Goal: Task Accomplishment & Management: Use online tool/utility

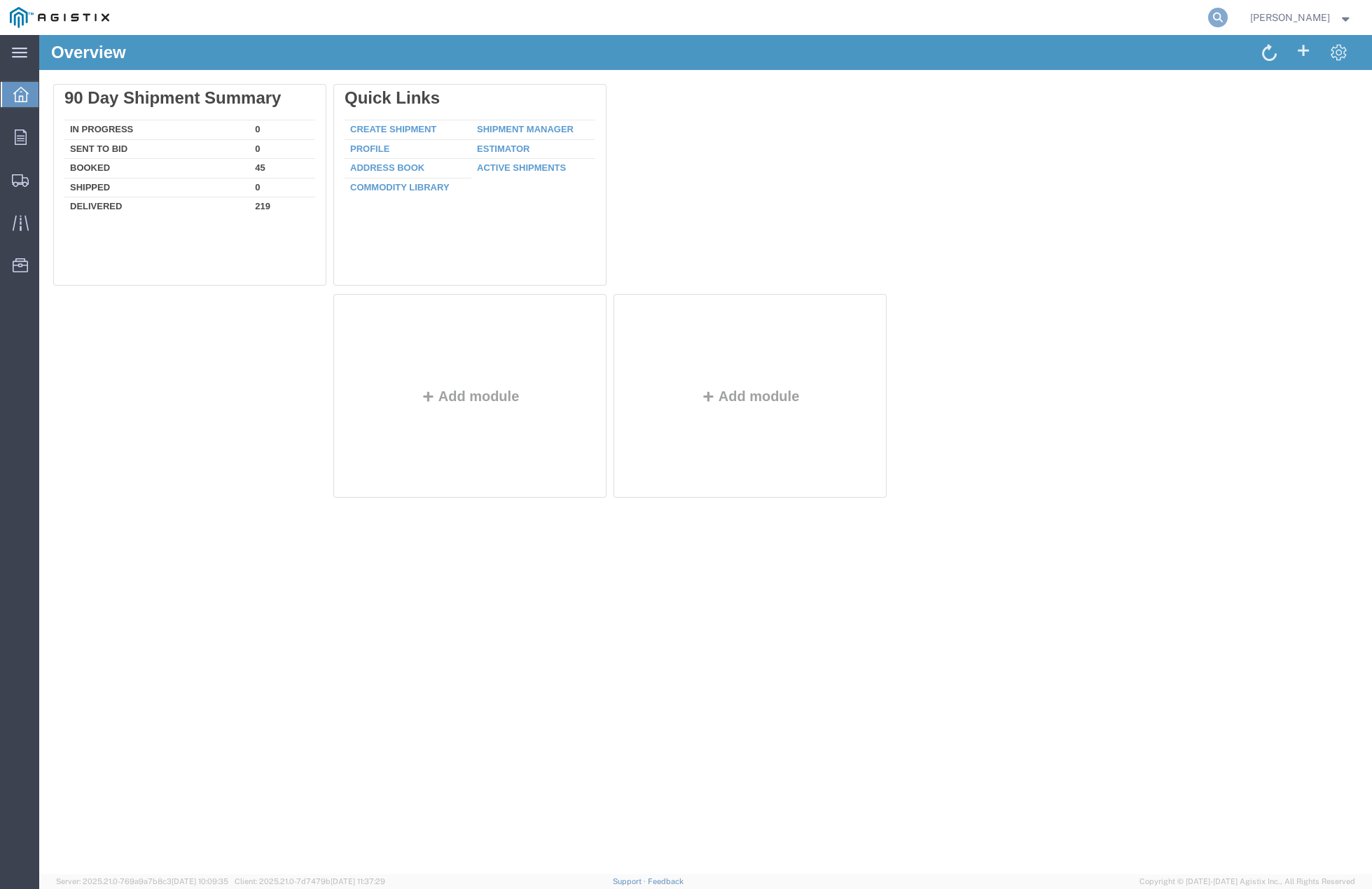
click at [1228, 15] on icon at bounding box center [1217, 17] width 19 height 19
click at [1065, 22] on input "search" at bounding box center [994, 17] width 426 height 33
paste input "53176590"
type input "53176590"
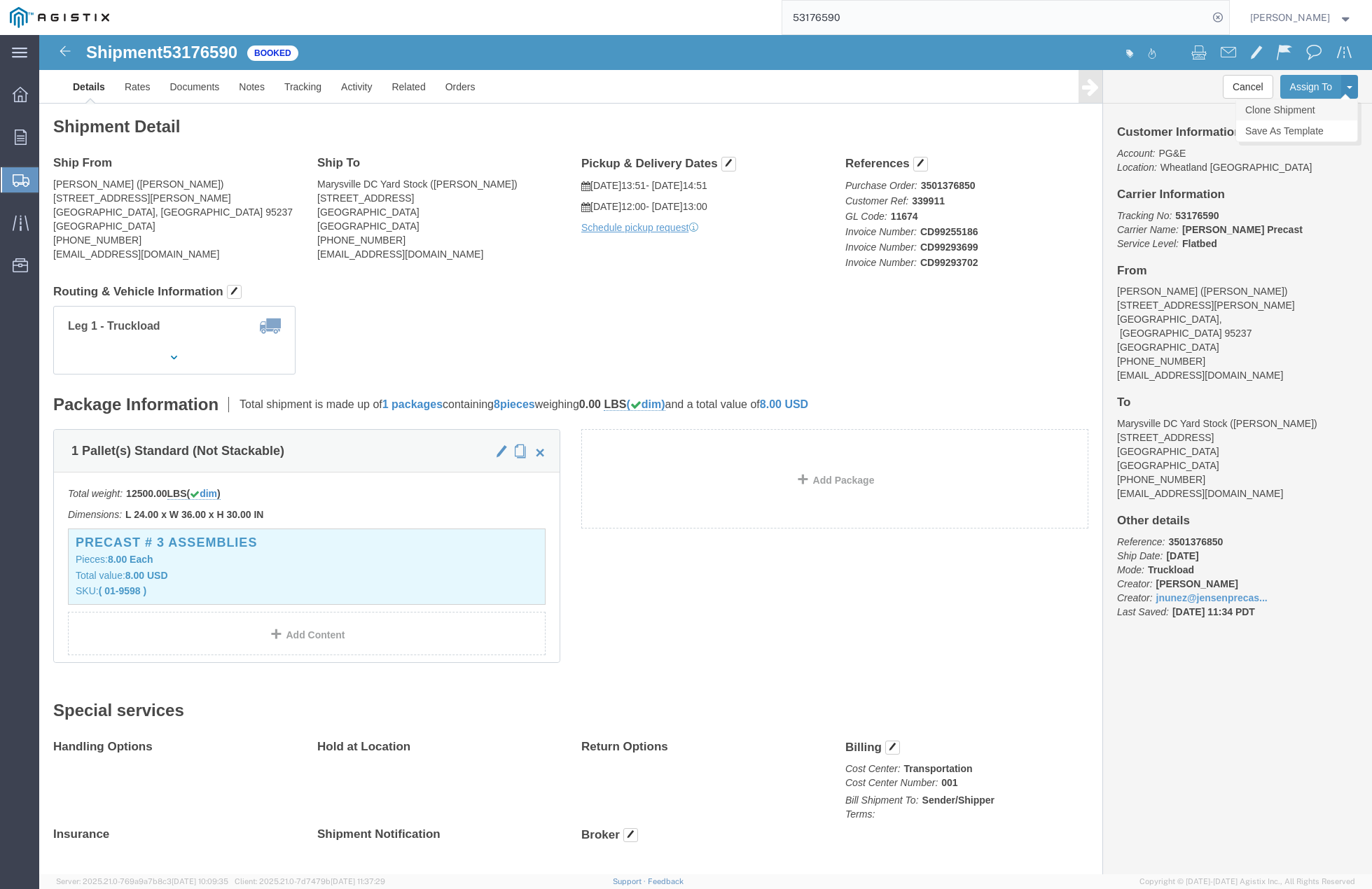
click link "Clone Shipment"
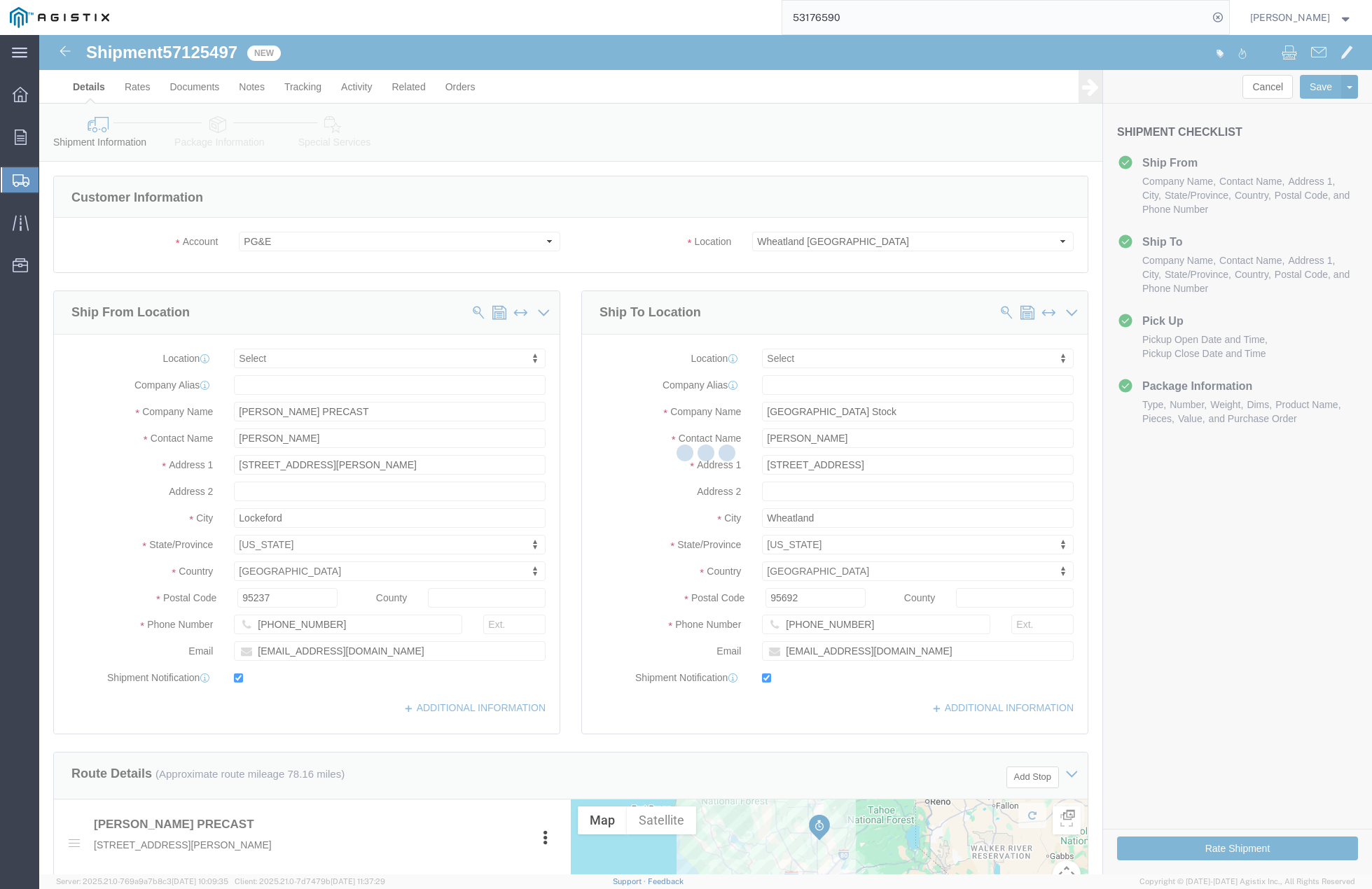
select select
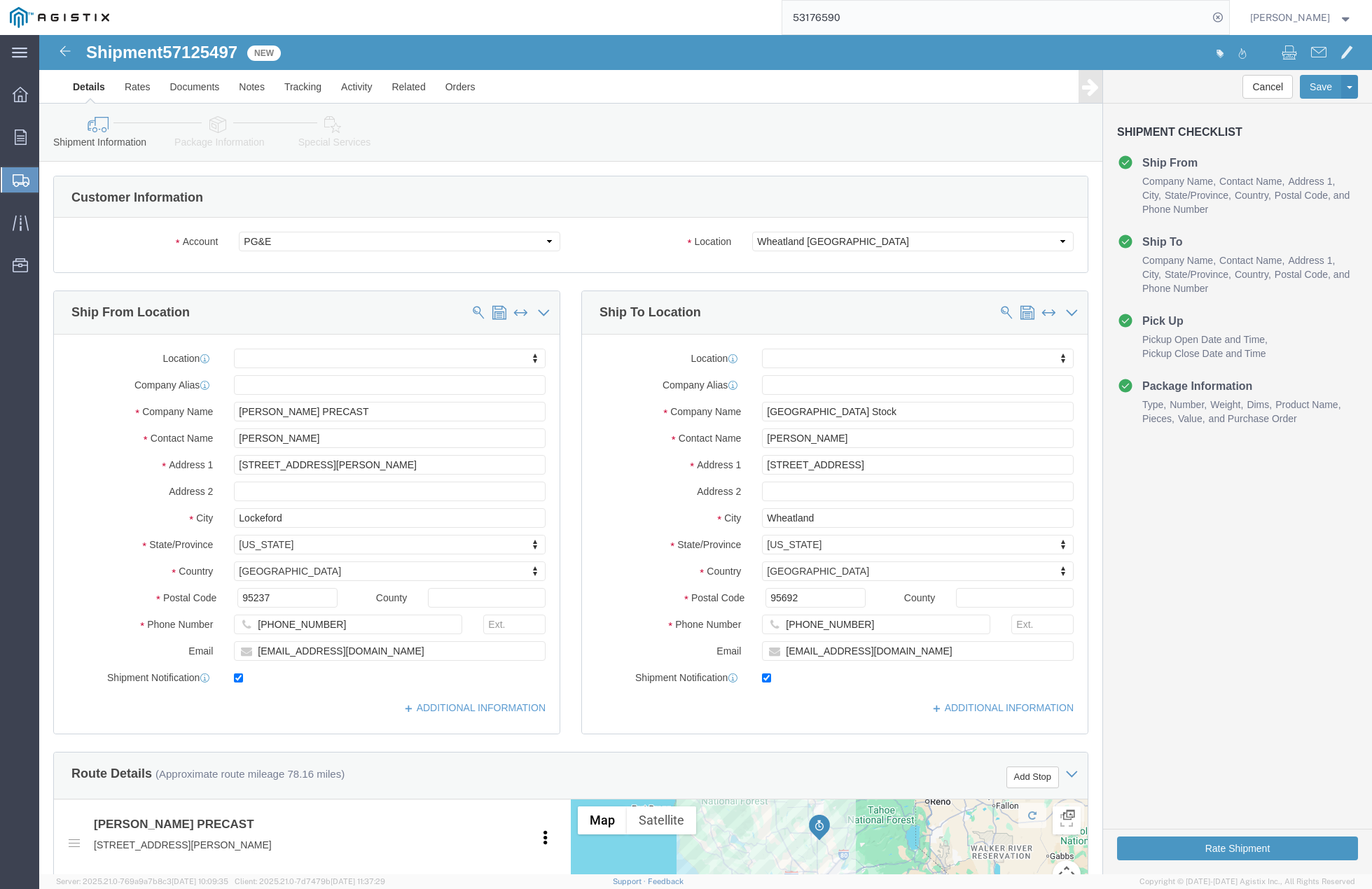
click div "Customer Information"
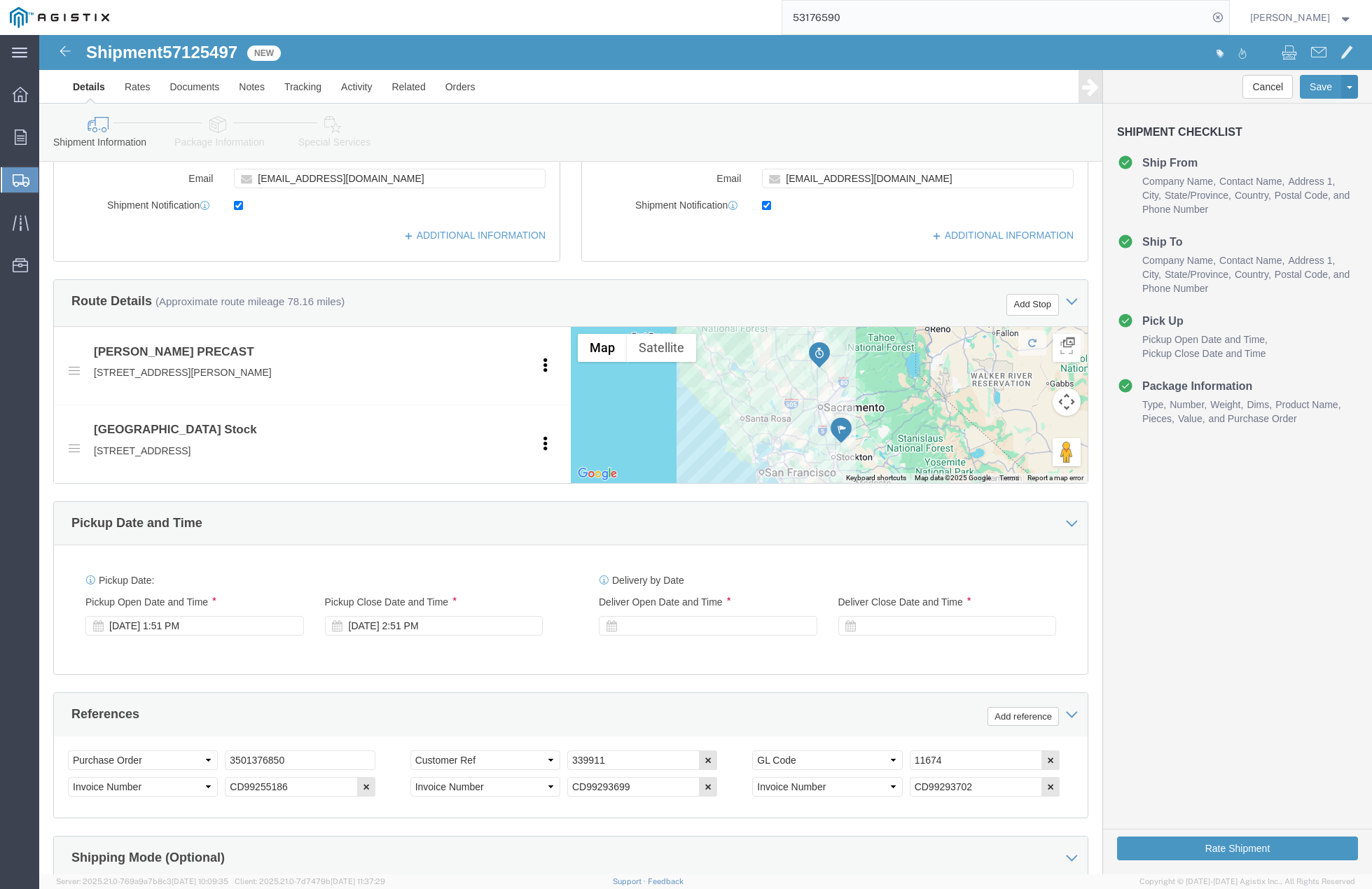
scroll to position [543, 0]
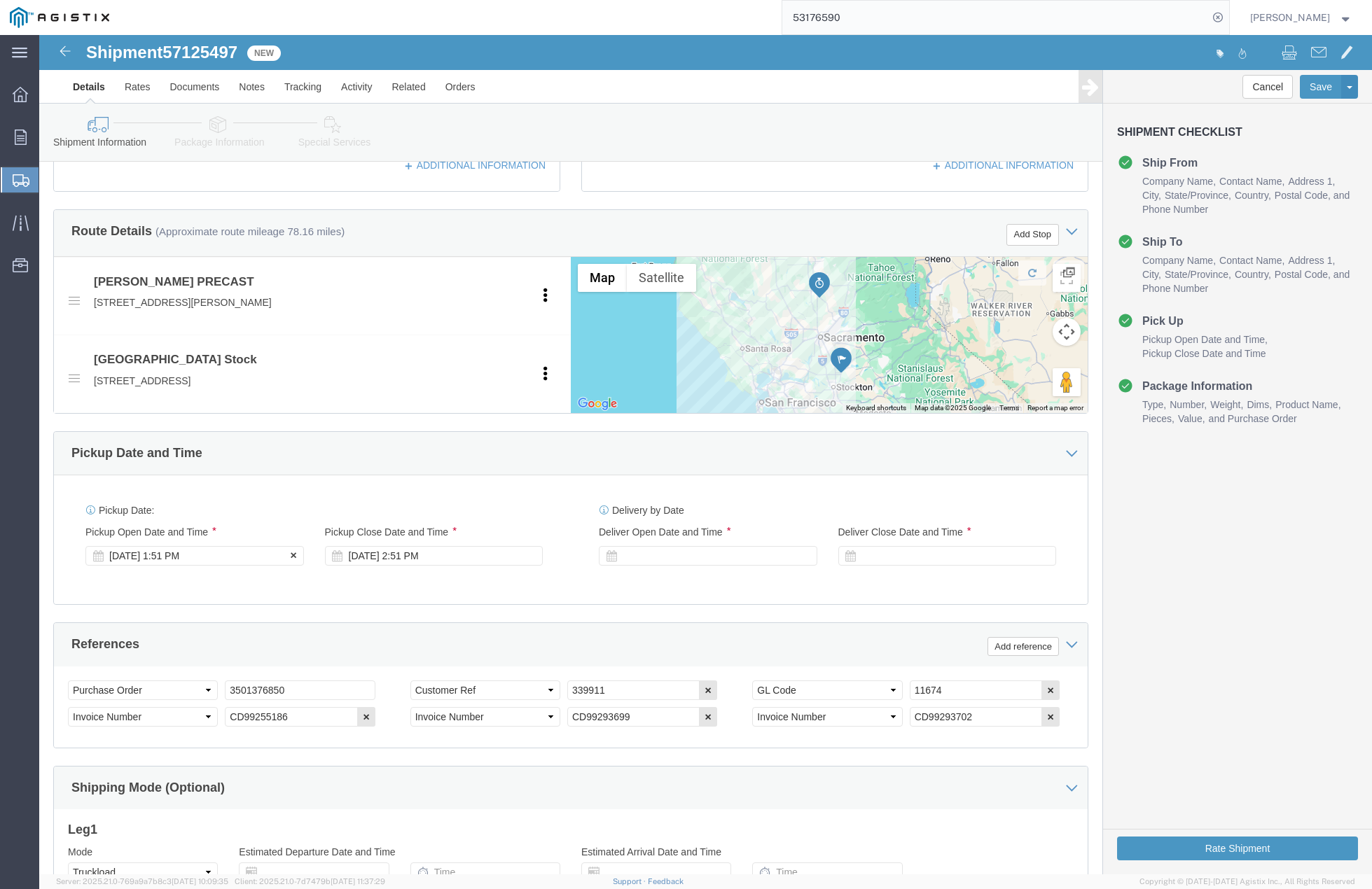
click div "[DATE] 1:51 PM"
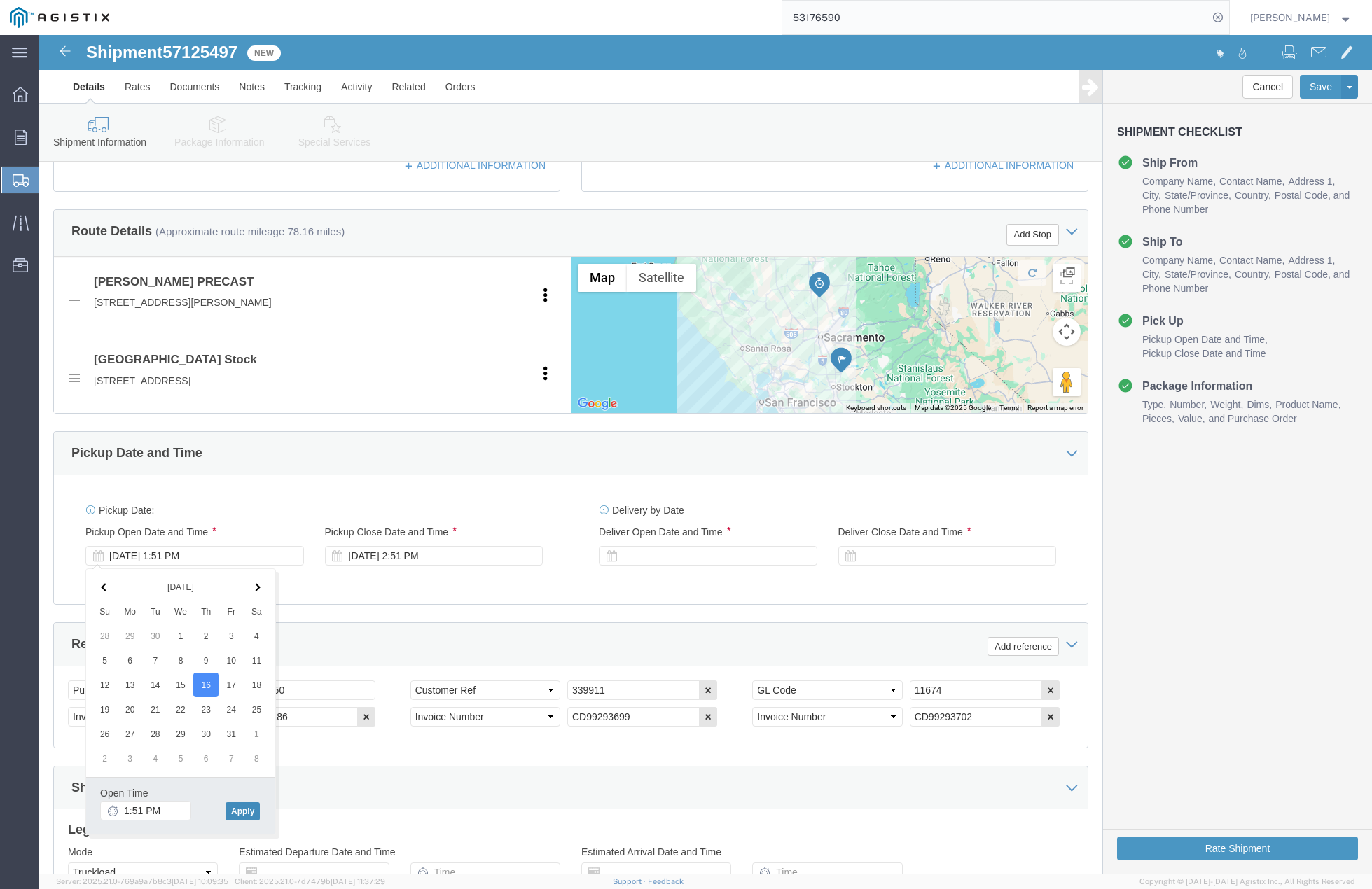
click button "Apply"
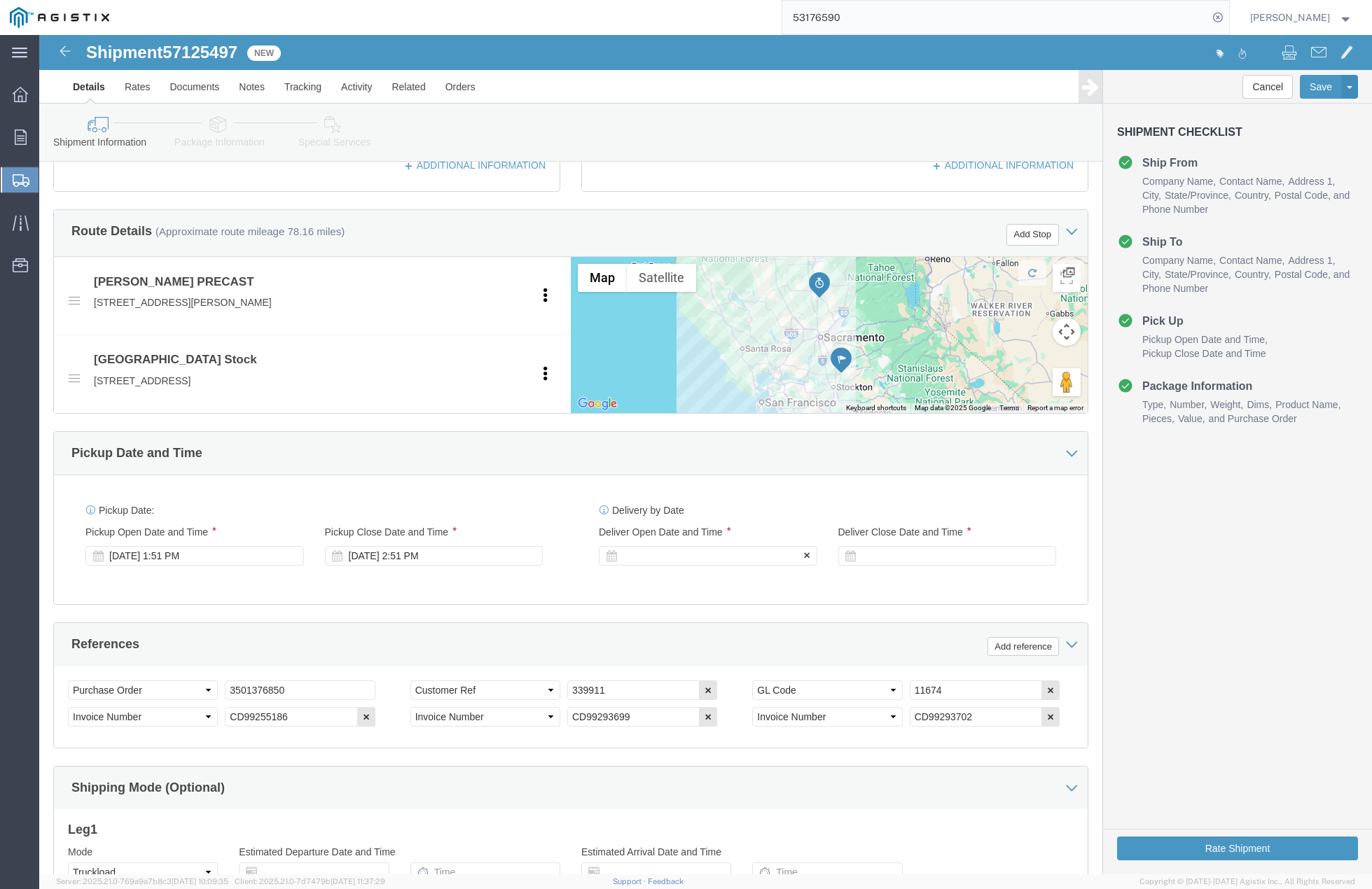
click div
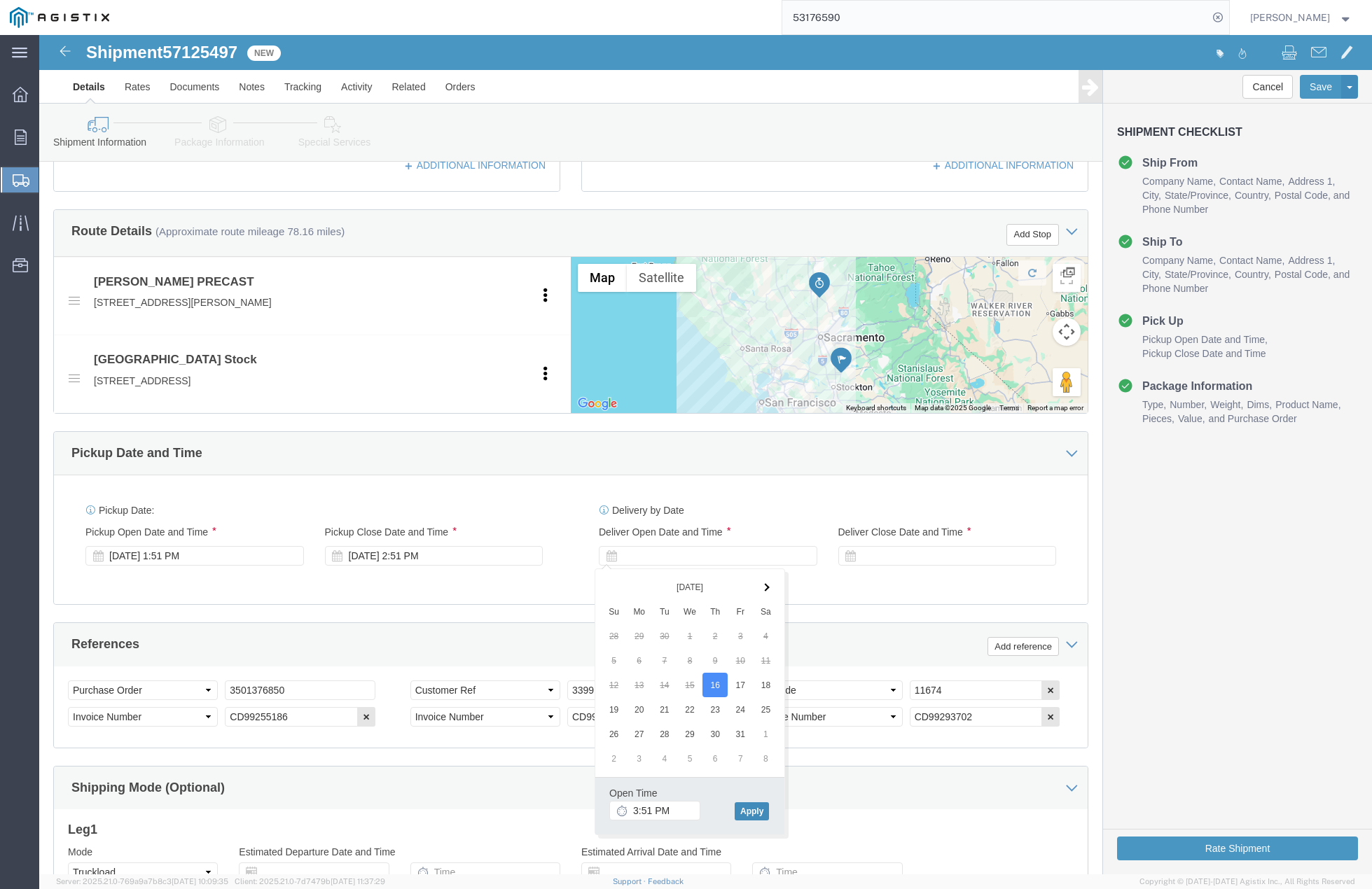
click button "Apply"
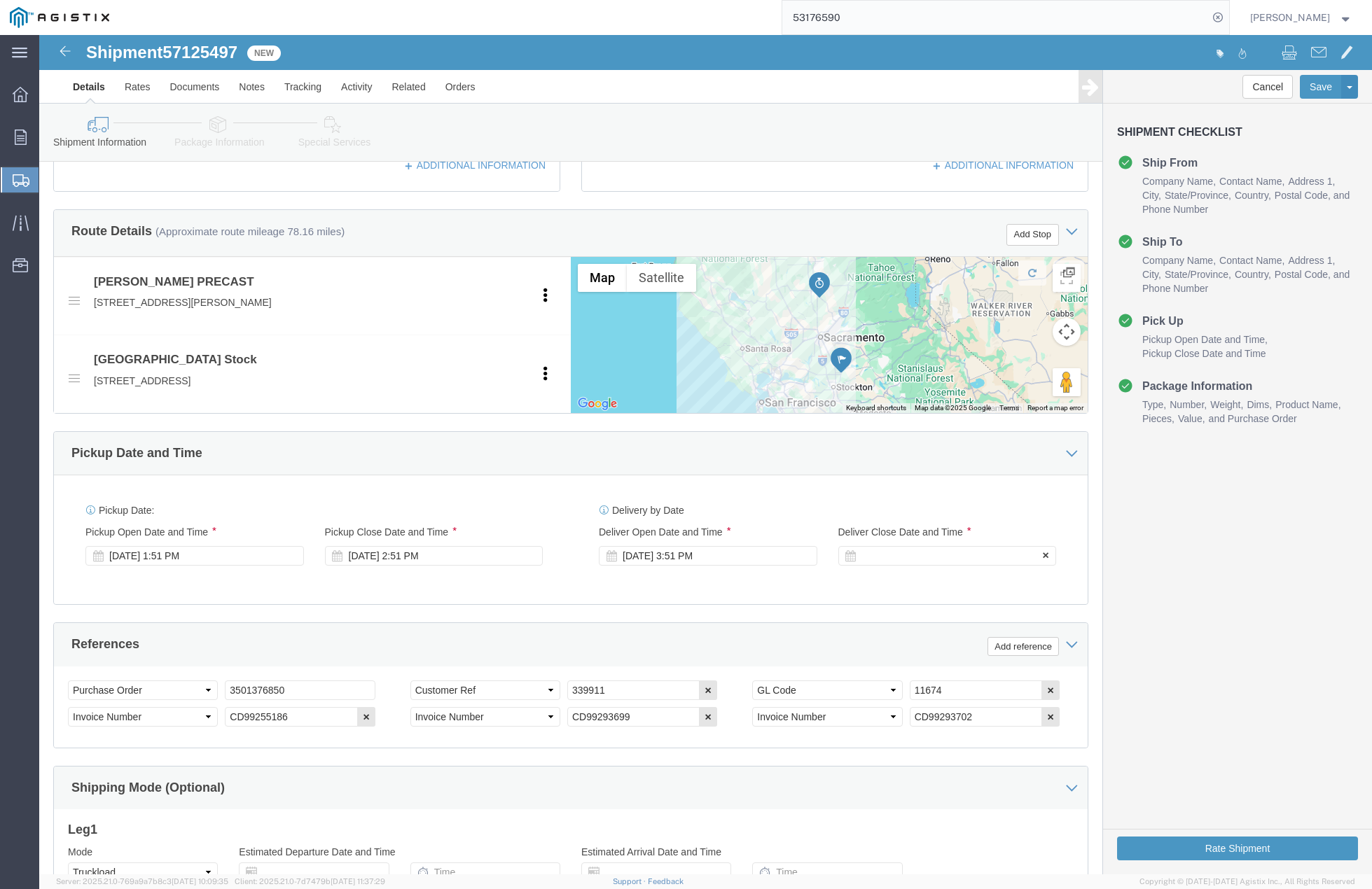
click div
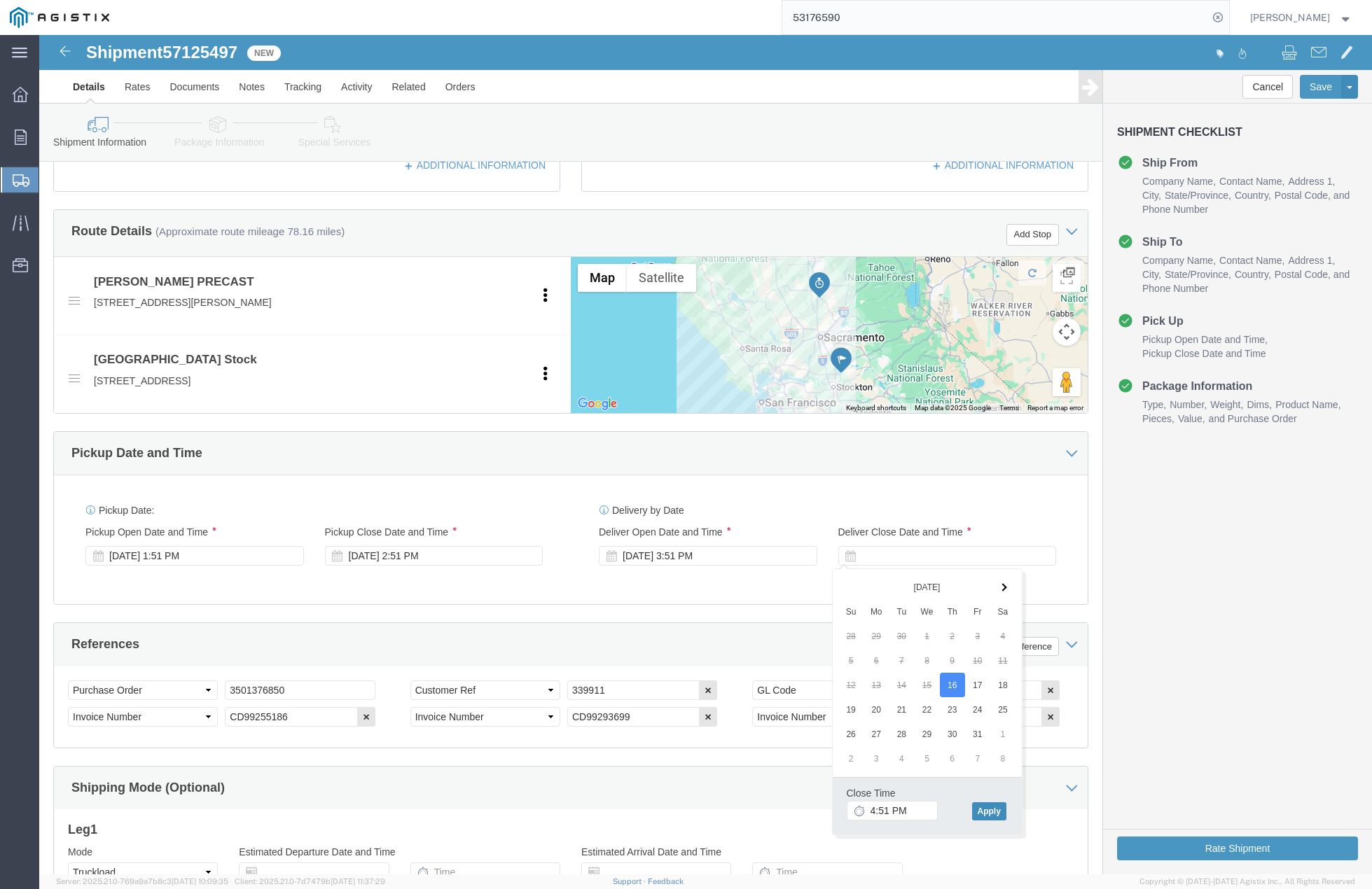
click button "Apply"
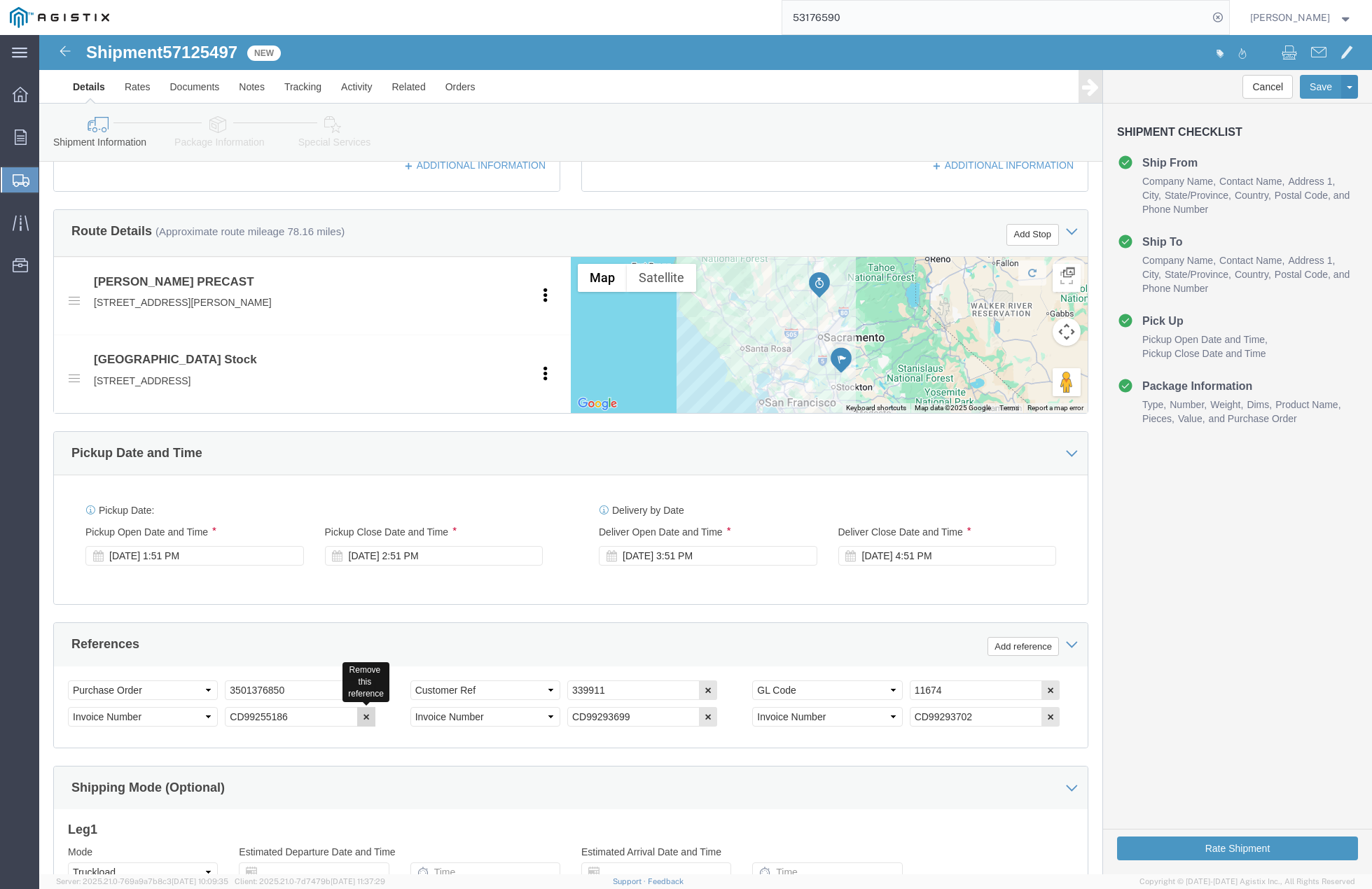
click icon "button"
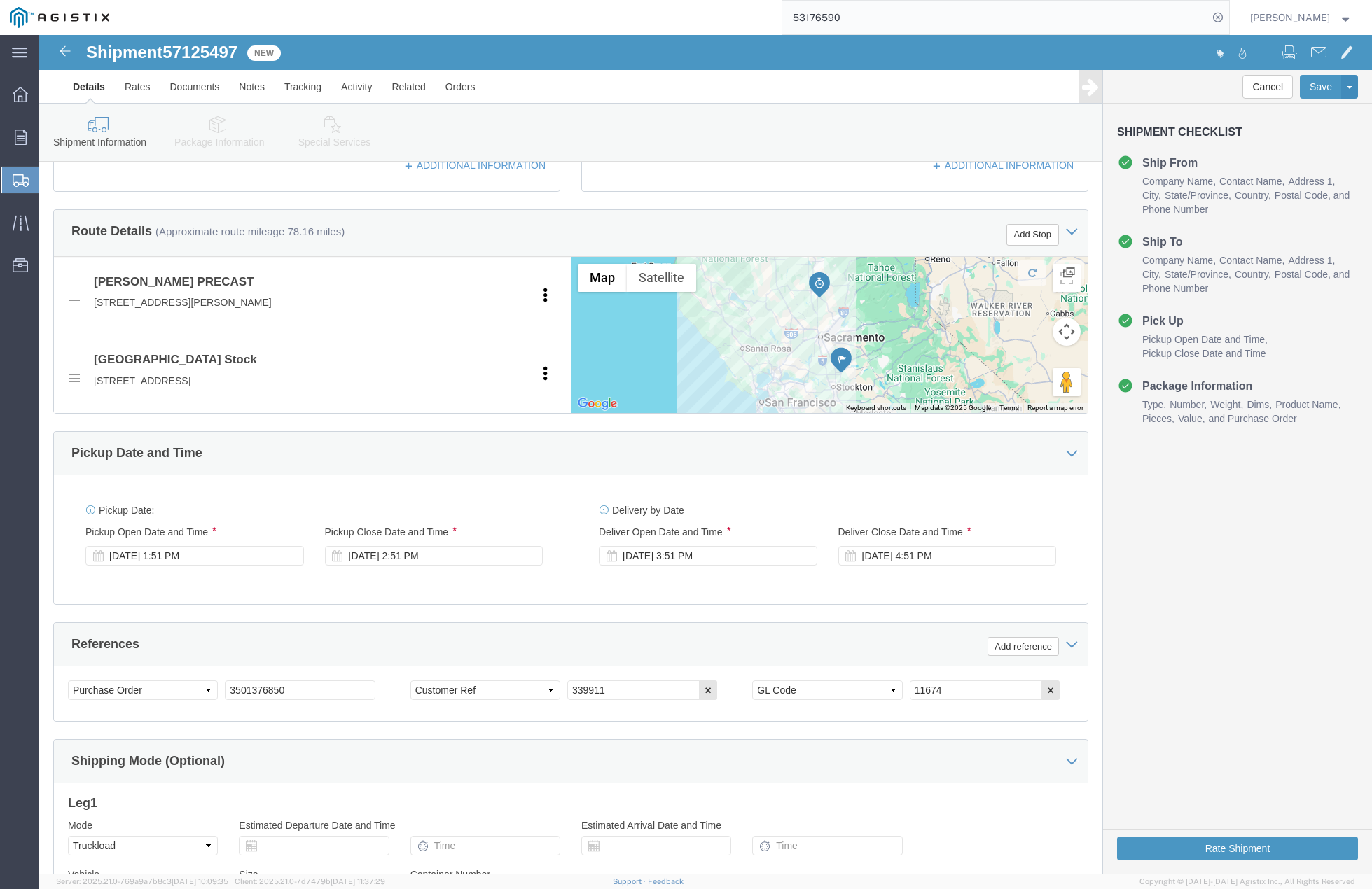
click div "11674"
click icon "button"
drag, startPoint x: 298, startPoint y: 656, endPoint x: 115, endPoint y: 656, distance: 183.0
click div "Select Account Type Activity ID Airline Appointment Number ASN Batch Request # …"
paste input "3501418815"
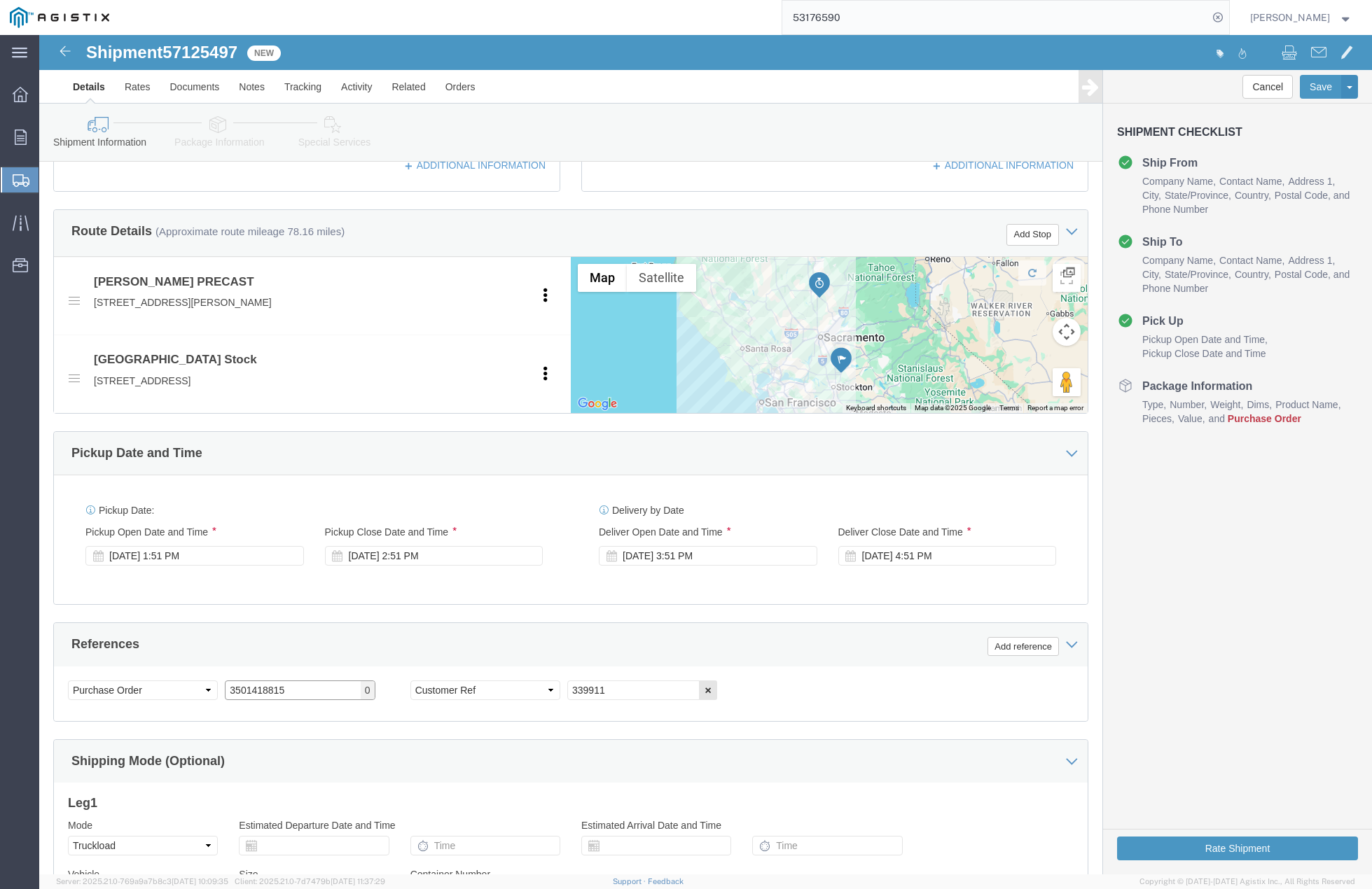
type input "3501418815"
click div "Select Account Type Activity ID Airline Appointment Number ASN Batch Request # …"
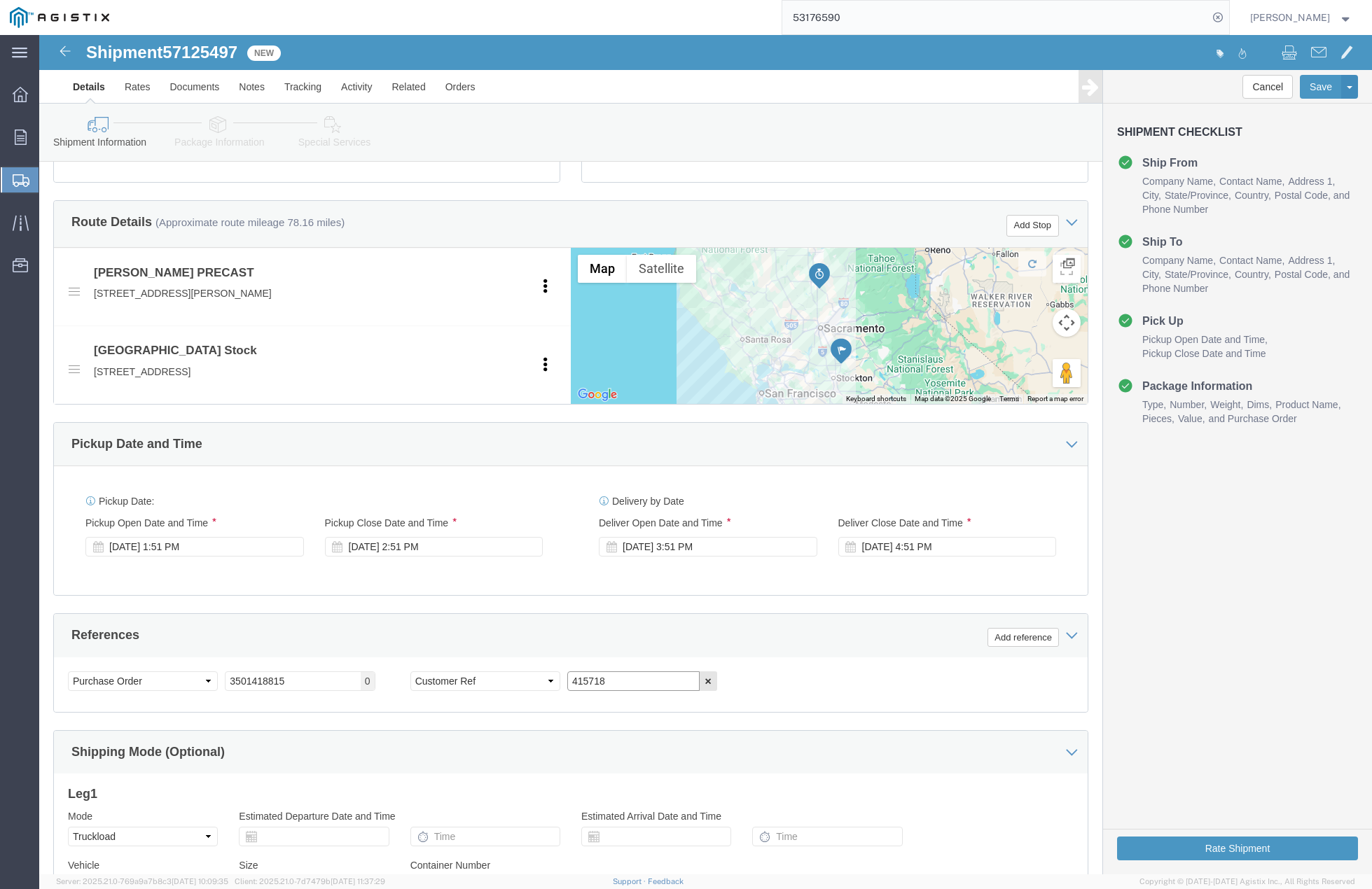
scroll to position [700, 0]
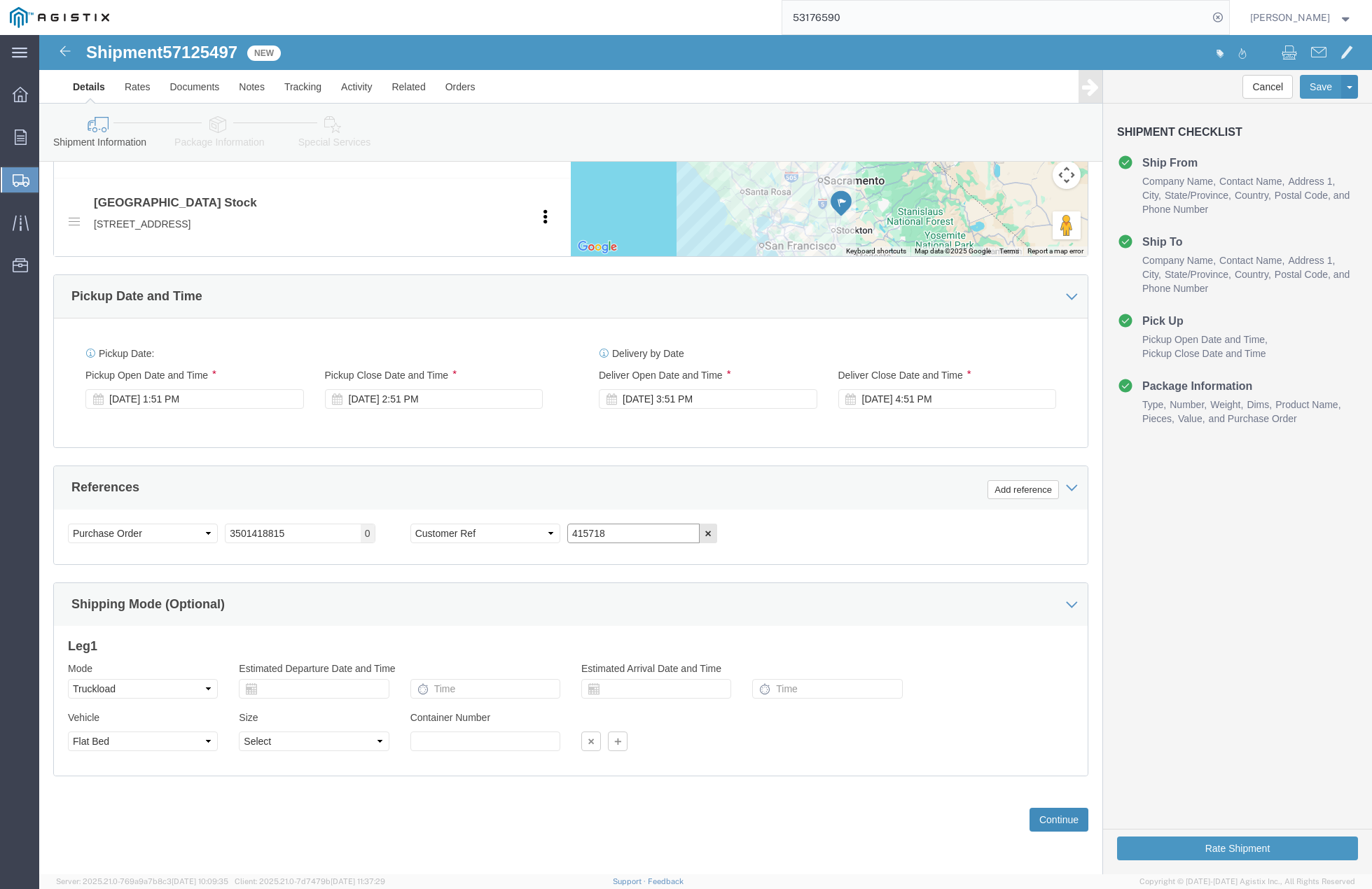
type input "415718"
click button "Continue"
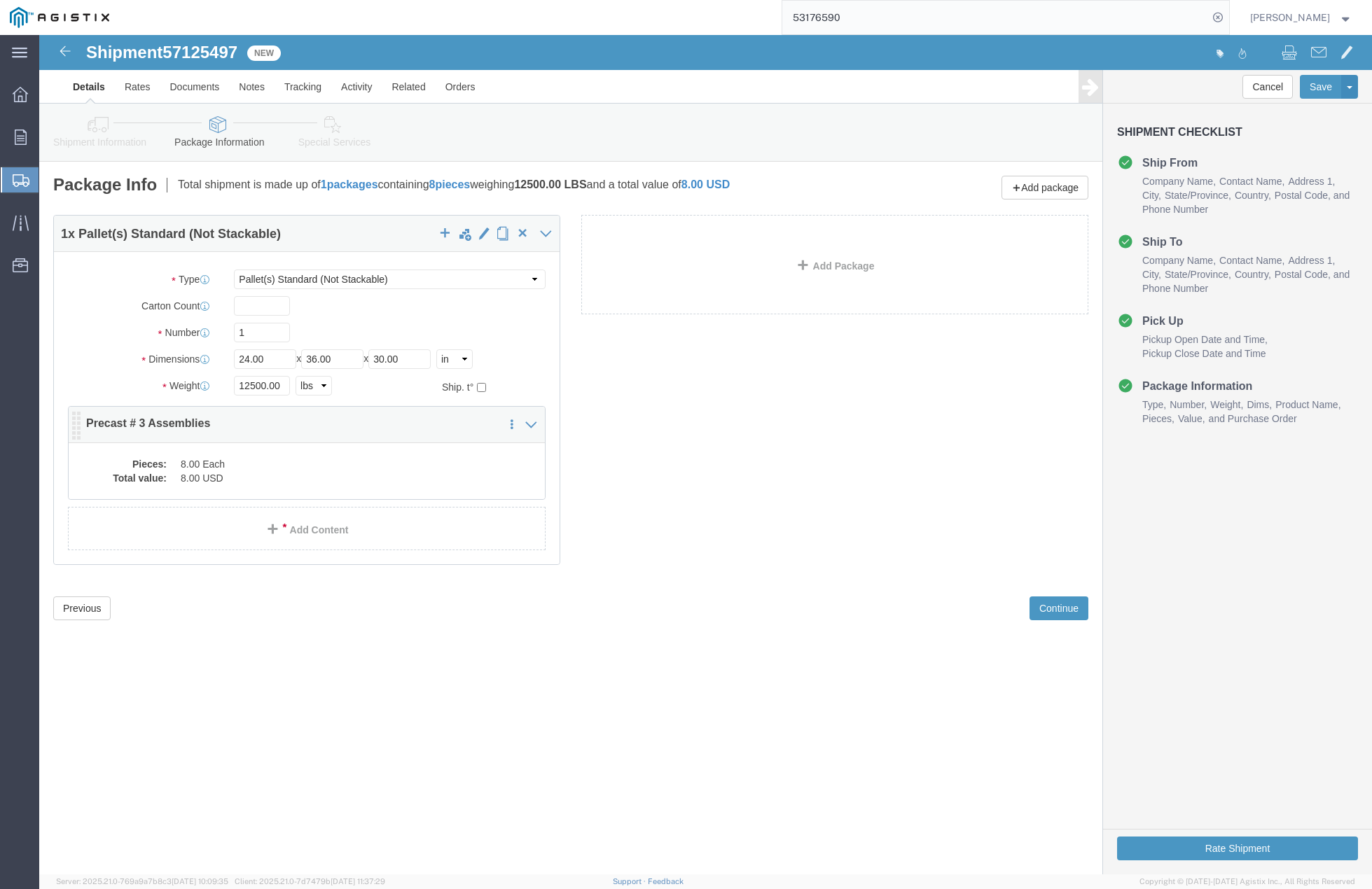
click dd "8.00 Each"
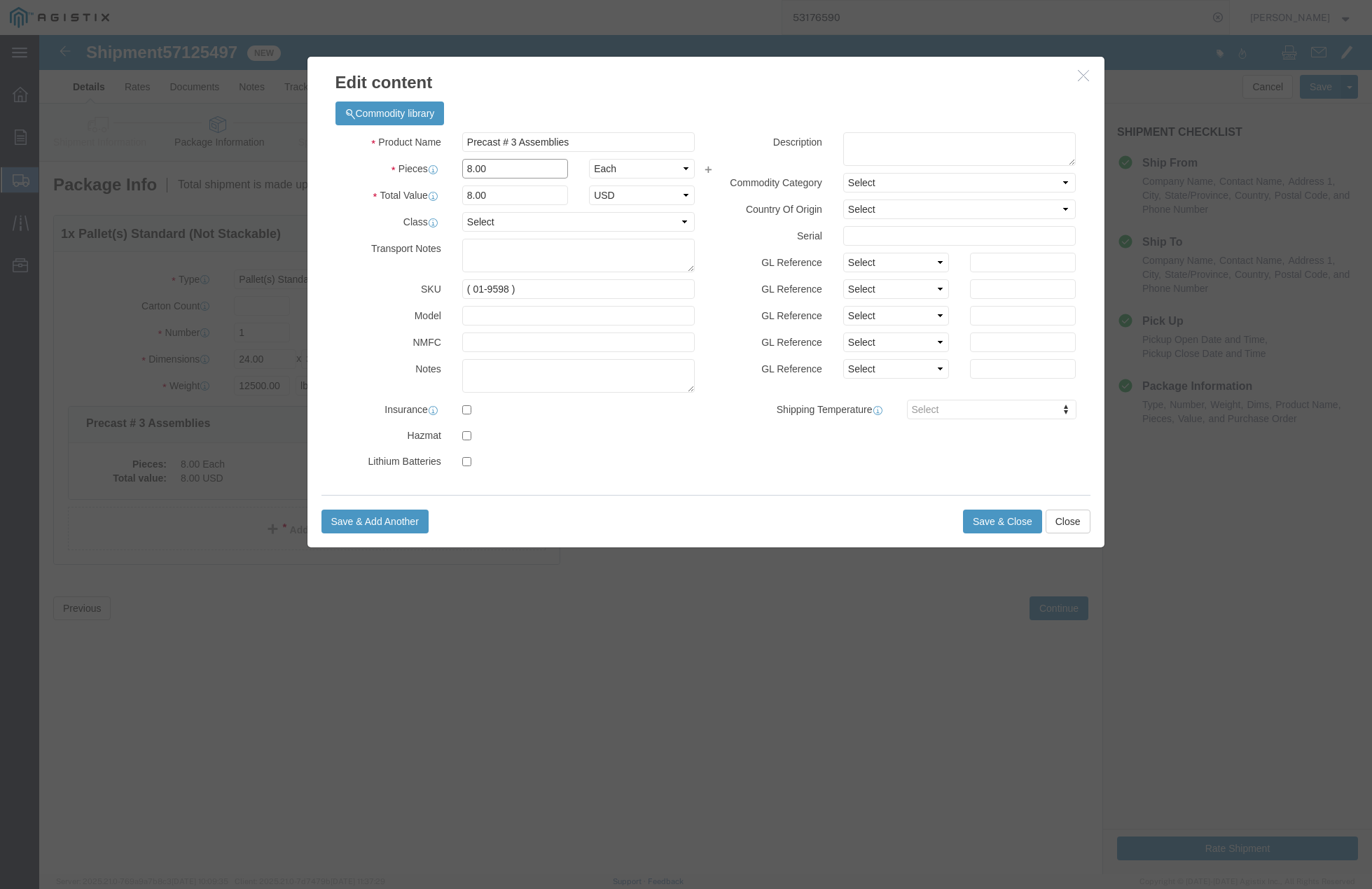
click input "8.00"
type input "4.00"
type input "4"
click input "4"
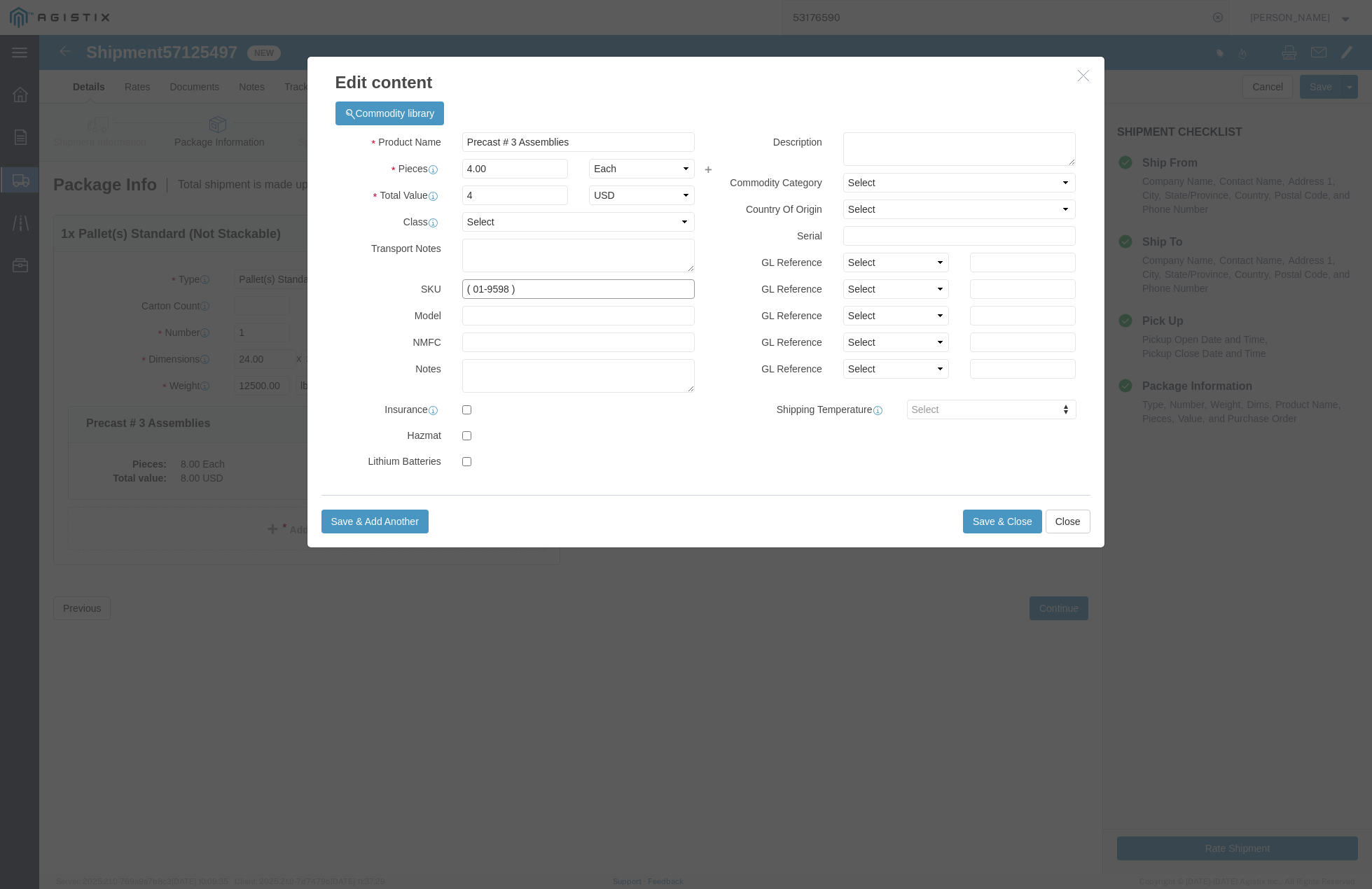
click input "( 01-9598 )"
click button "Save & Close"
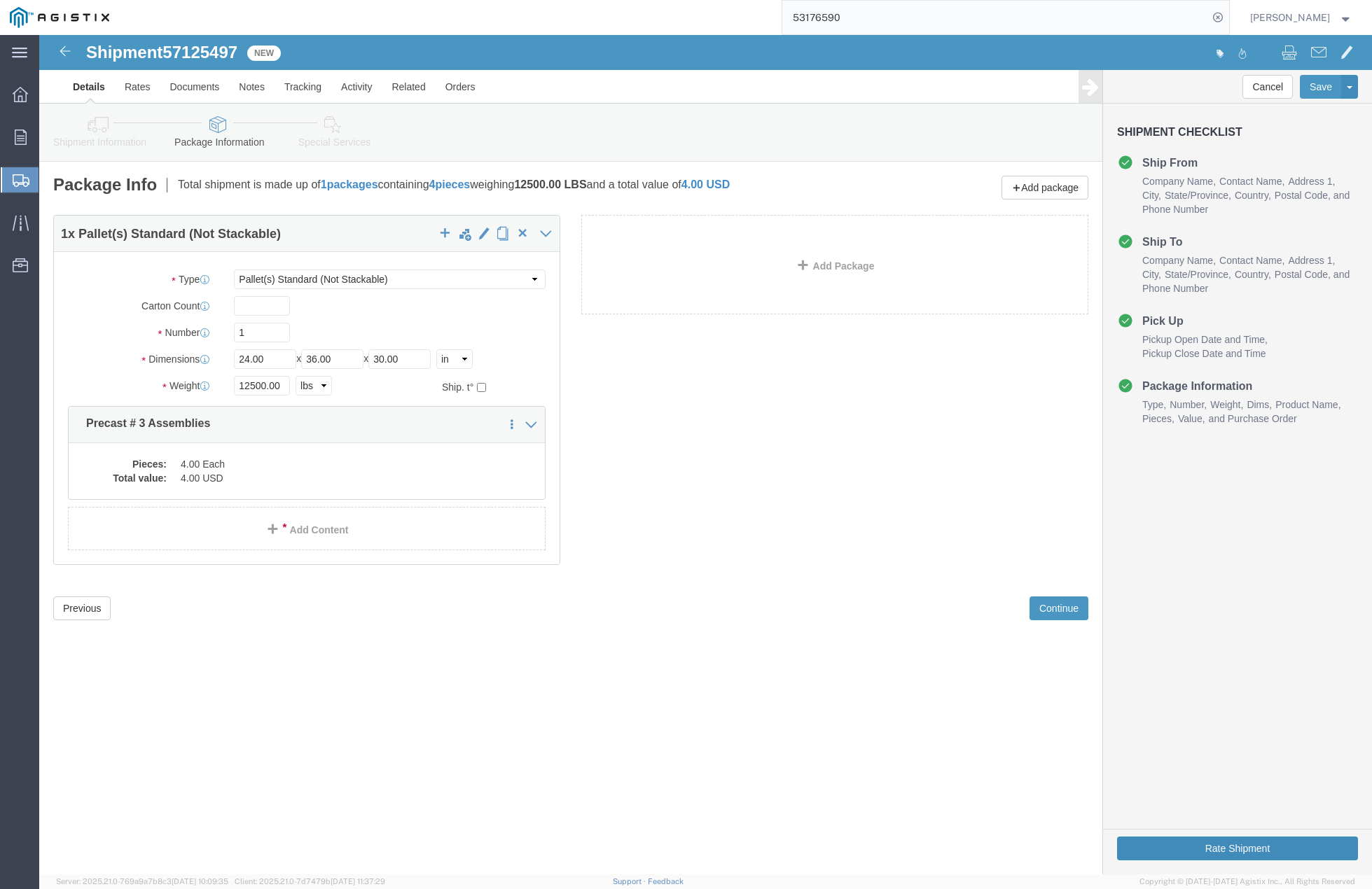
click button "Rate Shipment"
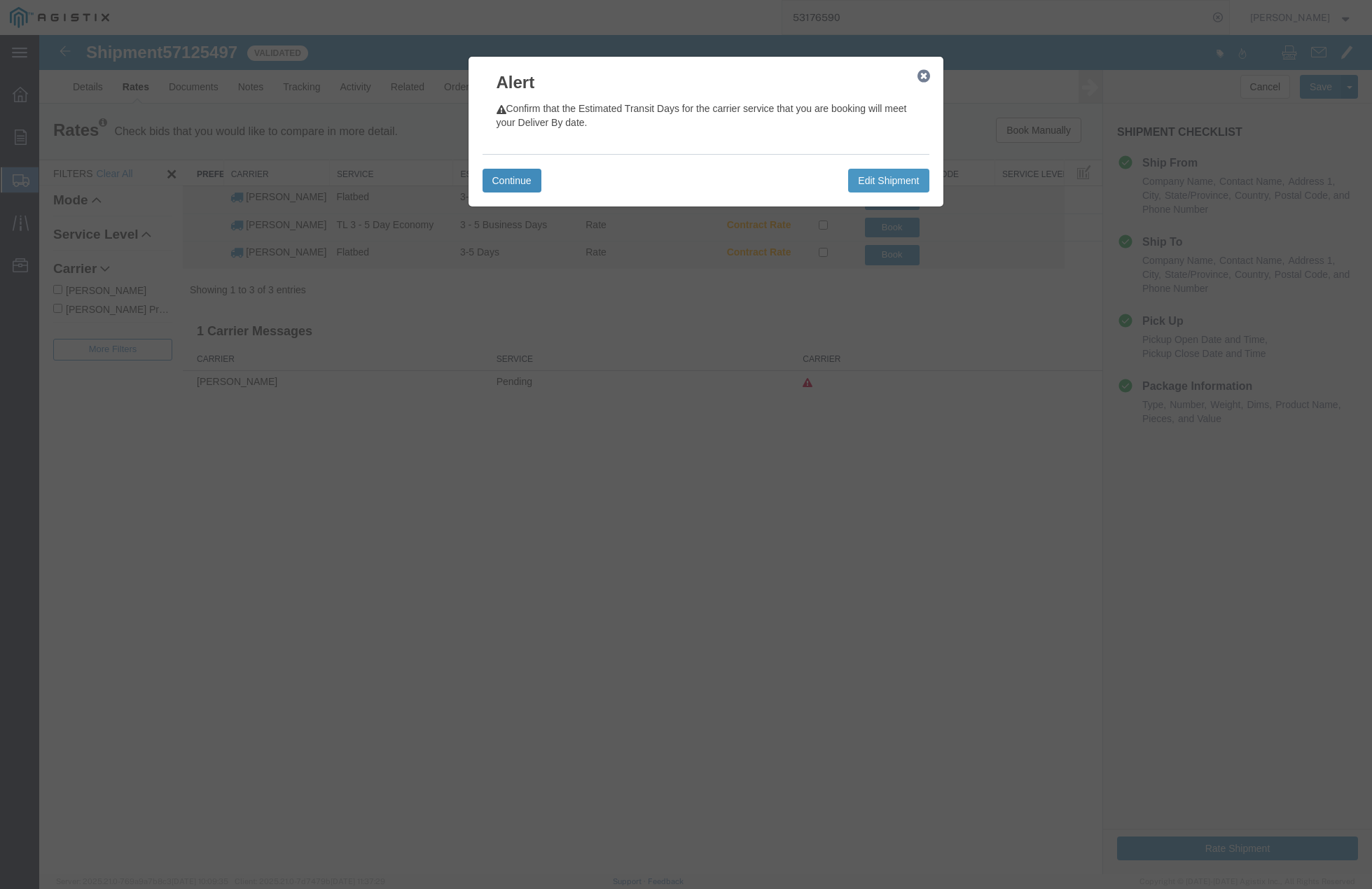
click at [510, 181] on button "Continue" at bounding box center [511, 180] width 58 height 24
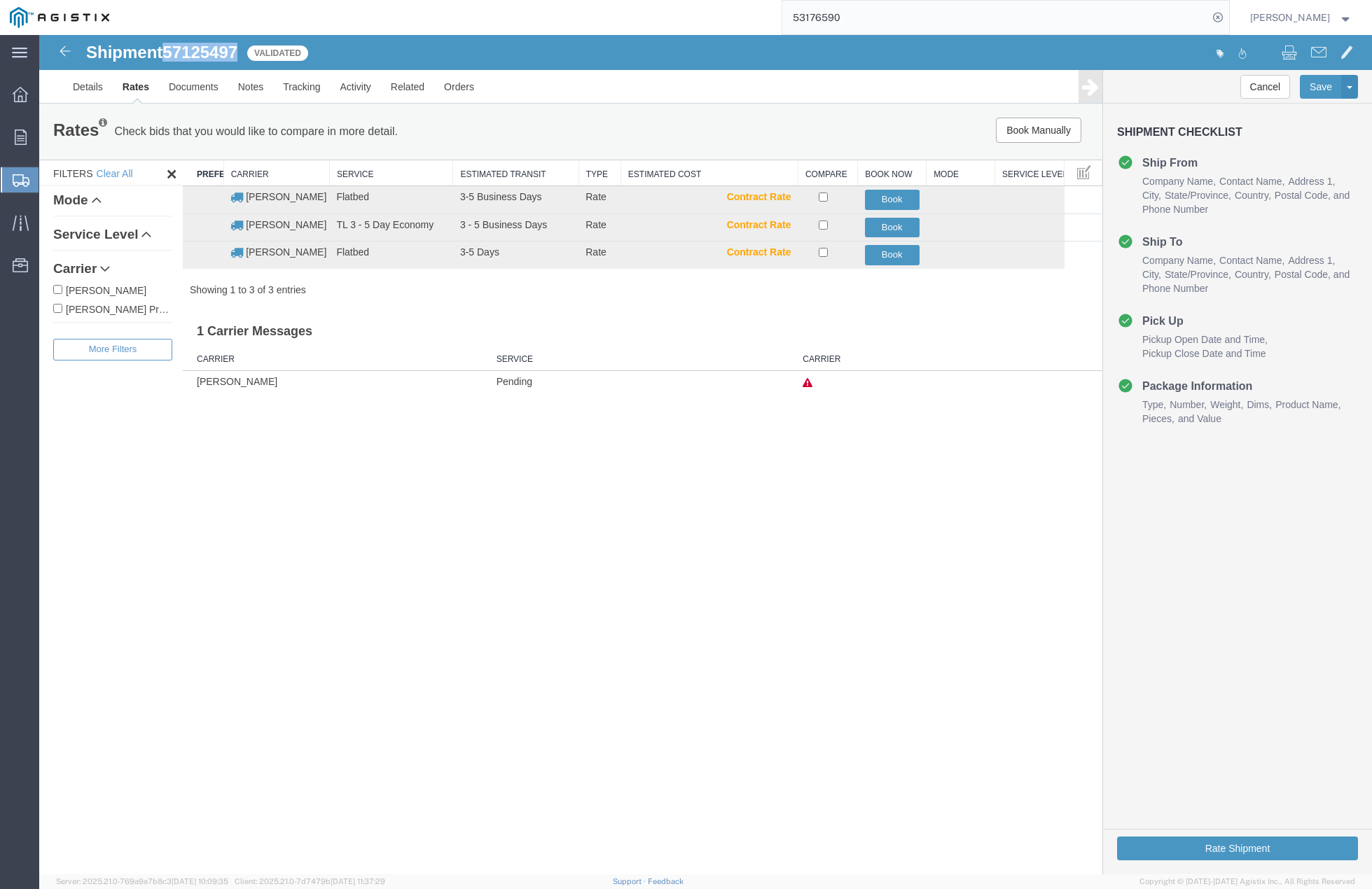
drag, startPoint x: 167, startPoint y: 50, endPoint x: 239, endPoint y: 51, distance: 72.0
click at [237, 51] on span "57125497" at bounding box center [200, 53] width 75 height 19
copy span "57125497"
click at [885, 257] on button "Book" at bounding box center [892, 255] width 55 height 20
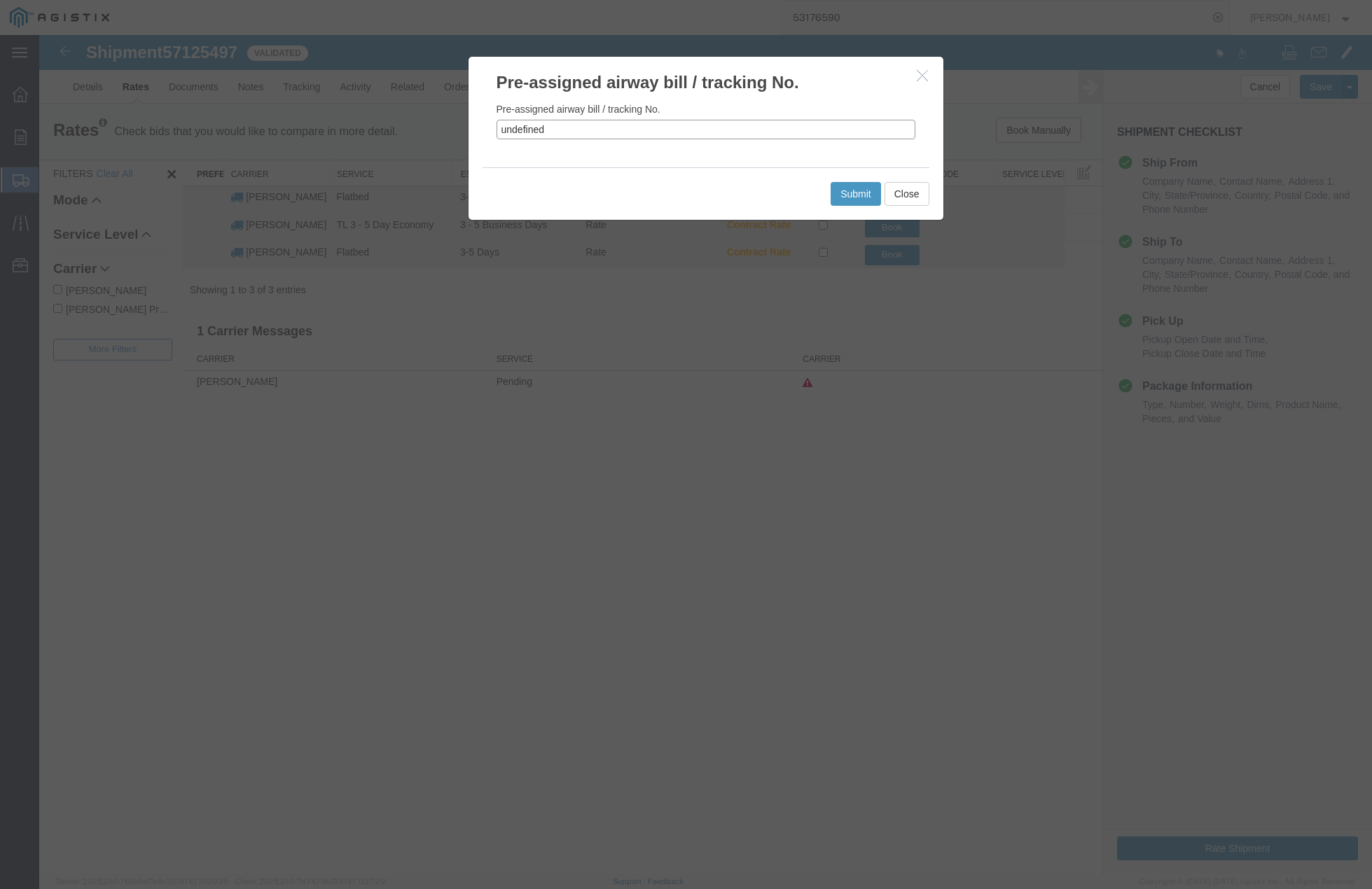
drag, startPoint x: 552, startPoint y: 132, endPoint x: 484, endPoint y: 126, distance: 68.3
click at [475, 129] on div "Pre-assigned airway bill / tracking No. undefined" at bounding box center [706, 131] width 475 height 73
paste input "57125497"
type input "57125497"
click at [853, 195] on button "Submit" at bounding box center [855, 193] width 51 height 24
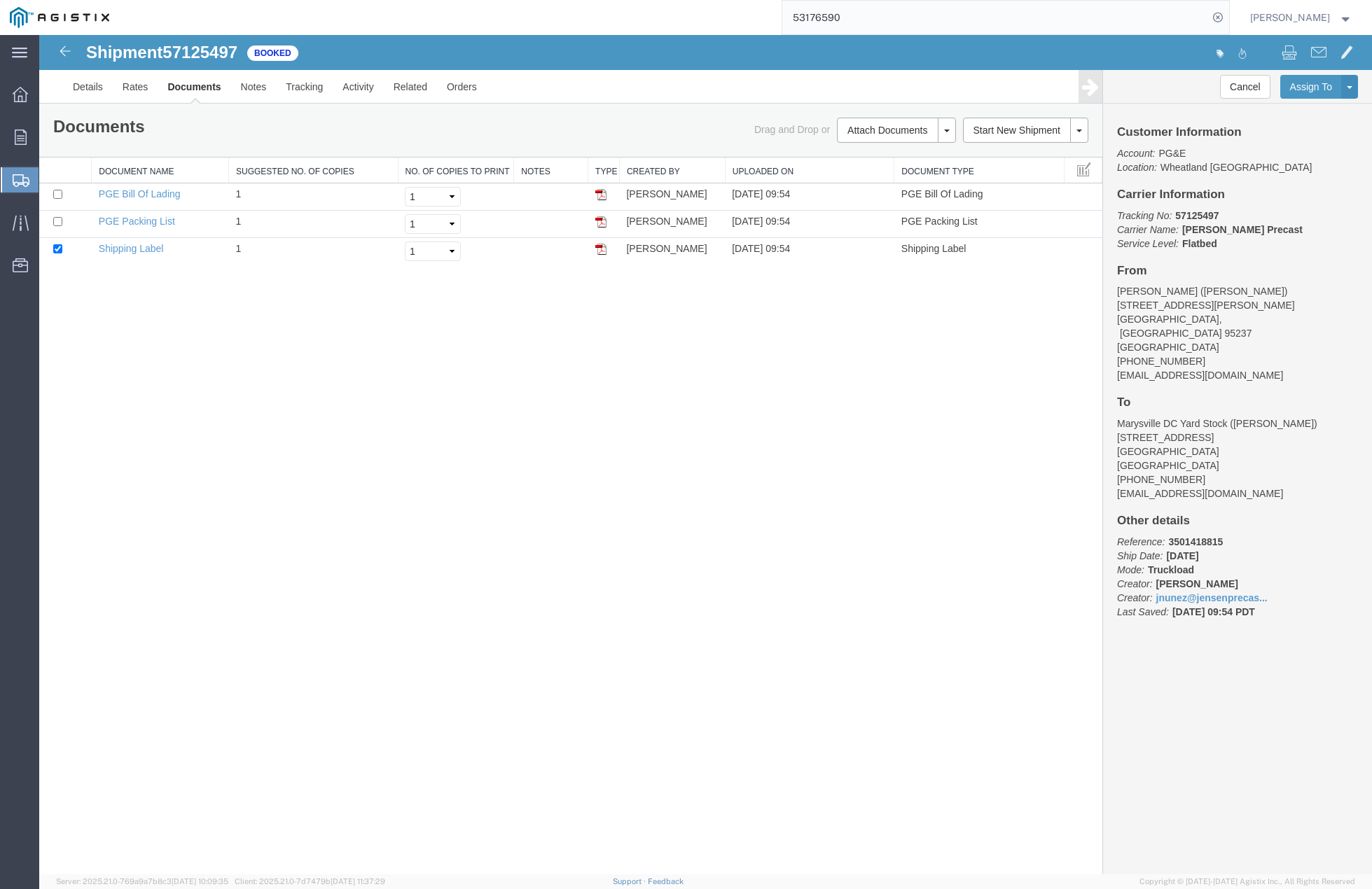
click at [351, 523] on div "Shipment 57125497 3 of 3 Booked Details Rates Documents Notes Tracking Activity…" at bounding box center [705, 455] width 1333 height 839
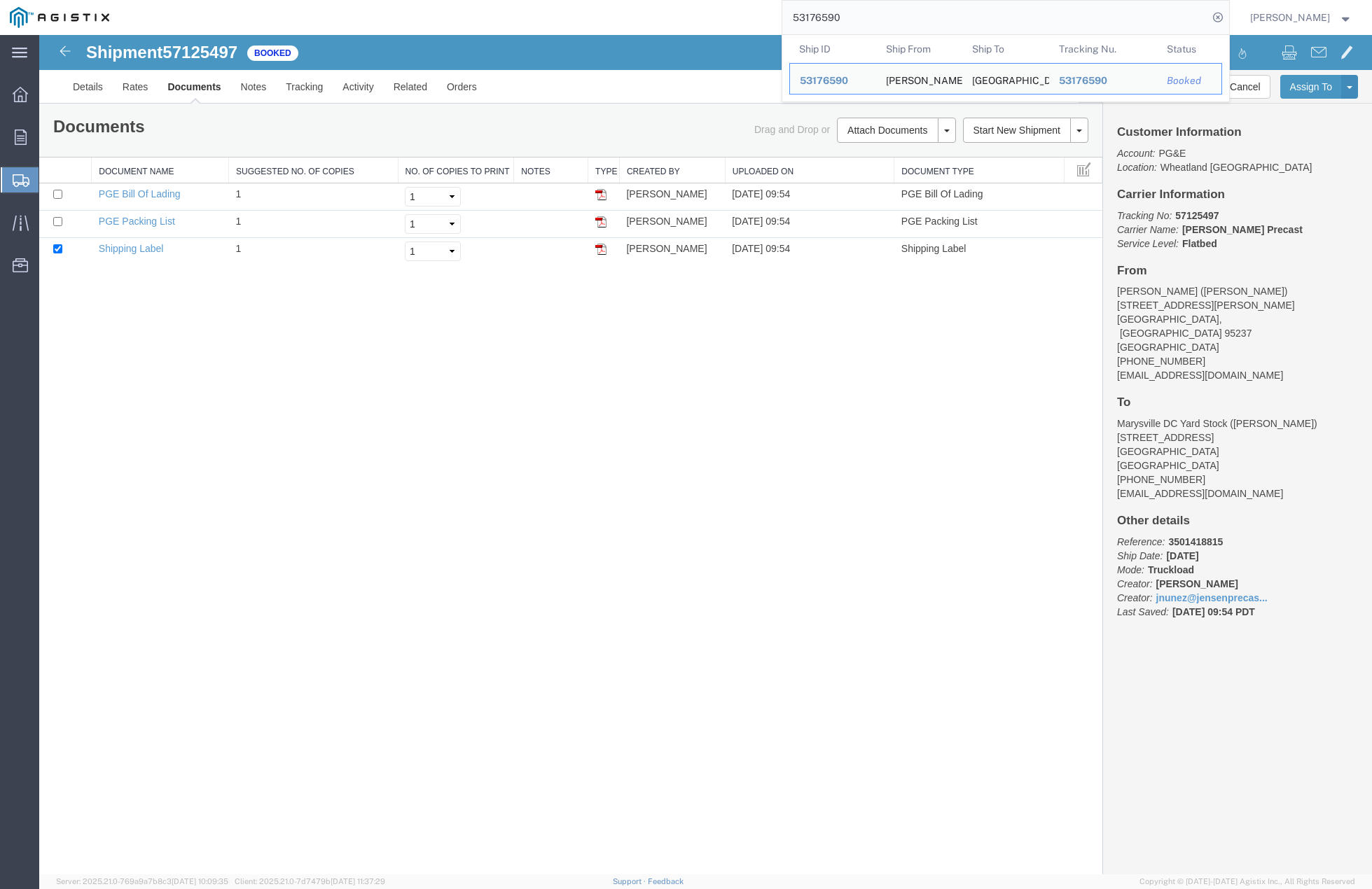
drag, startPoint x: 979, startPoint y: 57, endPoint x: 721, endPoint y: 47, distance: 258.2
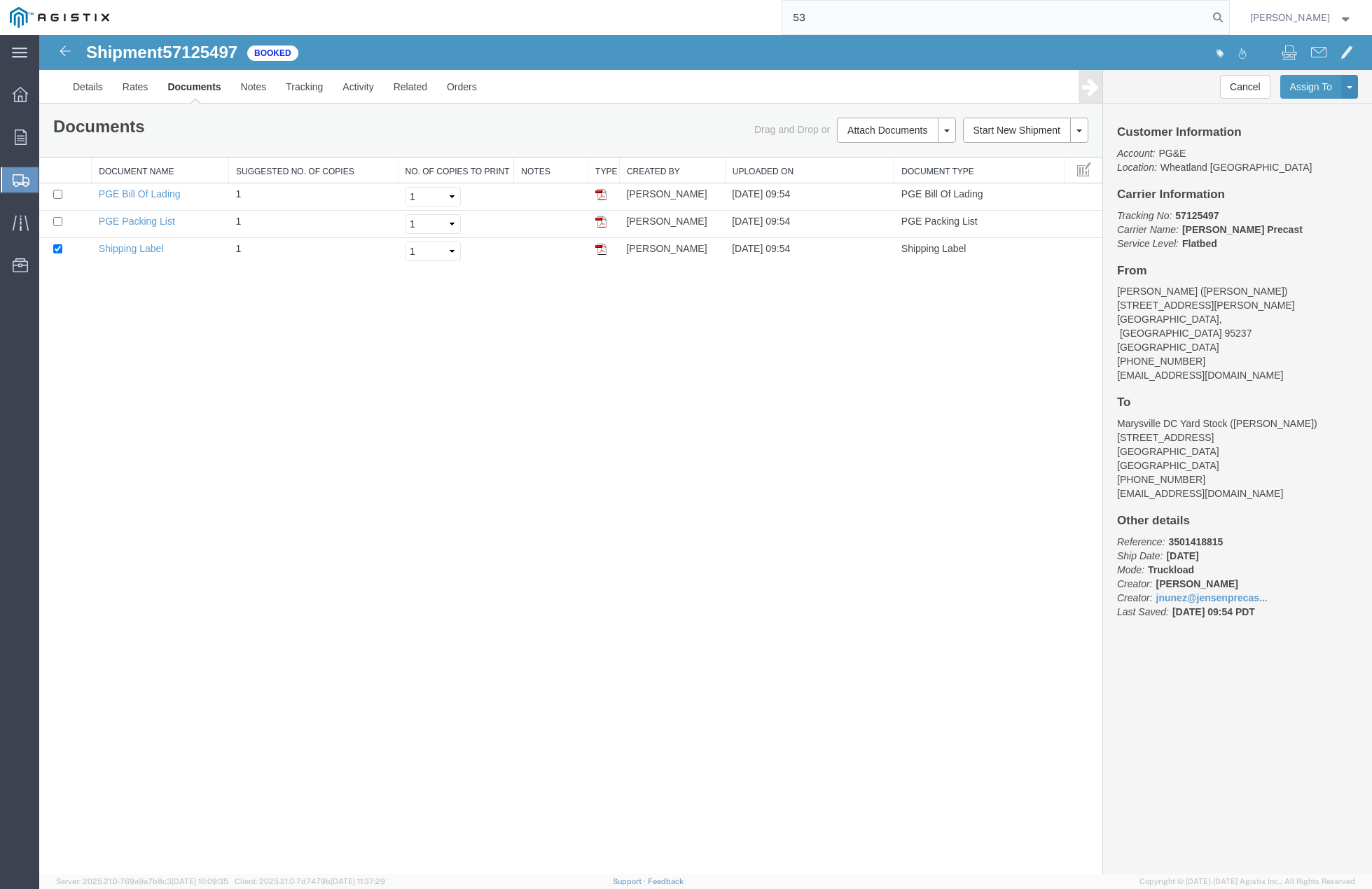
type input "5"
paste input "53176590"
type input "53176590"
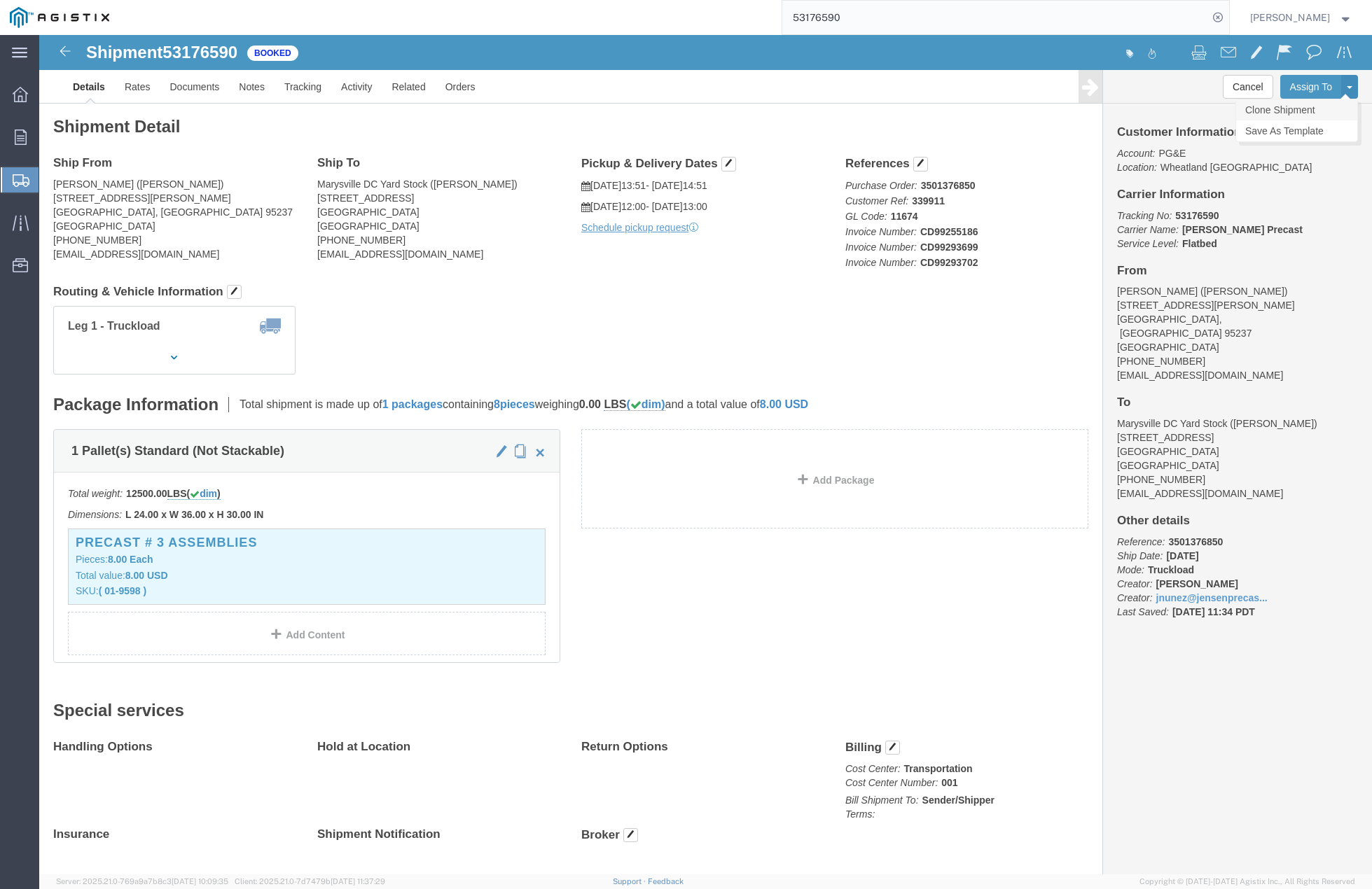
click link "Clone Shipment"
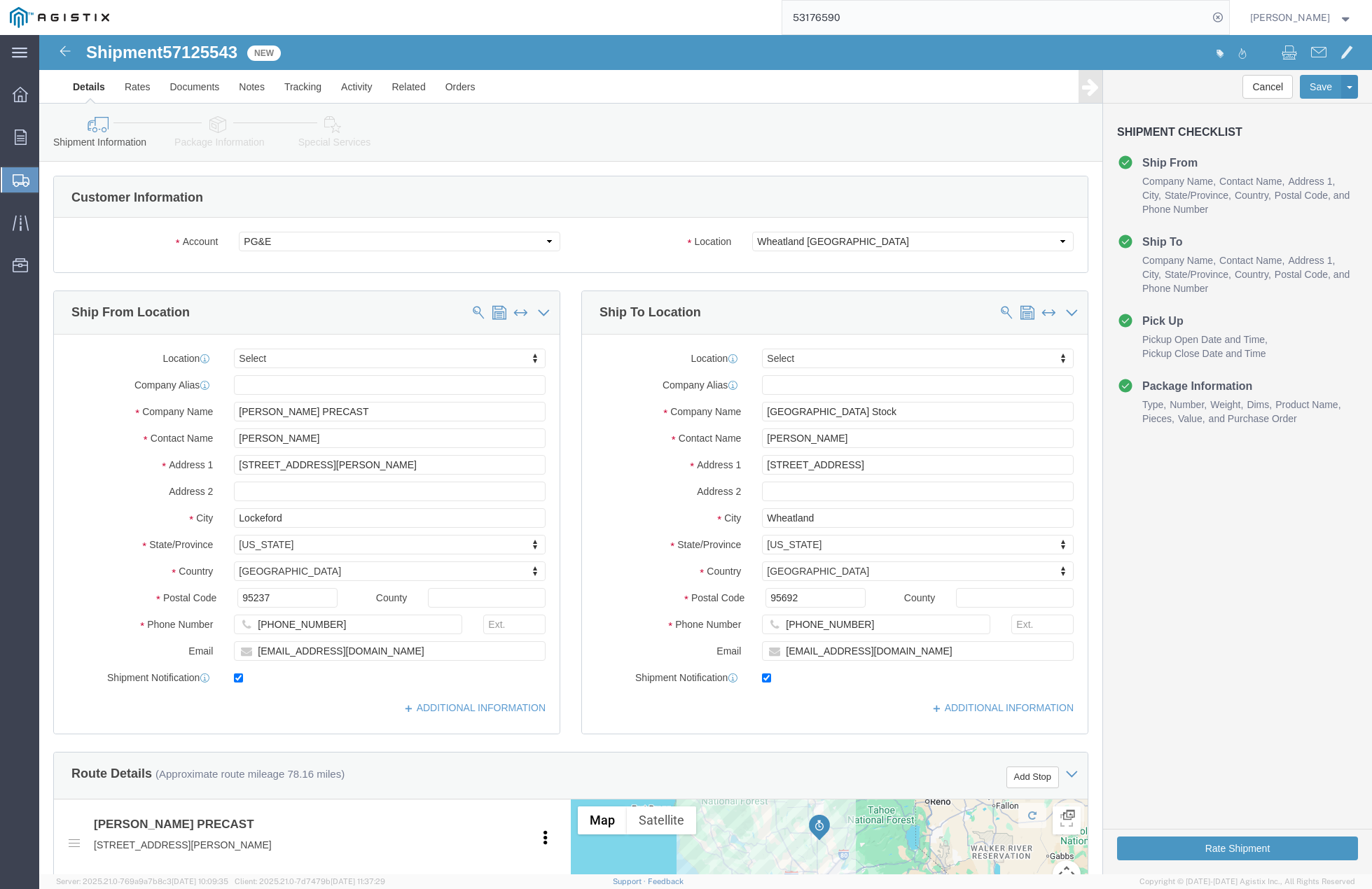
click div "Location Select Select My Profile Location (OBSOLETE) [GEOGRAPHIC_DATA] SC - GC…"
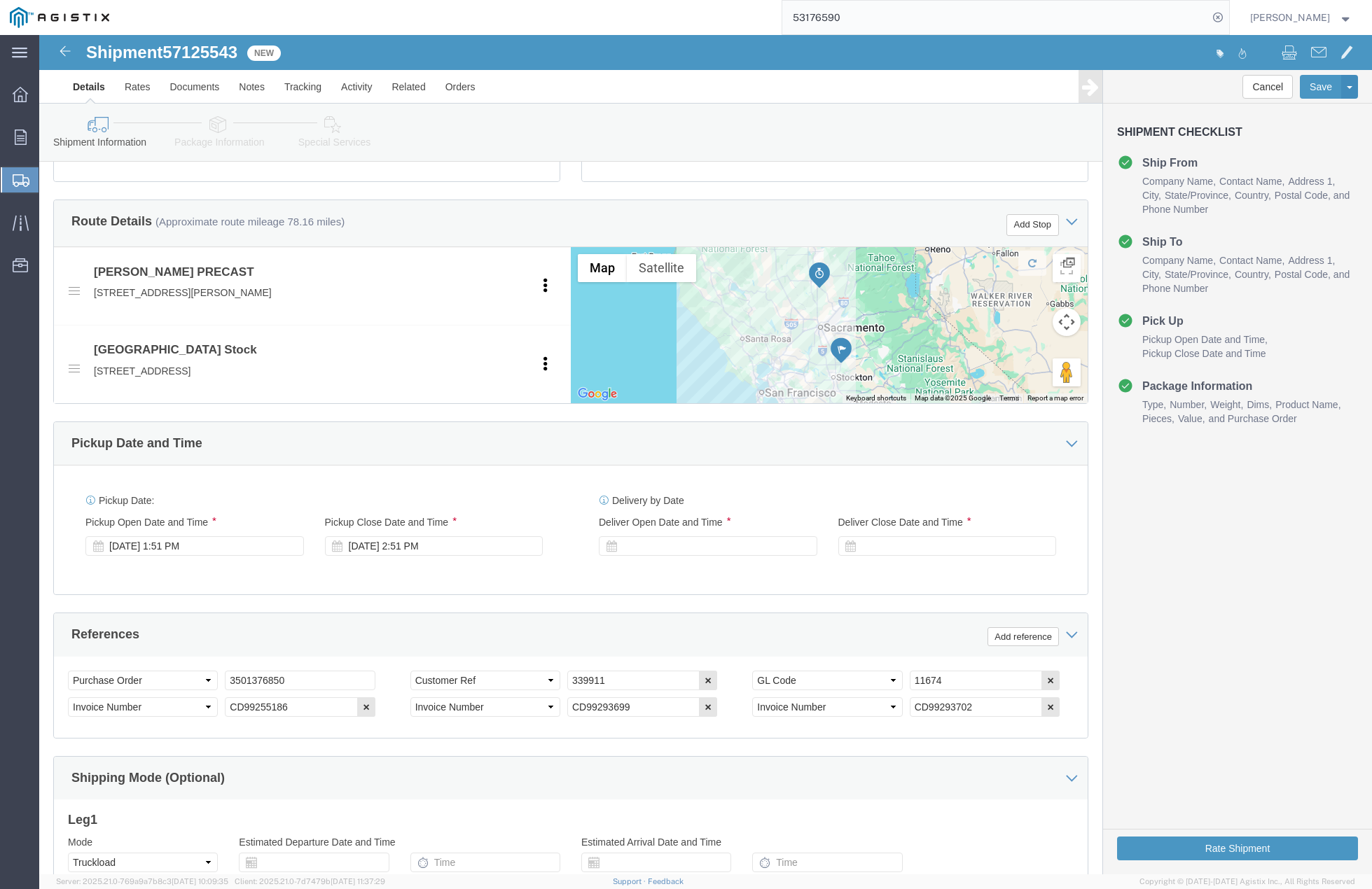
scroll to position [700, 0]
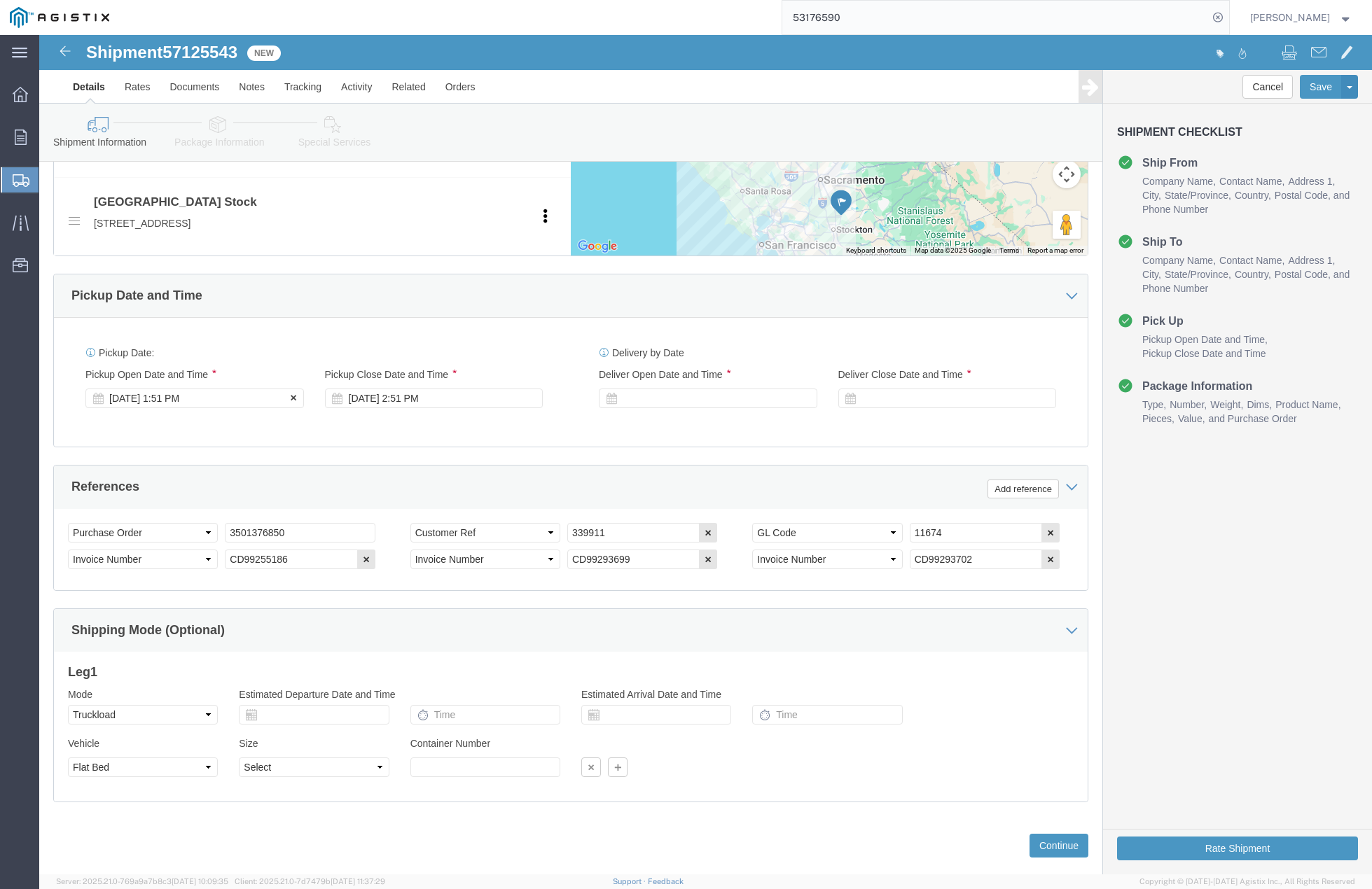
click div "[DATE] 1:51 PM"
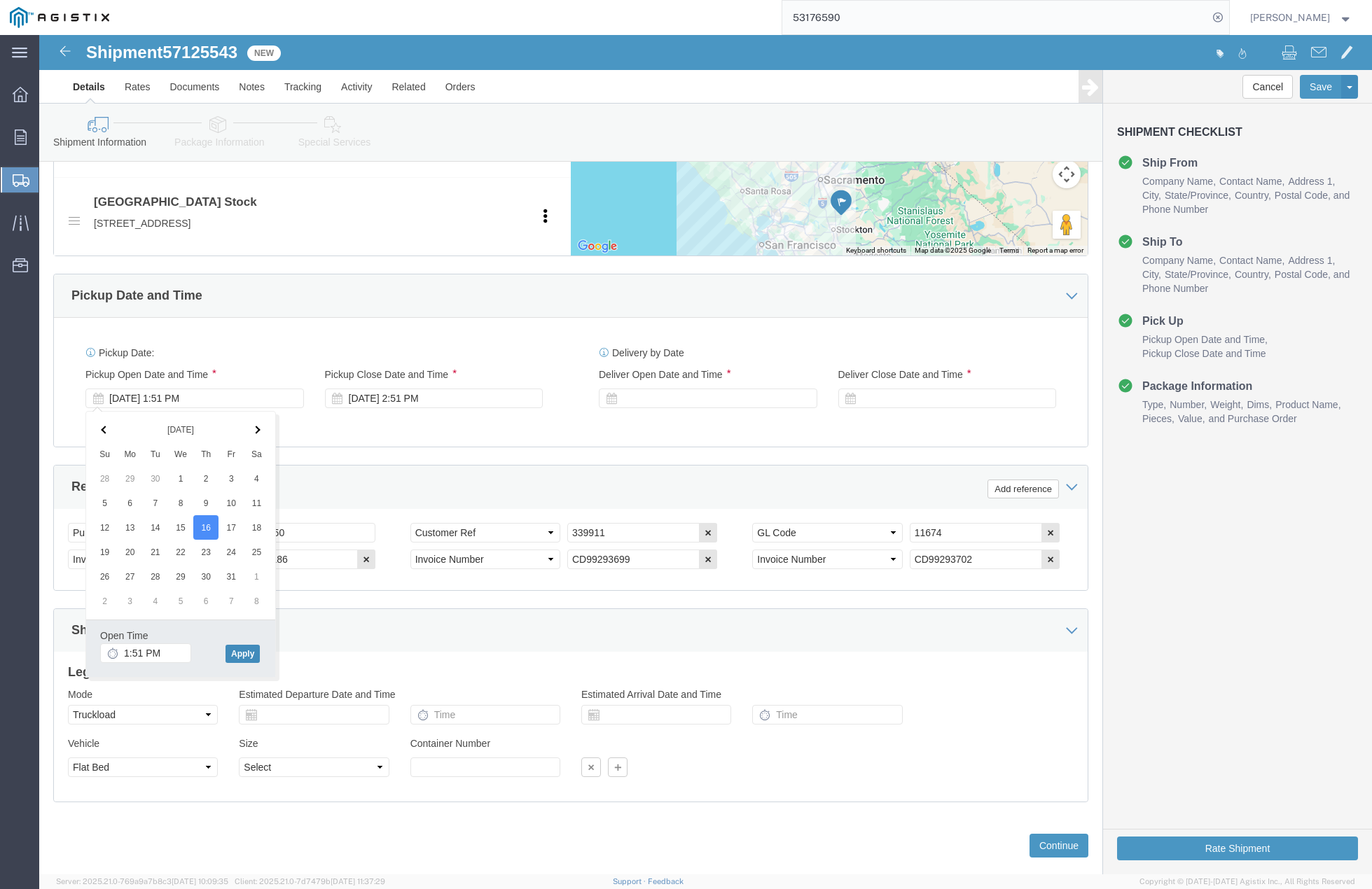
click button "Apply"
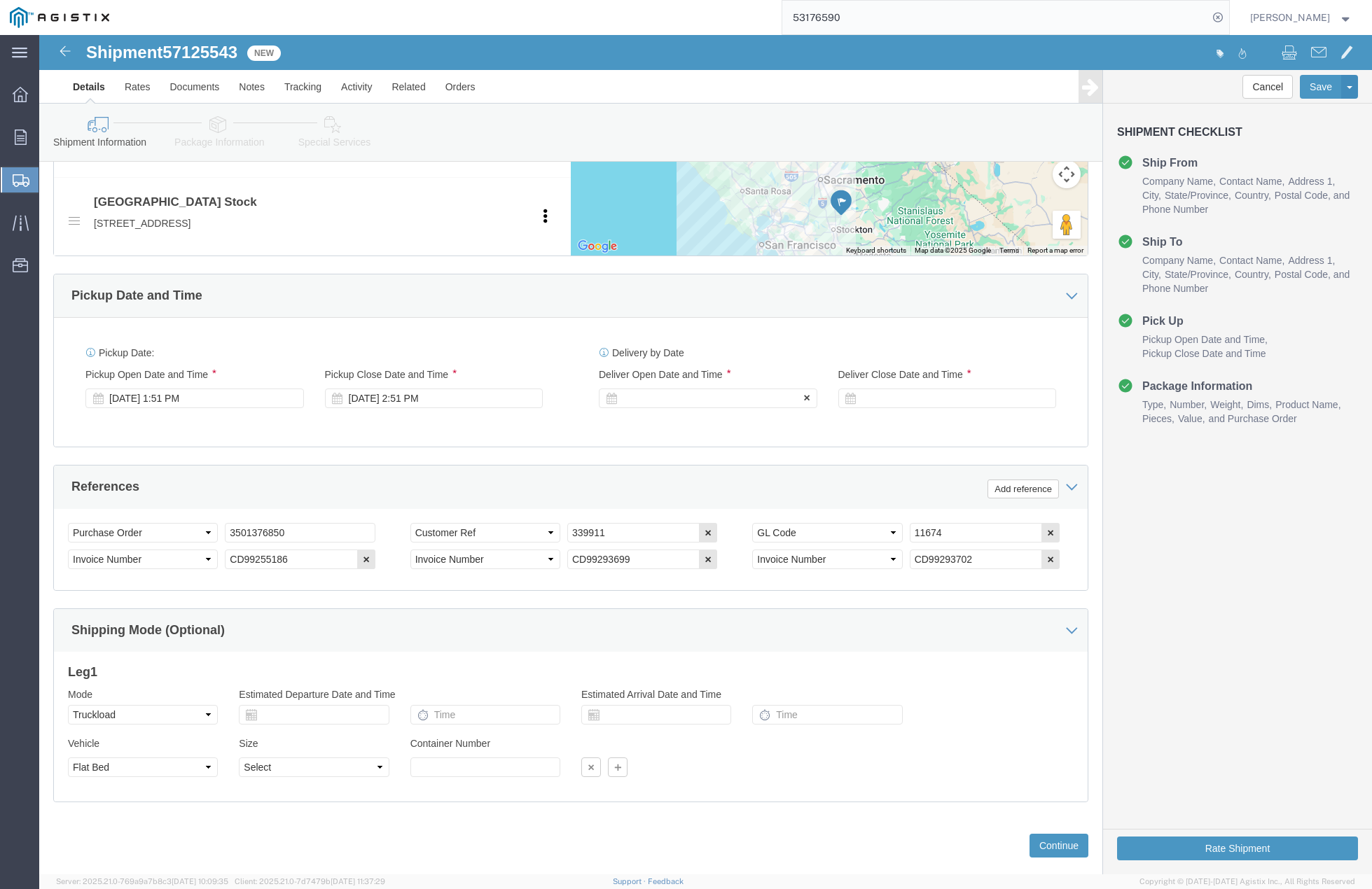
click div
click button "Apply"
click div "Delivery Start Date Delivery Start Time Deliver Open Date and Time [DATE] 3:51 …"
click div
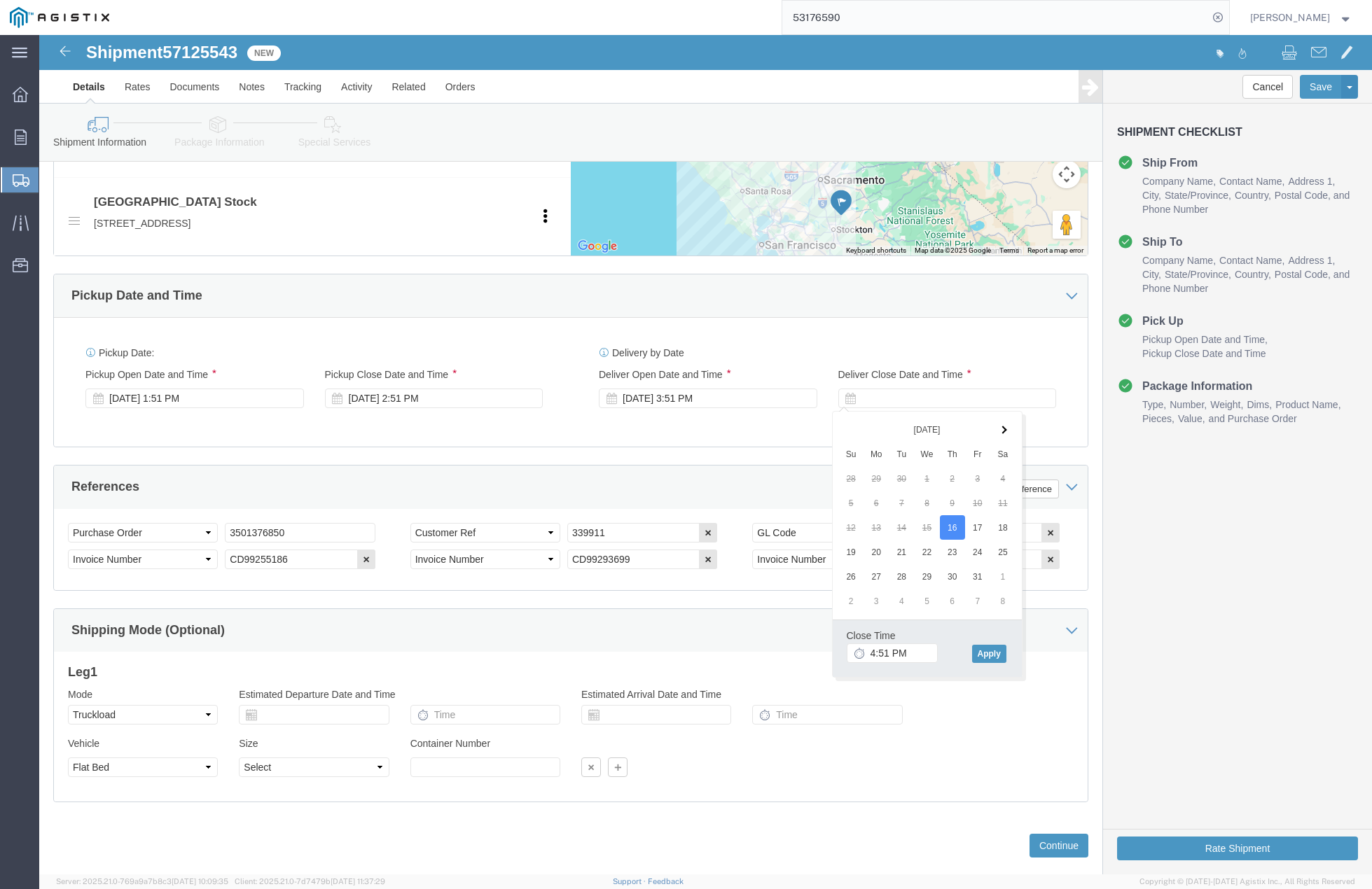
click div "Close Time 4:51 PM [DATE] 4:51 PM - [DATE] 4:51 PM Cancel Apply"
click button "Apply"
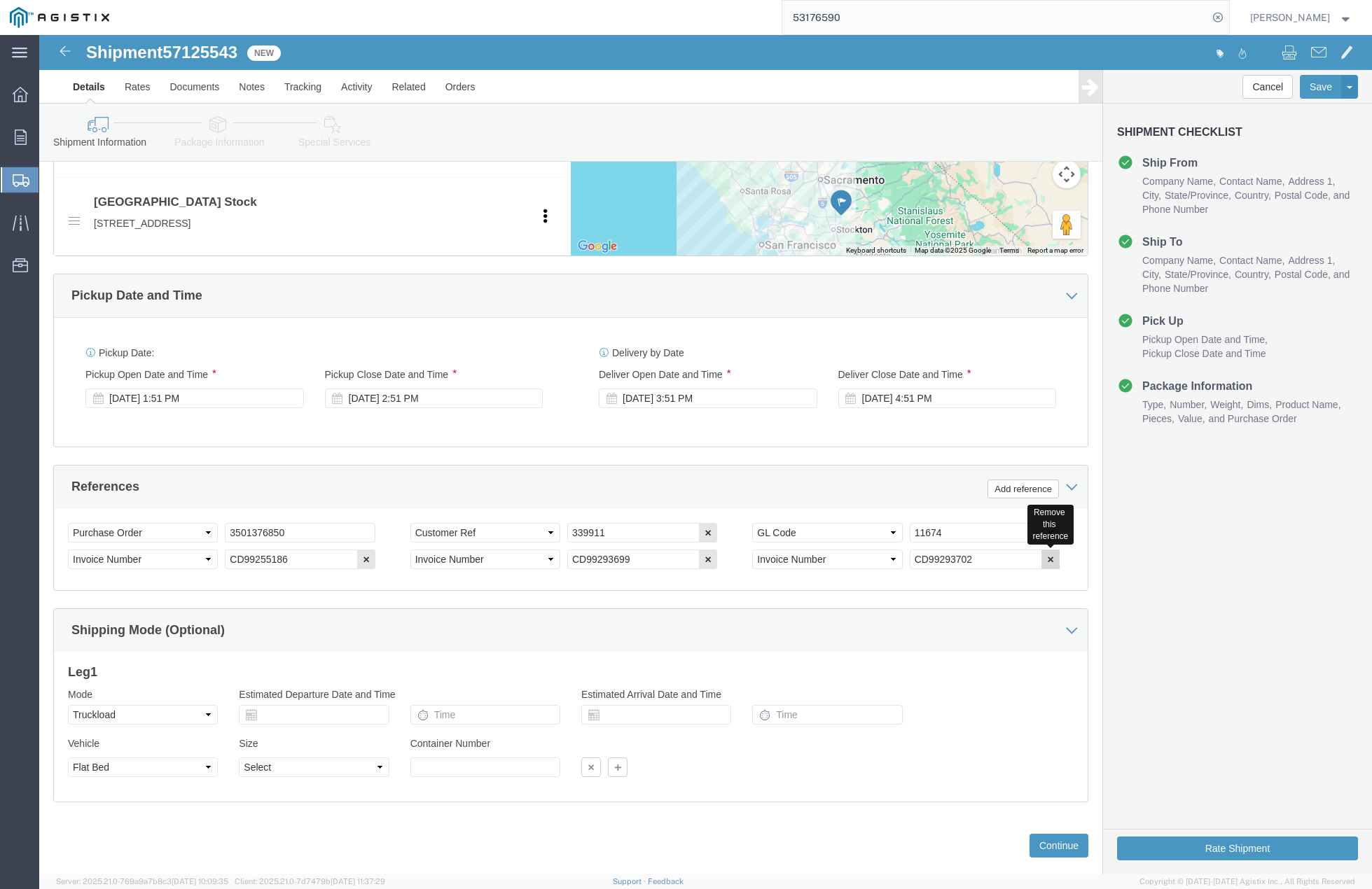
click button "button"
click icon "button"
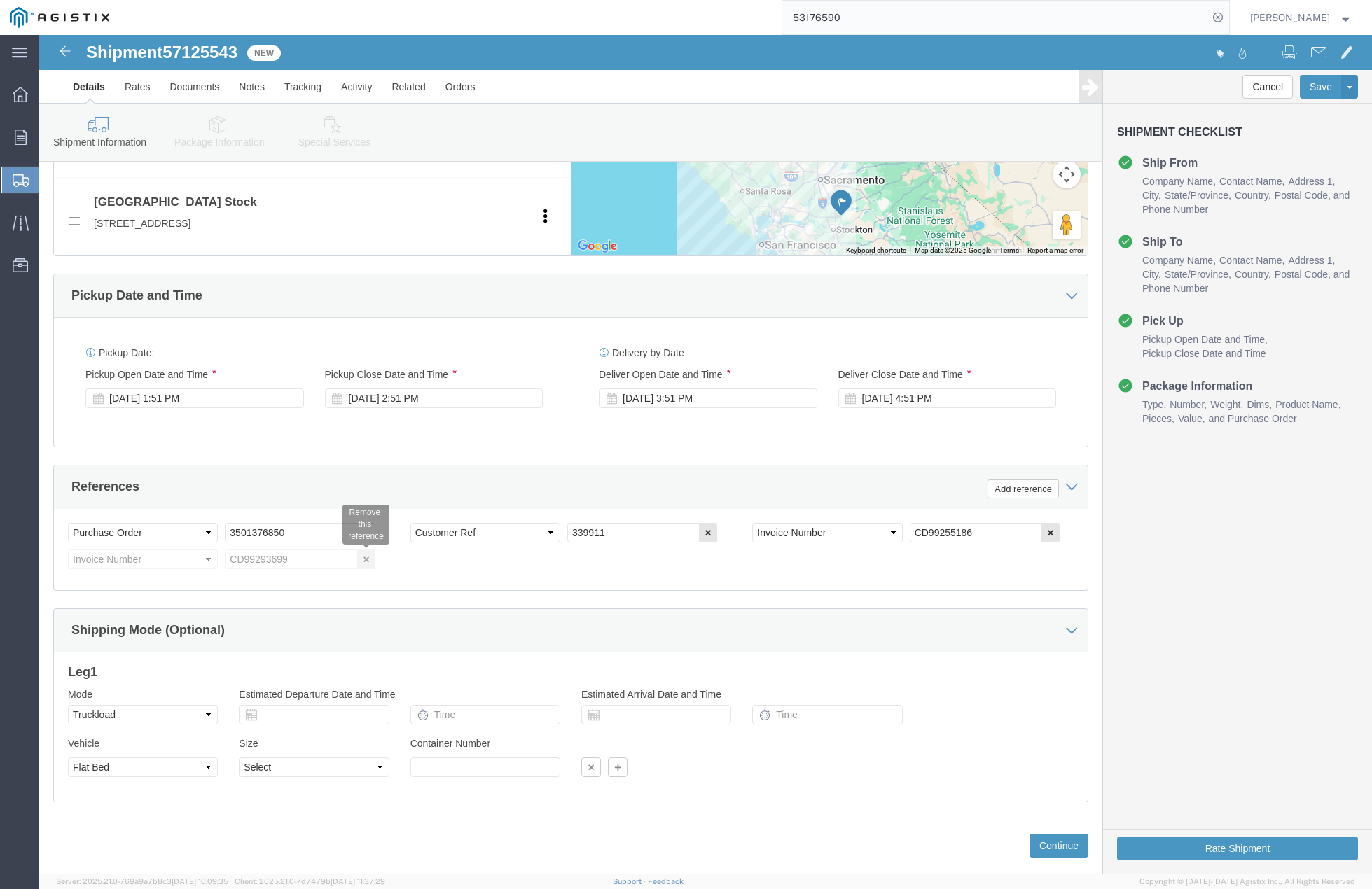
scroll to position [700, 0]
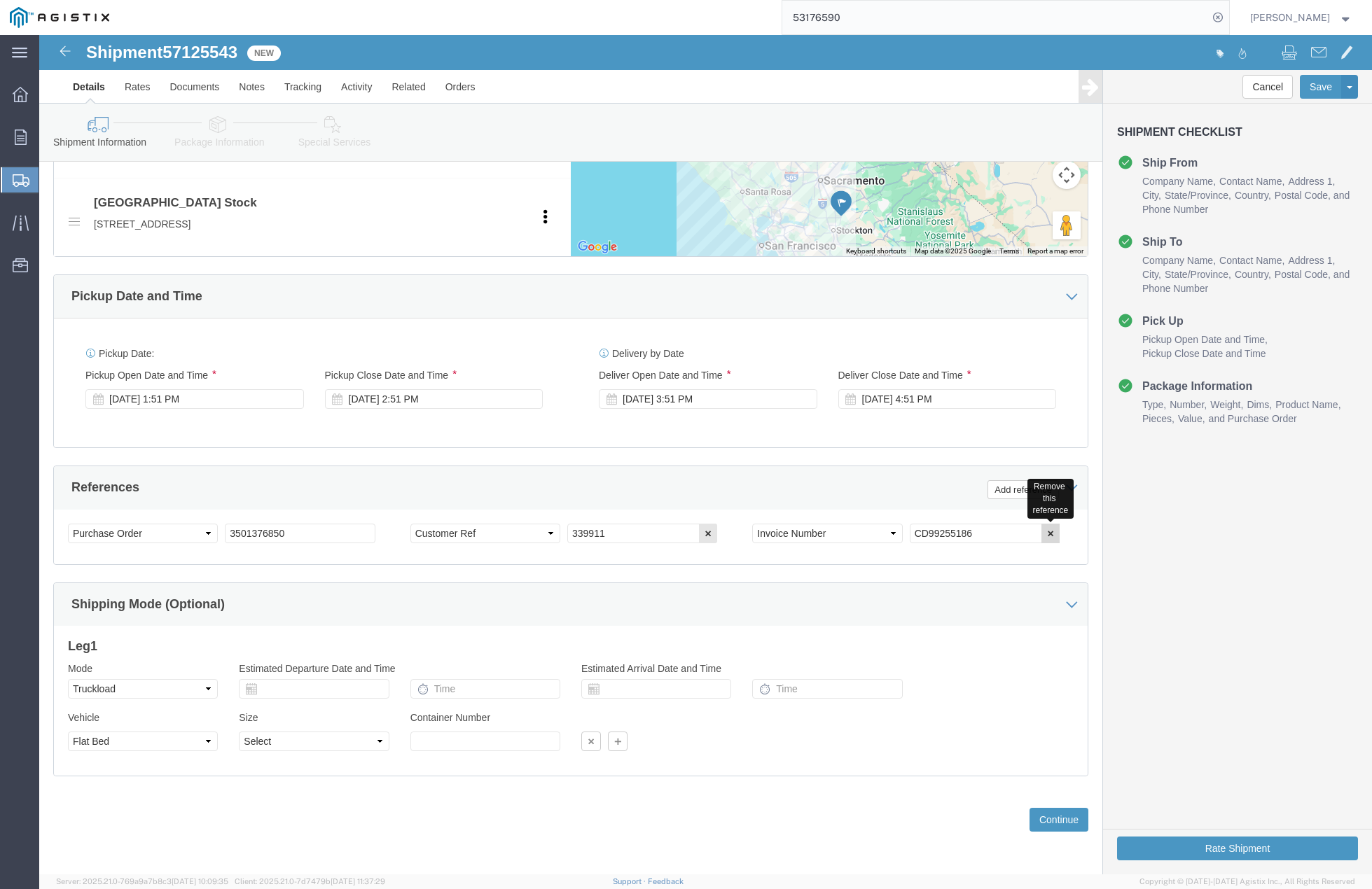
click icon "button"
drag, startPoint x: 560, startPoint y: 499, endPoint x: 514, endPoint y: 500, distance: 46.0
click div "Select Account Type Activity ID Airline Appointment Number ASN Batch Request # …"
drag, startPoint x: 268, startPoint y: 501, endPoint x: 116, endPoint y: 487, distance: 152.6
click div "Select Account Type Activity ID Airline Appointment Number ASN Batch Request # …"
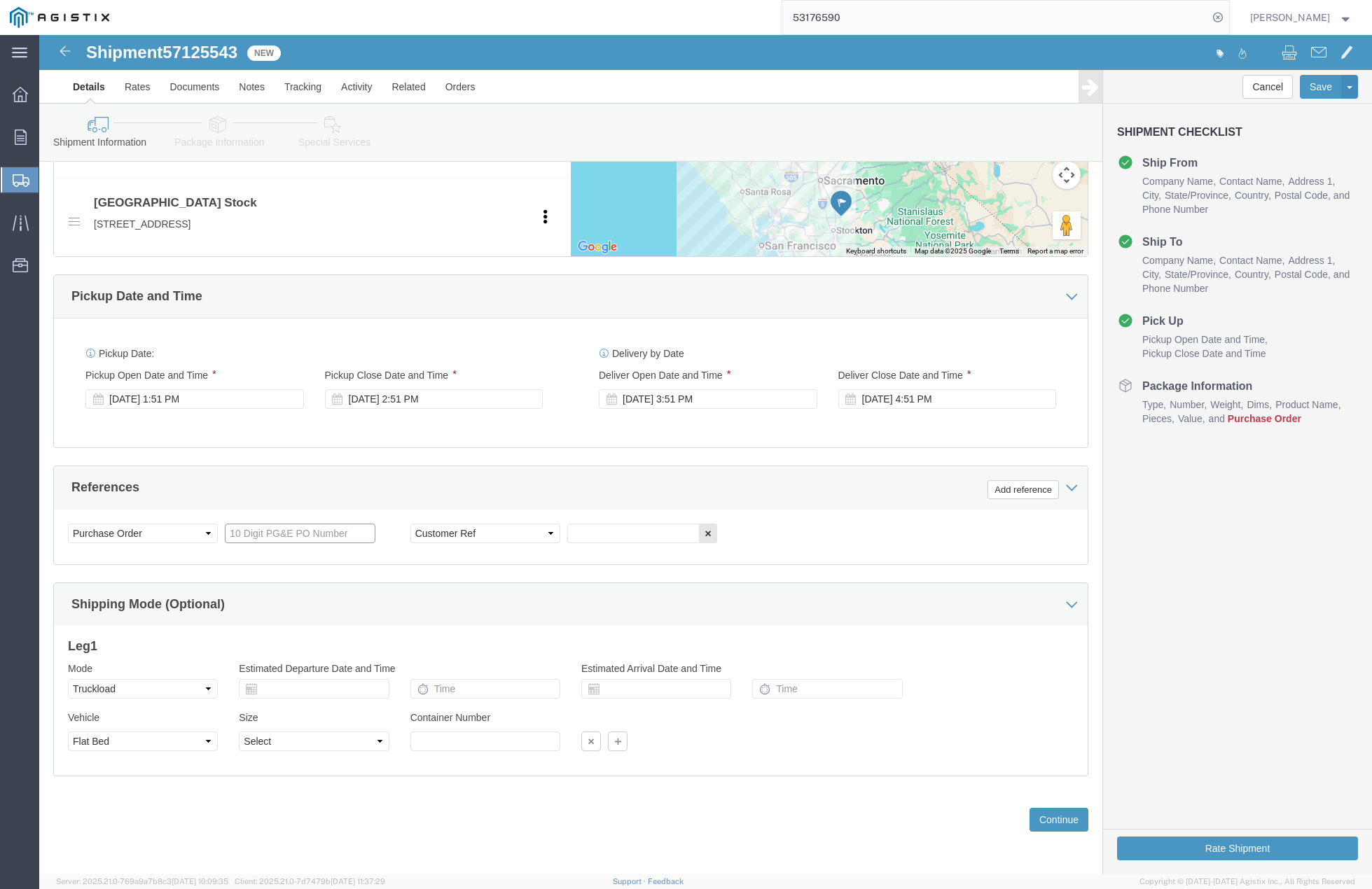
paste input "3501420872"
type input "3501420872"
click input "text"
type input "415719"
click button "Continue"
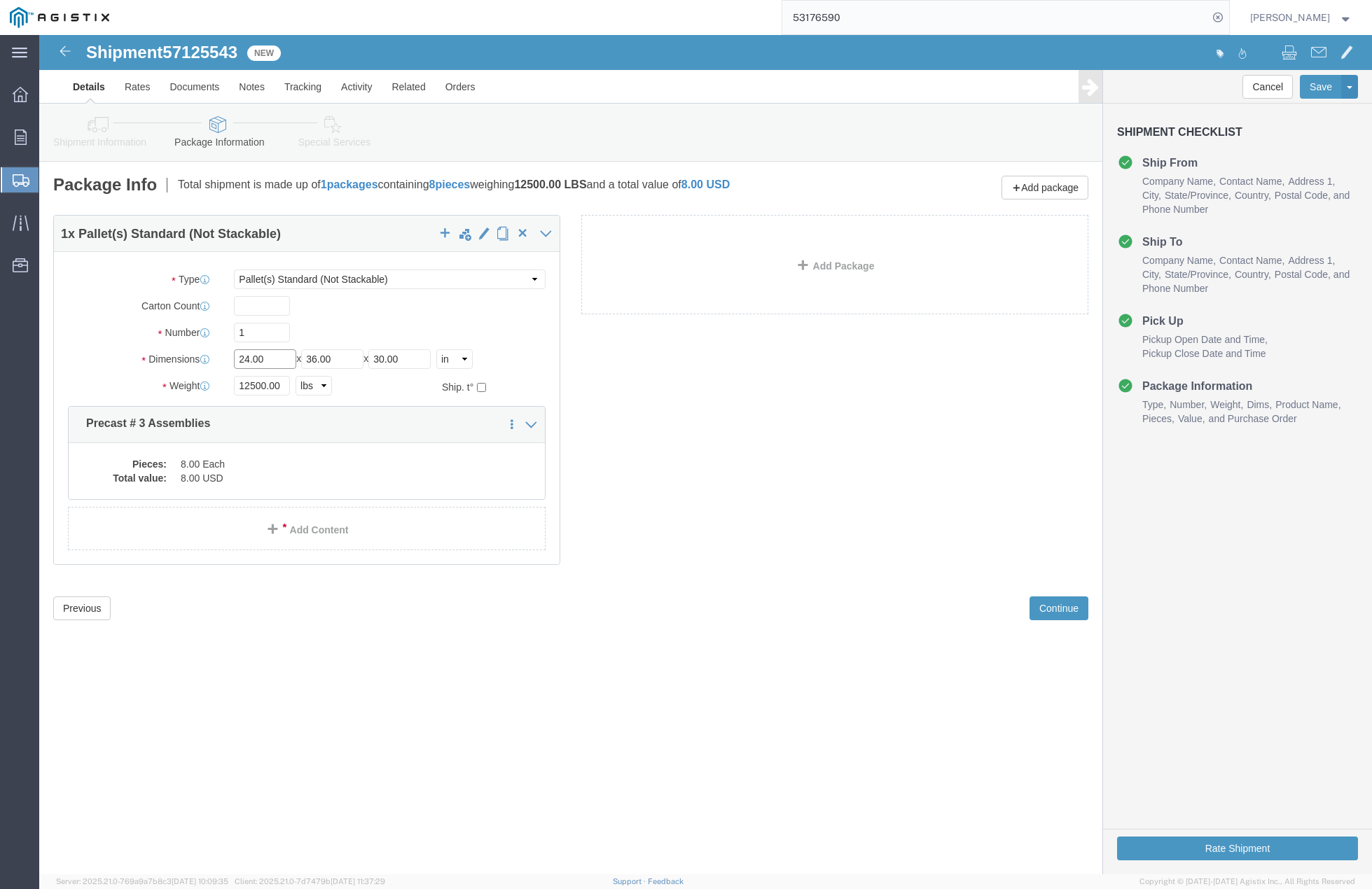
drag, startPoint x: 140, startPoint y: 319, endPoint x: 124, endPoint y: 318, distance: 16.0
click div "Dimensions Length 24.00 x Width 36.00 x Height 30.00 Select cm ft in"
type input "36"
type input "60"
type input "10"
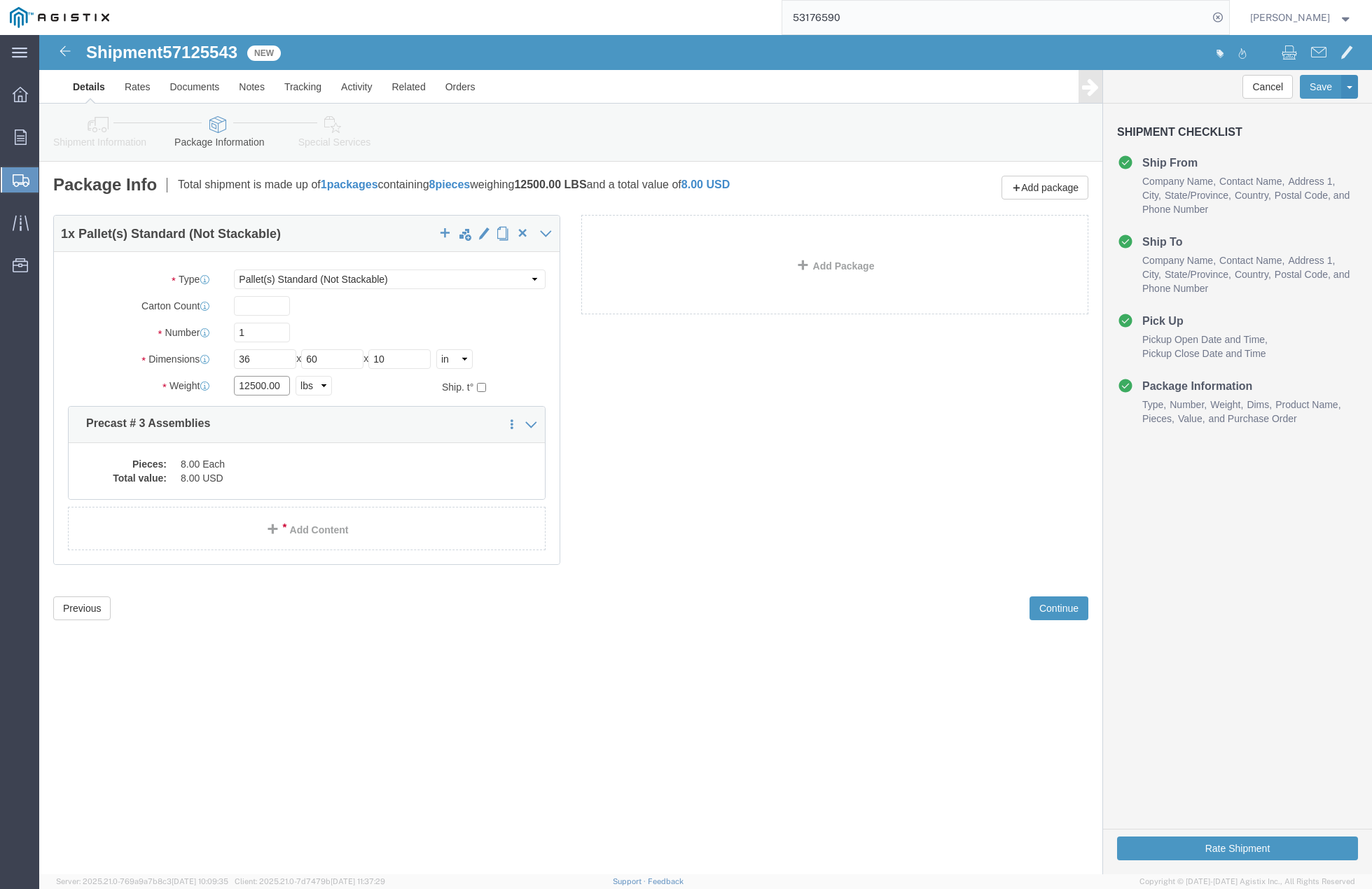
drag, startPoint x: 249, startPoint y: 353, endPoint x: 151, endPoint y: 349, distance: 98.1
click div "Weight 12500.00 Select kgs lbs Ship. t°"
type input "10000"
click dd "8.00 Each"
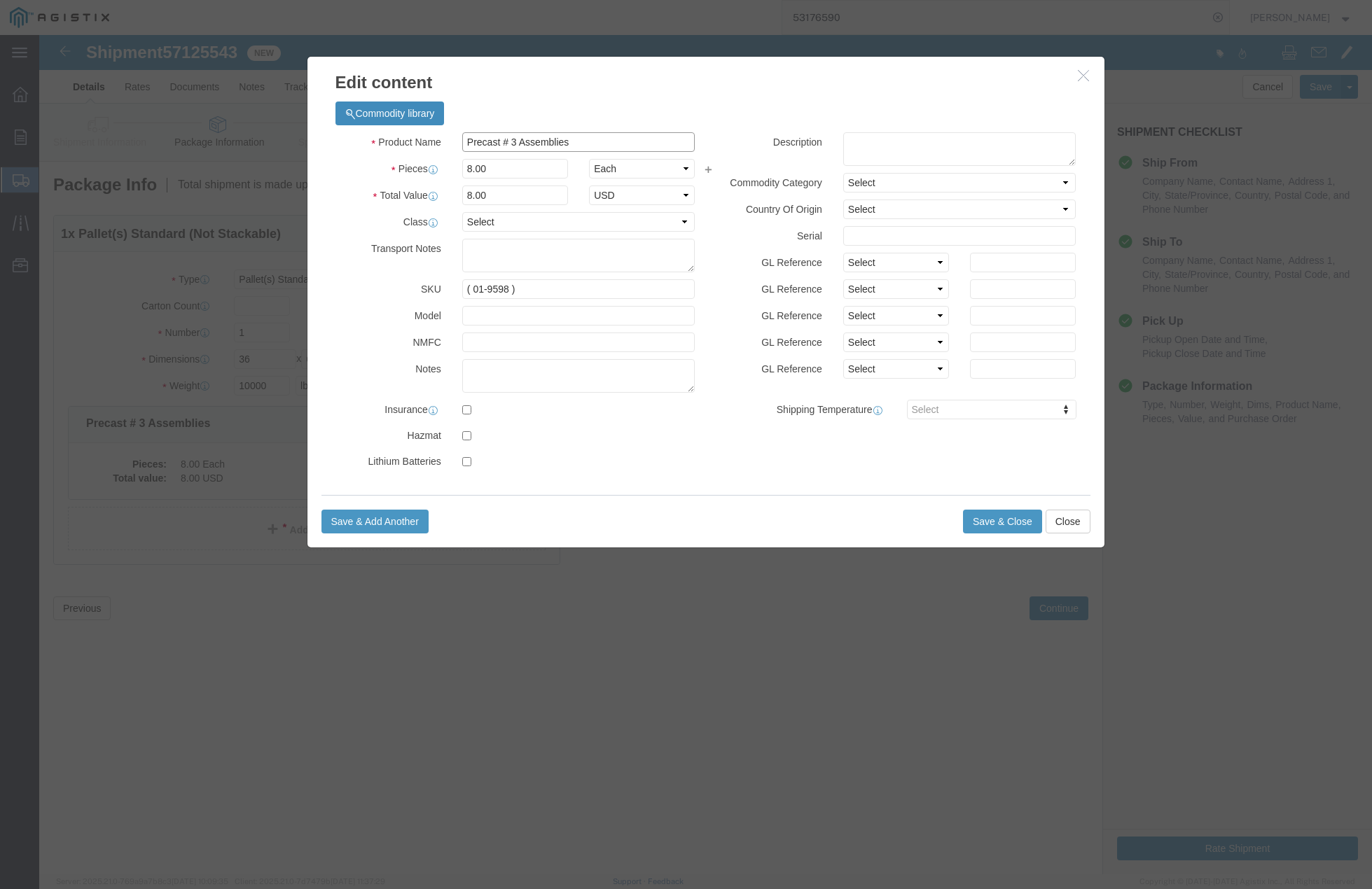
drag, startPoint x: 483, startPoint y: 104, endPoint x: 375, endPoint y: 76, distance: 111.6
click div "Commodity library Product Name Precast # 3 Assemblies Pieces 8.00 Select Bag Ba…"
type input "# 5 SPLICE IVT COVERS"
click input "8.00"
type input "8"
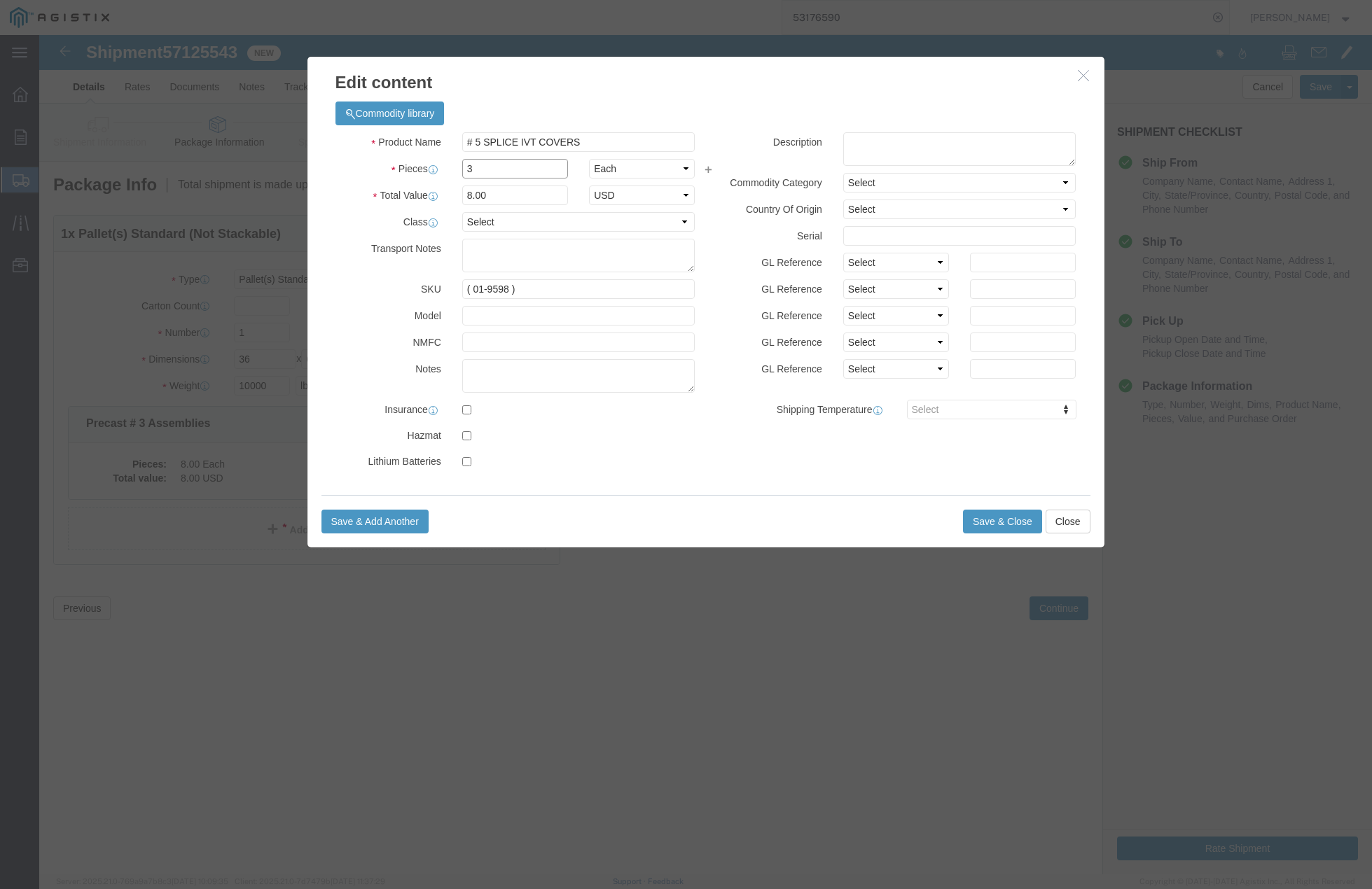
type input "3"
drag, startPoint x: 437, startPoint y: 158, endPoint x: 448, endPoint y: 160, distance: 11.2
click input "3"
click input "( 01-9598 )"
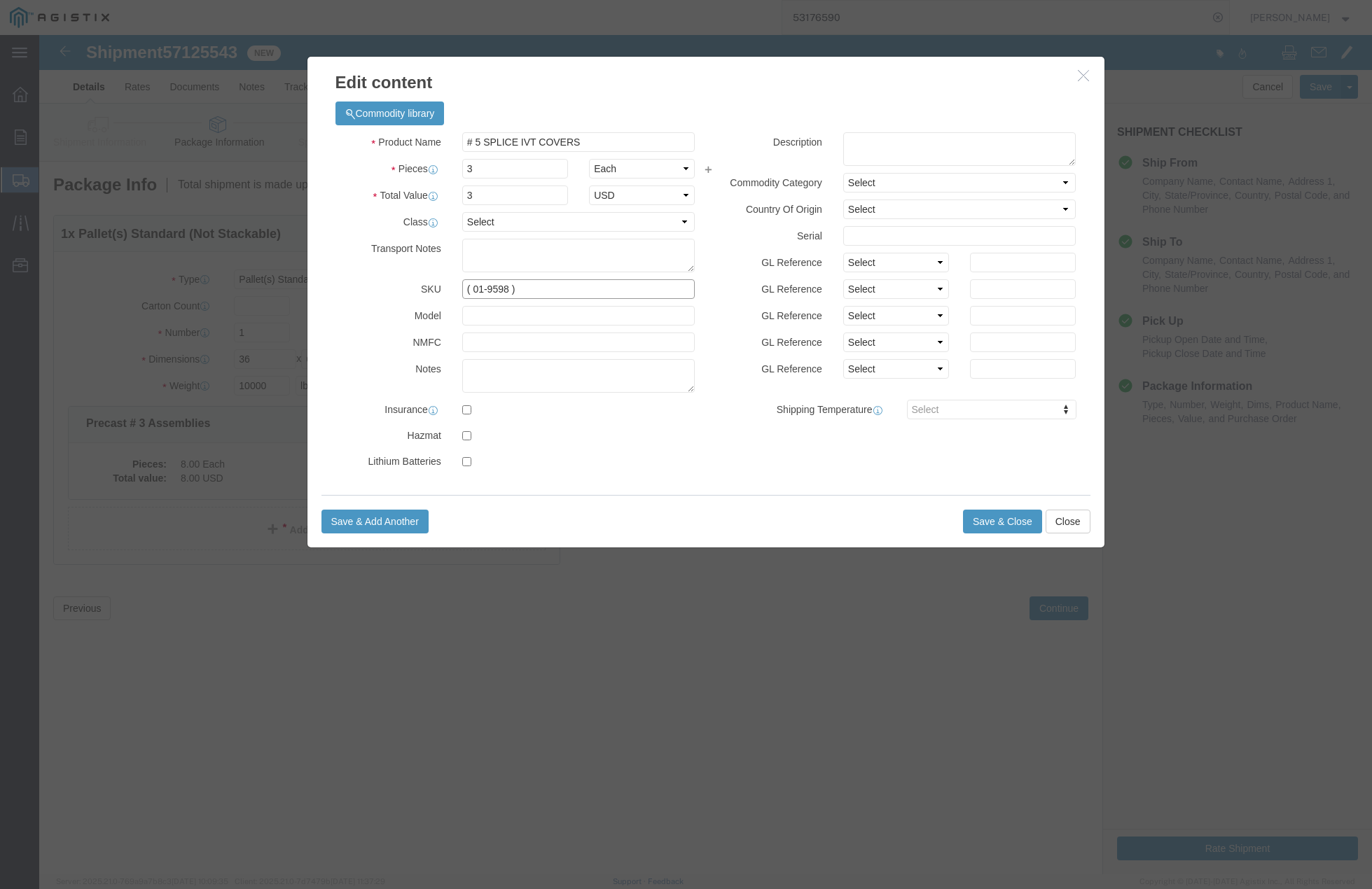
click input "( 01-9598 )"
type input "( 02-5604 )"
click button "Save & Close"
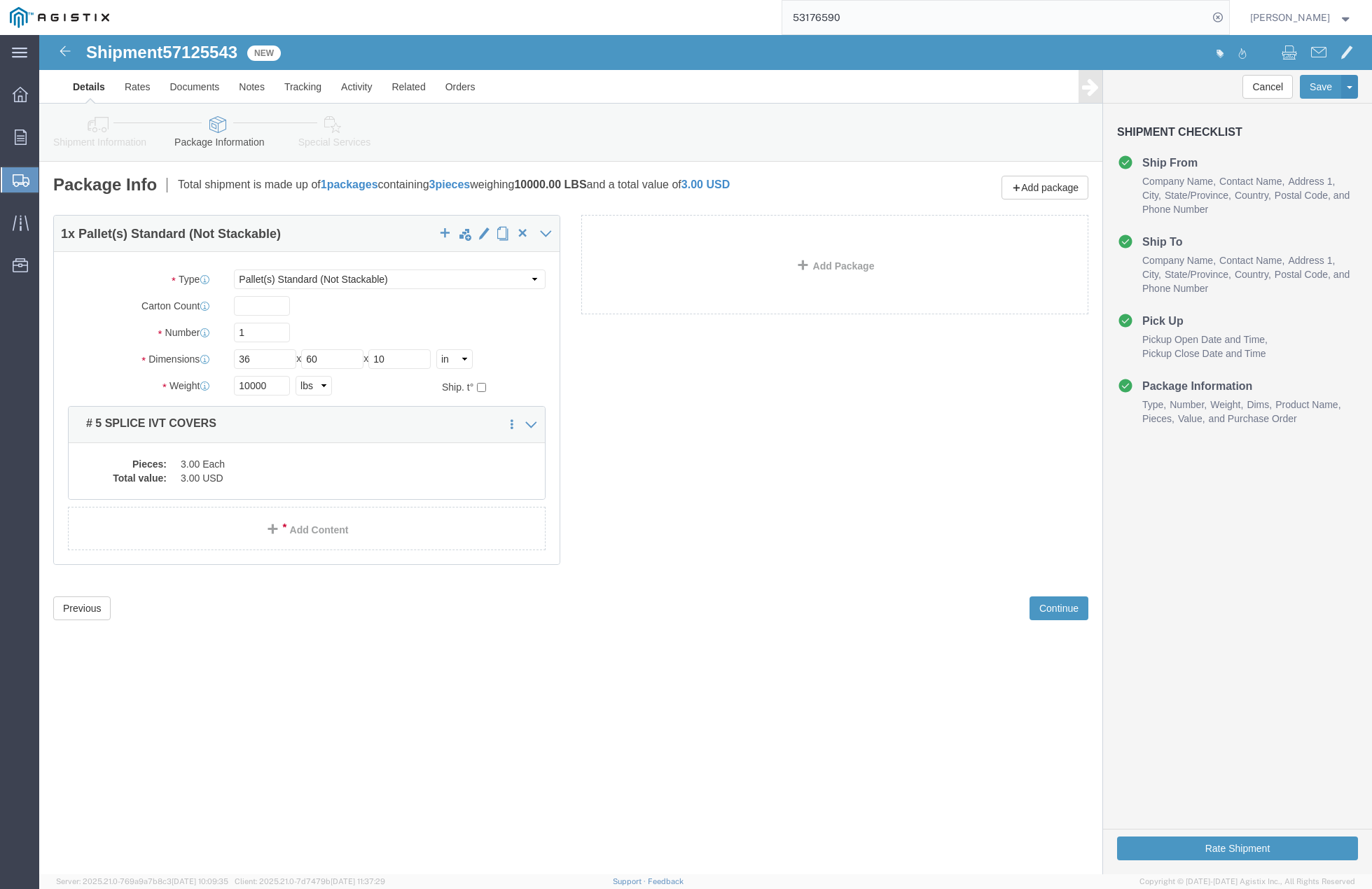
click div "1 x Pallet(s) Standard (Not Stackable) Package Type Select Bulk Bundle(s) Cardb…"
click button "Rate Shipment"
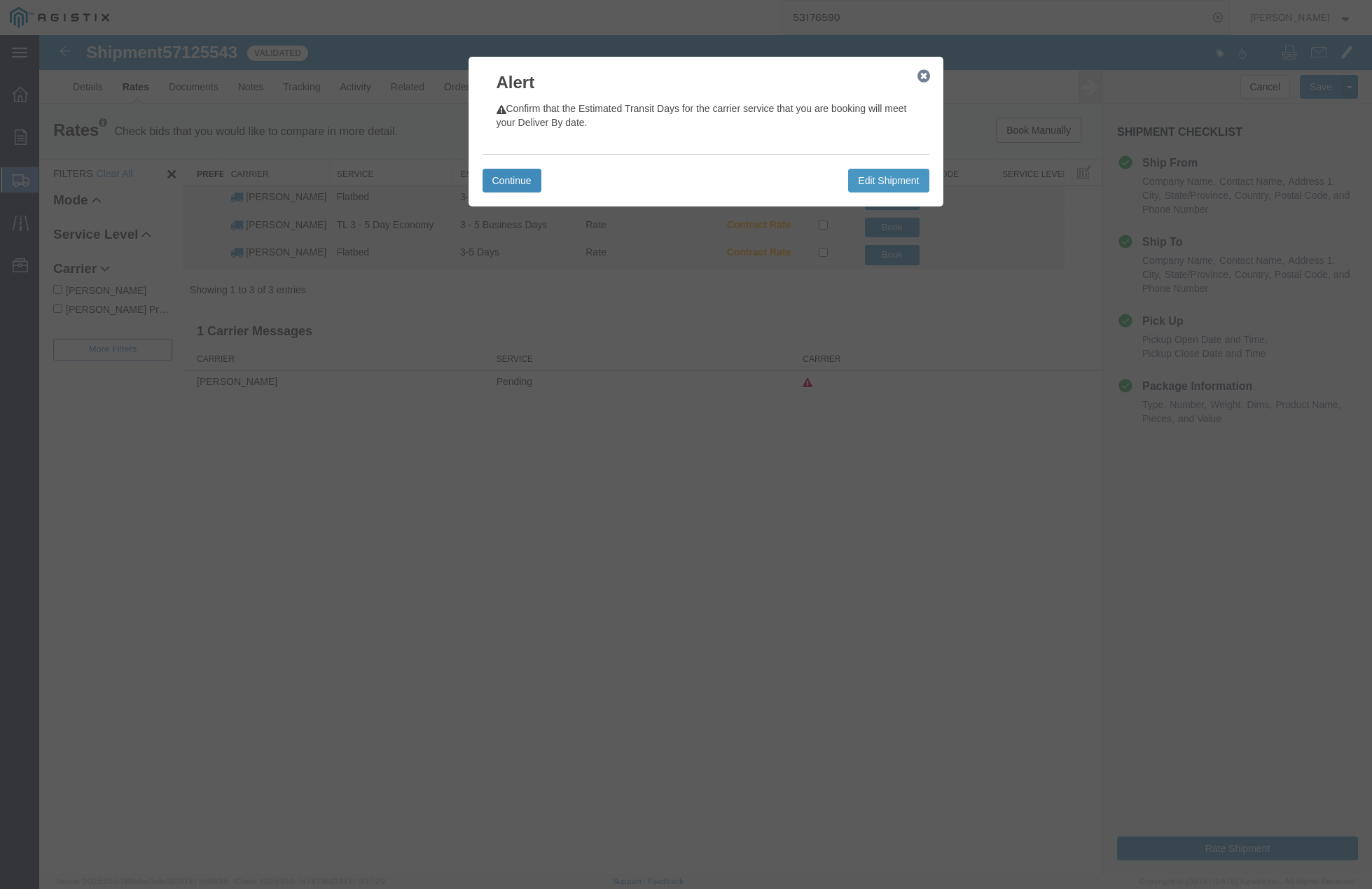
click at [505, 181] on button "Continue" at bounding box center [511, 180] width 58 height 24
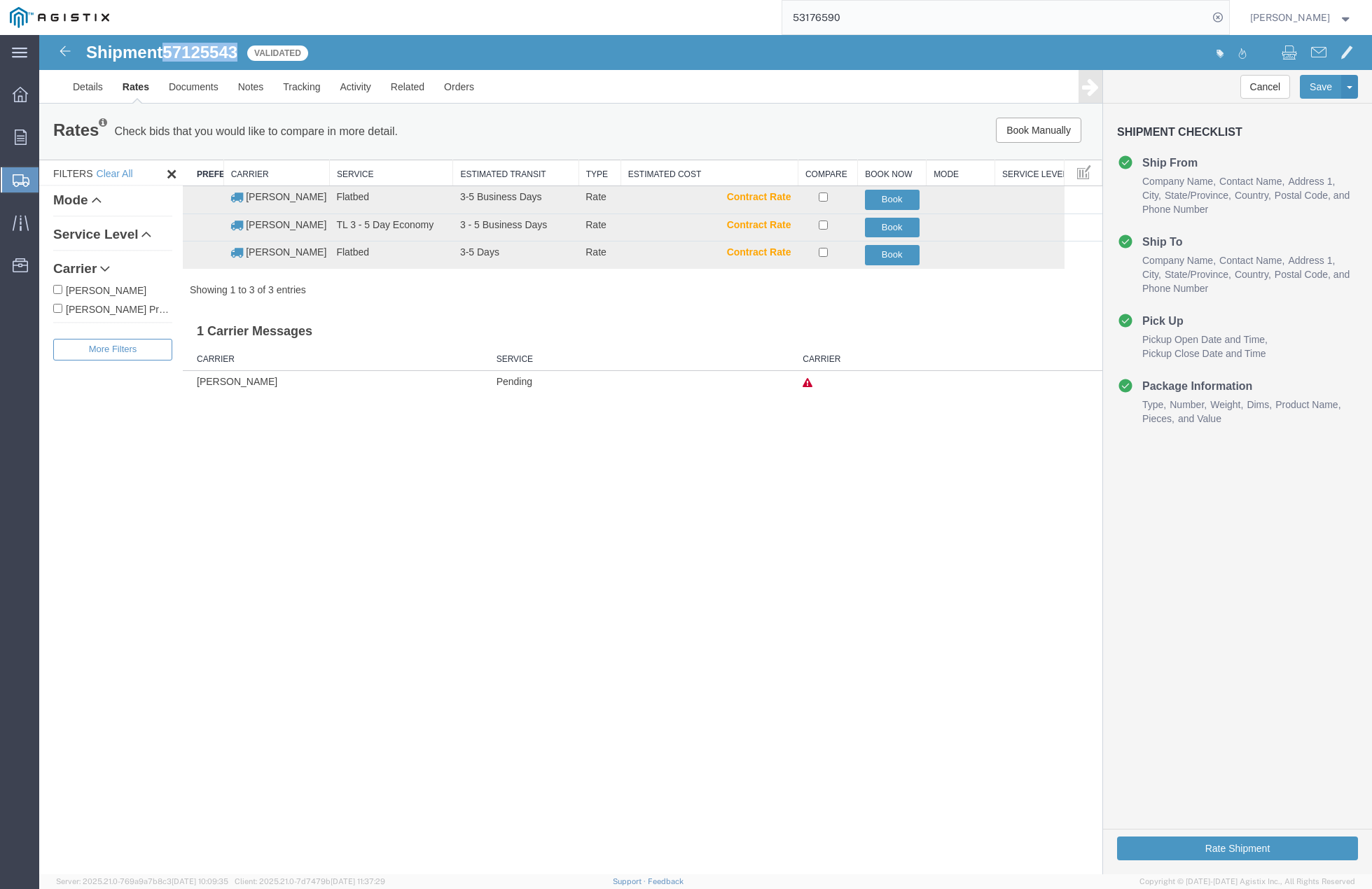
drag, startPoint x: 169, startPoint y: 54, endPoint x: 241, endPoint y: 54, distance: 72.0
click at [237, 54] on span "57125543" at bounding box center [200, 53] width 75 height 19
copy span "57125543"
click at [884, 261] on button "Book" at bounding box center [892, 255] width 55 height 20
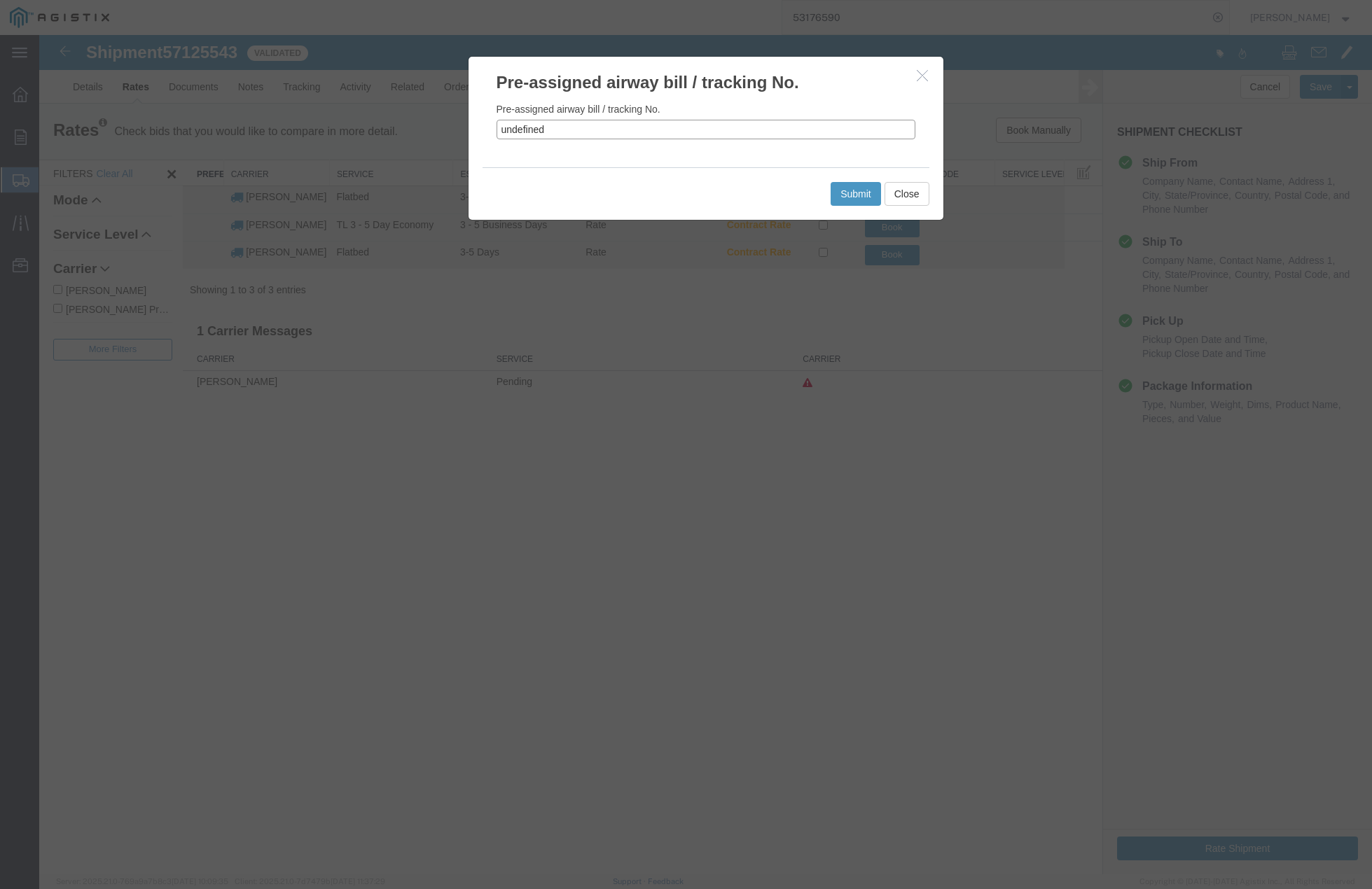
drag, startPoint x: 565, startPoint y: 122, endPoint x: 483, endPoint y: 119, distance: 82.1
click at [483, 119] on div "Pre-assigned airway bill / tracking No. undefined" at bounding box center [706, 131] width 475 height 73
paste input "57125543"
type input "57125543"
click at [843, 194] on button "Submit" at bounding box center [855, 193] width 51 height 24
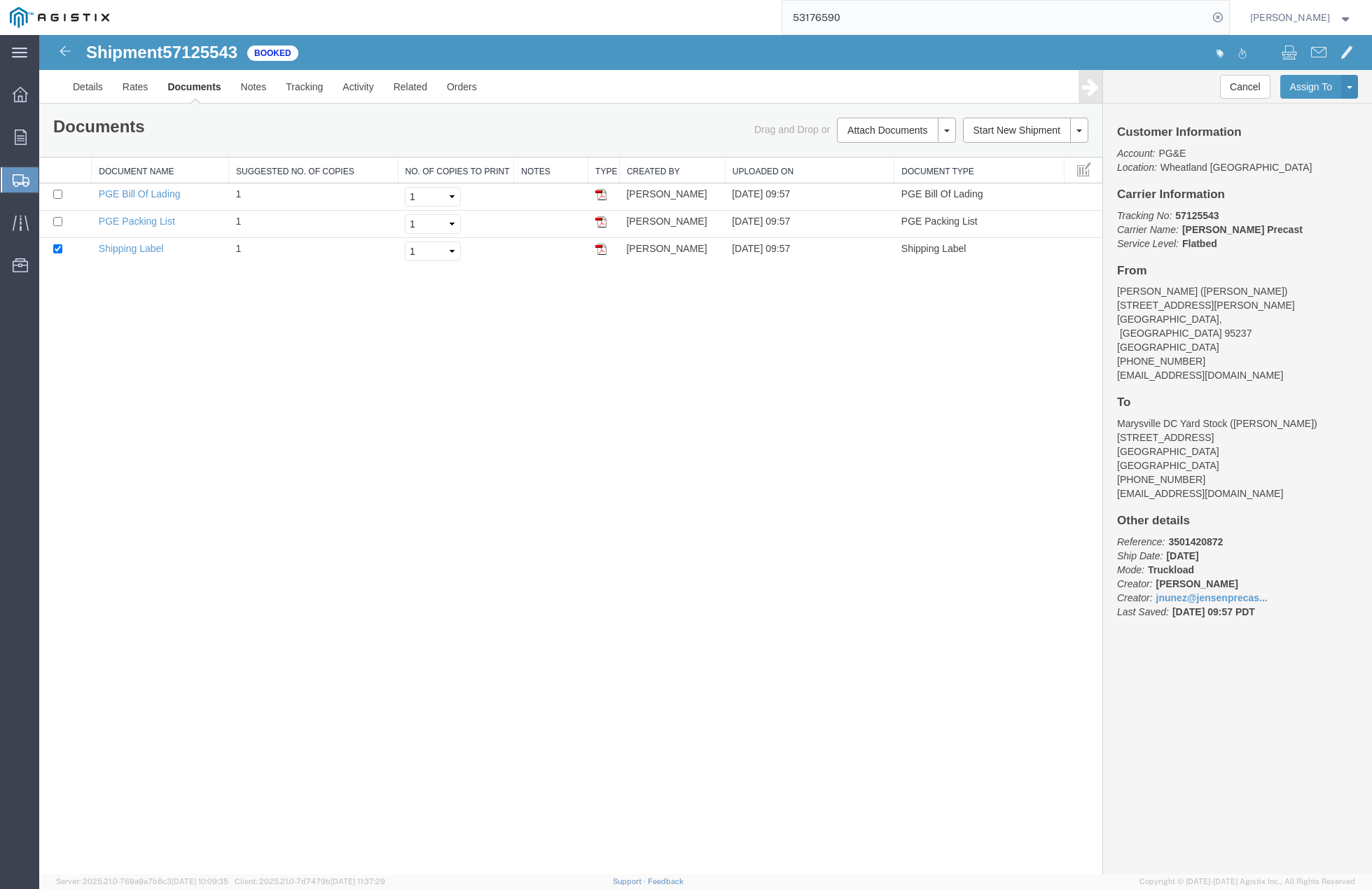
click at [842, 504] on div "Shipment 57125543 3 of 3 Booked Details Rates Documents Notes Tracking Activity…" at bounding box center [705, 455] width 1333 height 839
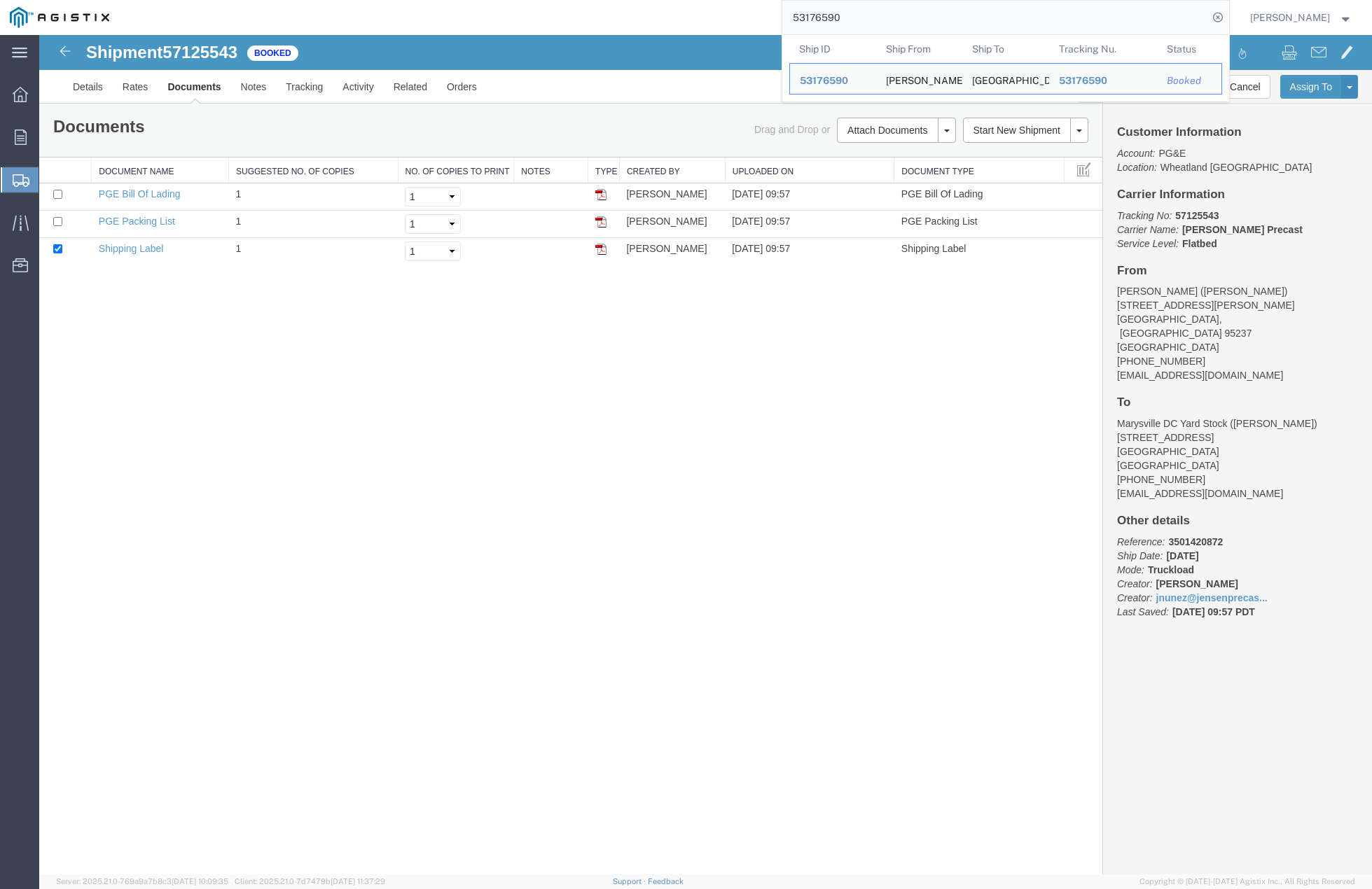
drag, startPoint x: 960, startPoint y: 10, endPoint x: 697, endPoint y: 15, distance: 263.0
click at [697, 15] on div "53176590 Ship ID Ship From Ship To Tracking Nu. Status Ship ID 53176590 Ship Fr…" at bounding box center [674, 17] width 1110 height 35
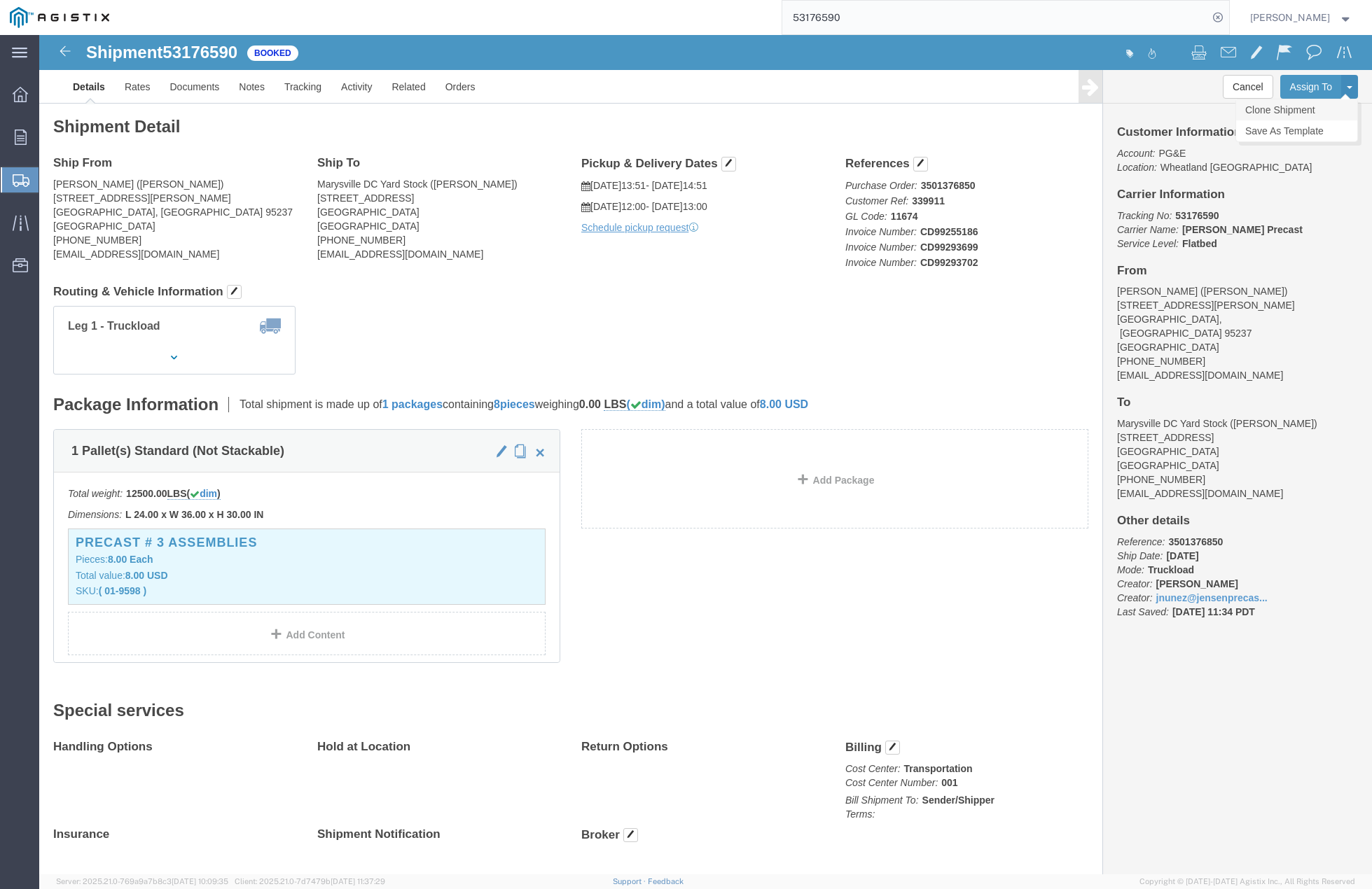
click link "Clone Shipment"
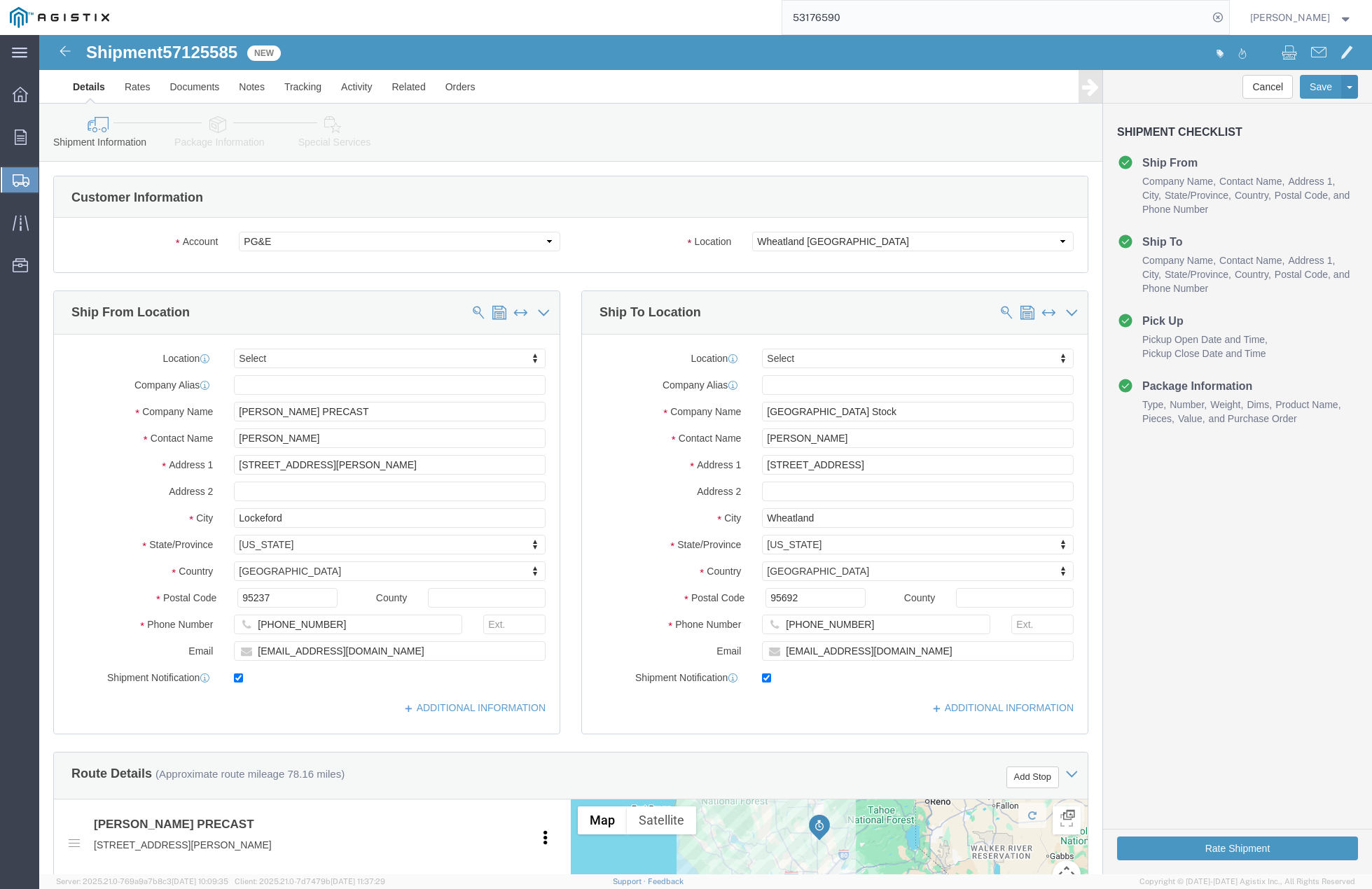
scroll to position [456, 0]
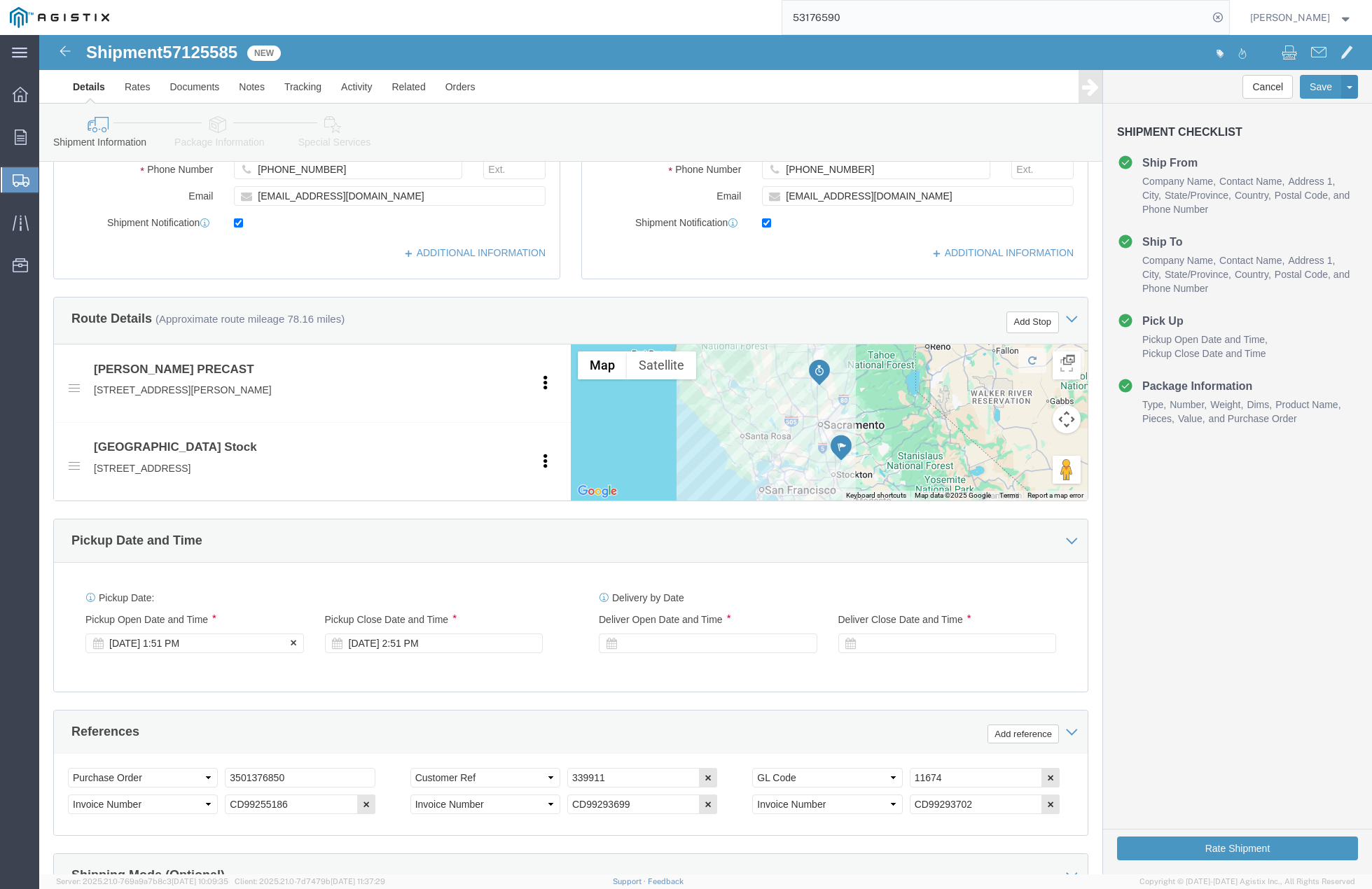
click div "[DATE] 1:51 PM"
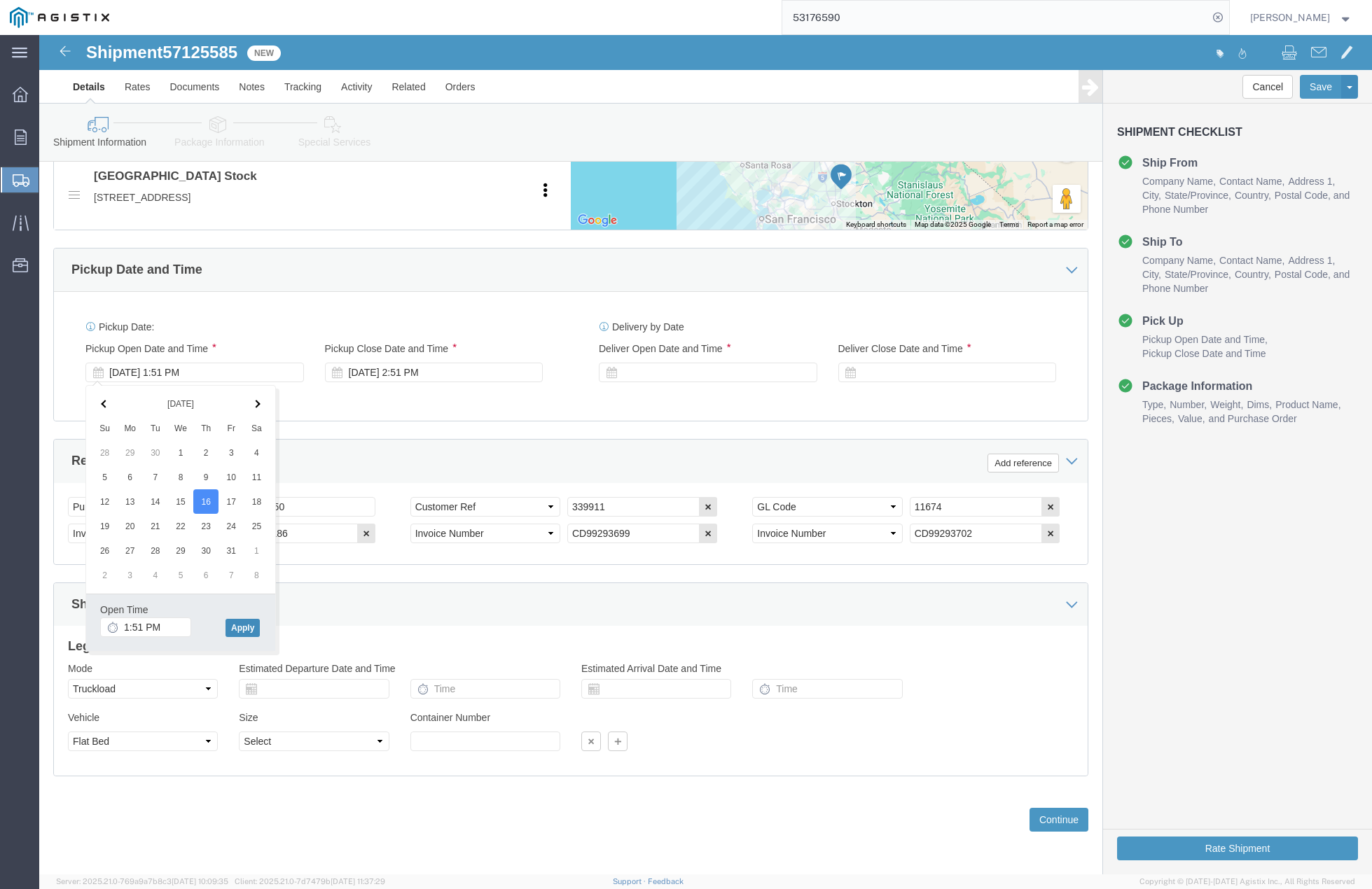
click button "Apply"
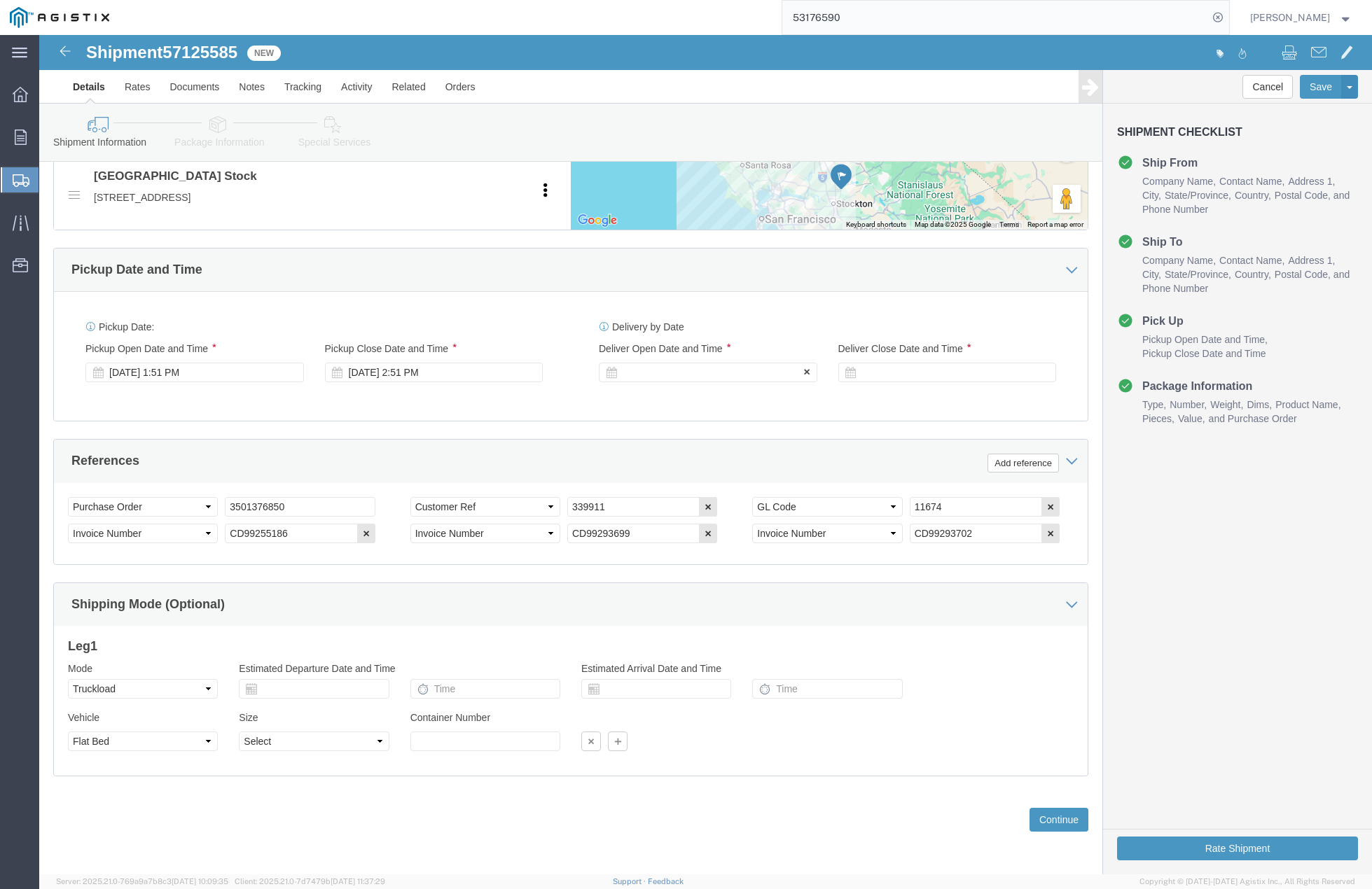
click div
click button "Apply"
click div
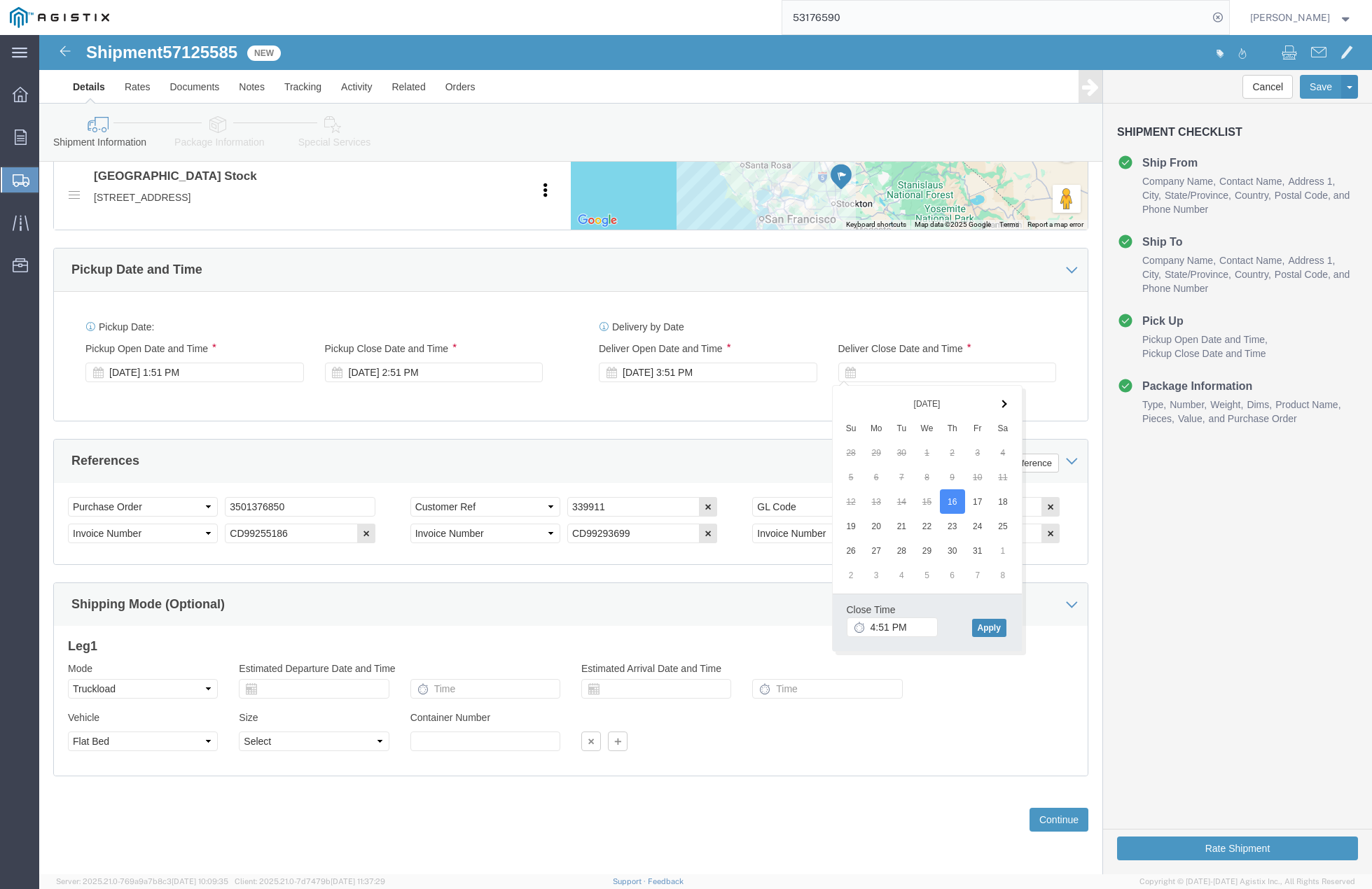
click button "Apply"
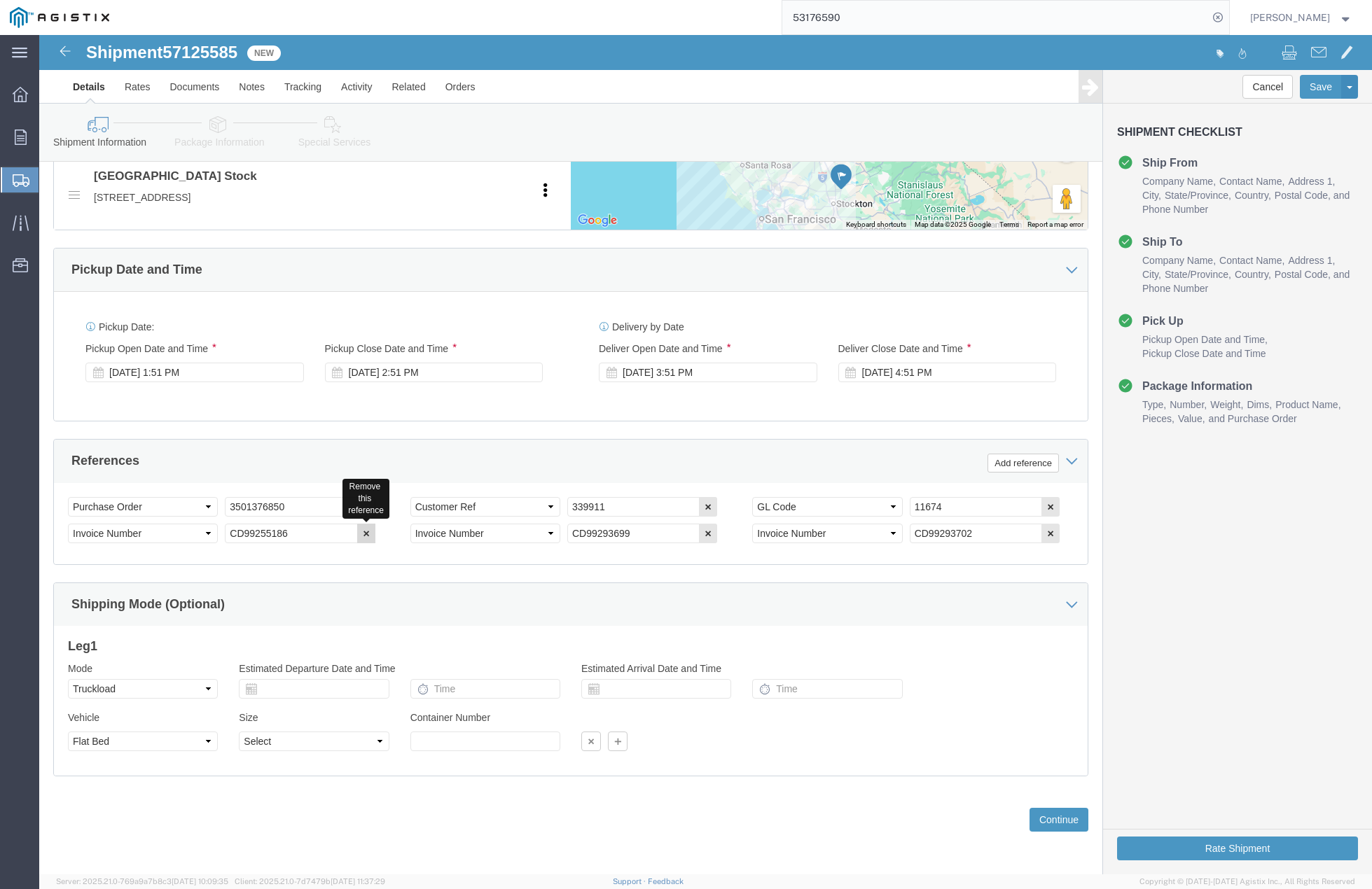
click icon "button"
click button "button"
click icon "button"
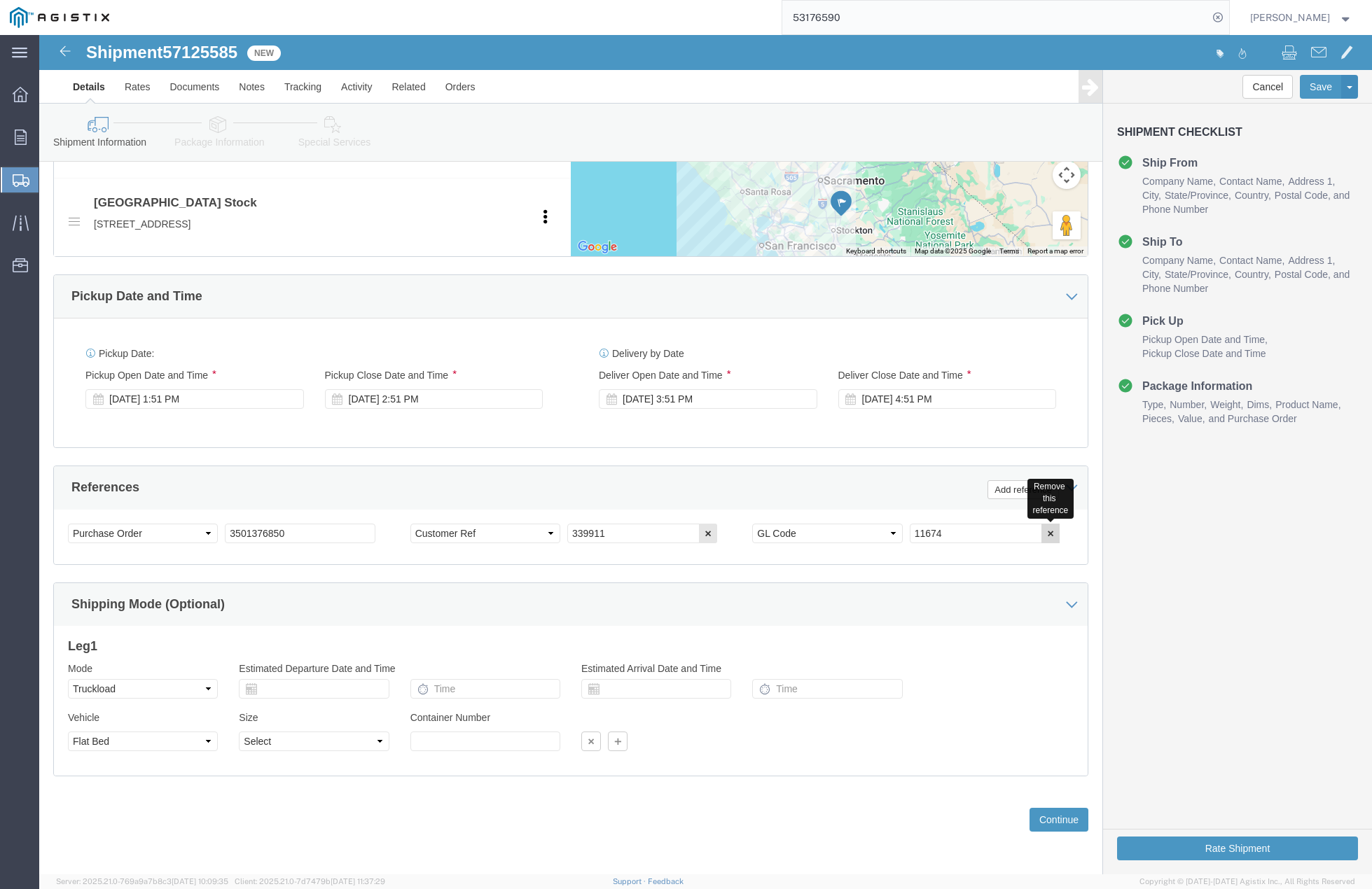
click icon "button"
click div "Customer Information Account Select [PERSON_NAME] PRECAST PG&E Location Select …"
drag, startPoint x: 238, startPoint y: 503, endPoint x: 191, endPoint y: 489, distance: 49.0
click div "Select Account Type Activity ID Airline Appointment Number ASN Batch Request # …"
paste input "3501423409"
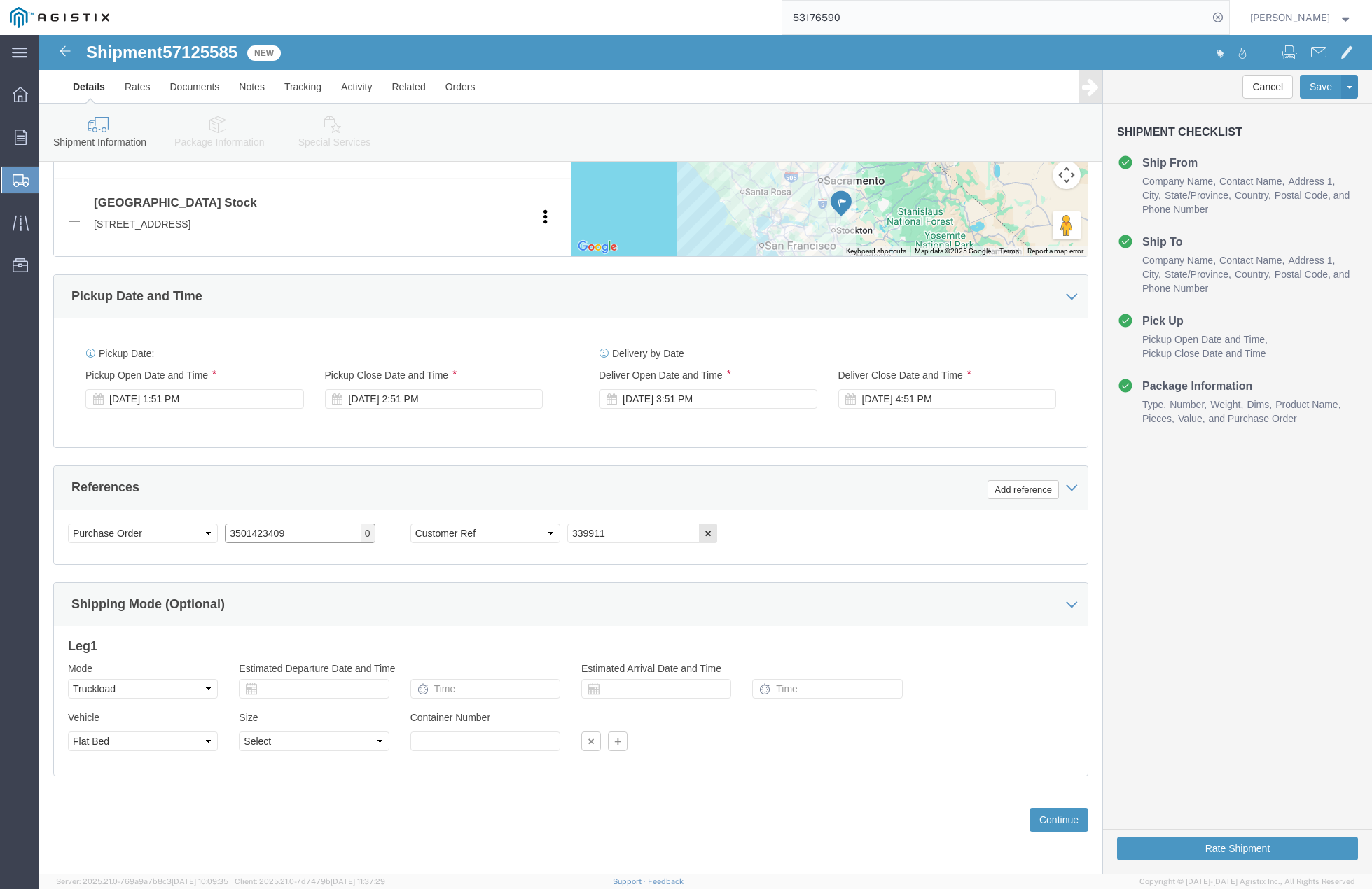
type input "3501423409"
drag, startPoint x: 573, startPoint y: 509, endPoint x: 519, endPoint y: 500, distance: 54.7
click div "Select Account Type Activity ID Airline Appointment Number ASN Batch Request # …"
drag, startPoint x: 563, startPoint y: 498, endPoint x: 498, endPoint y: 493, distance: 65.2
click div "Select Account Type Activity ID Airline Appointment Number ASN Batch Request # …"
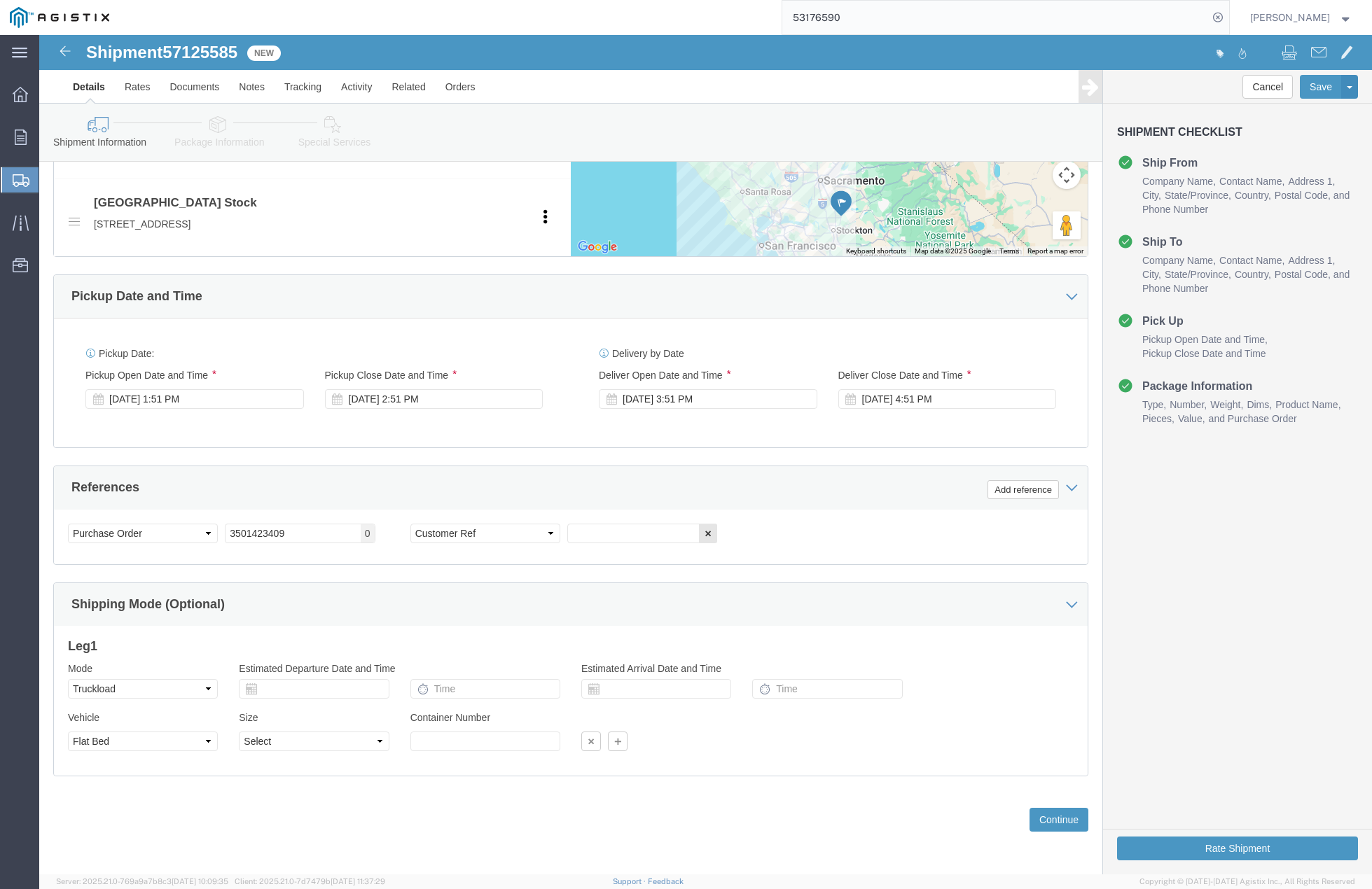
click div "Select Account Type Activity ID Airline Appointment Number ASN Batch Request # …"
click input "text"
type input "415720"
click button "Continue"
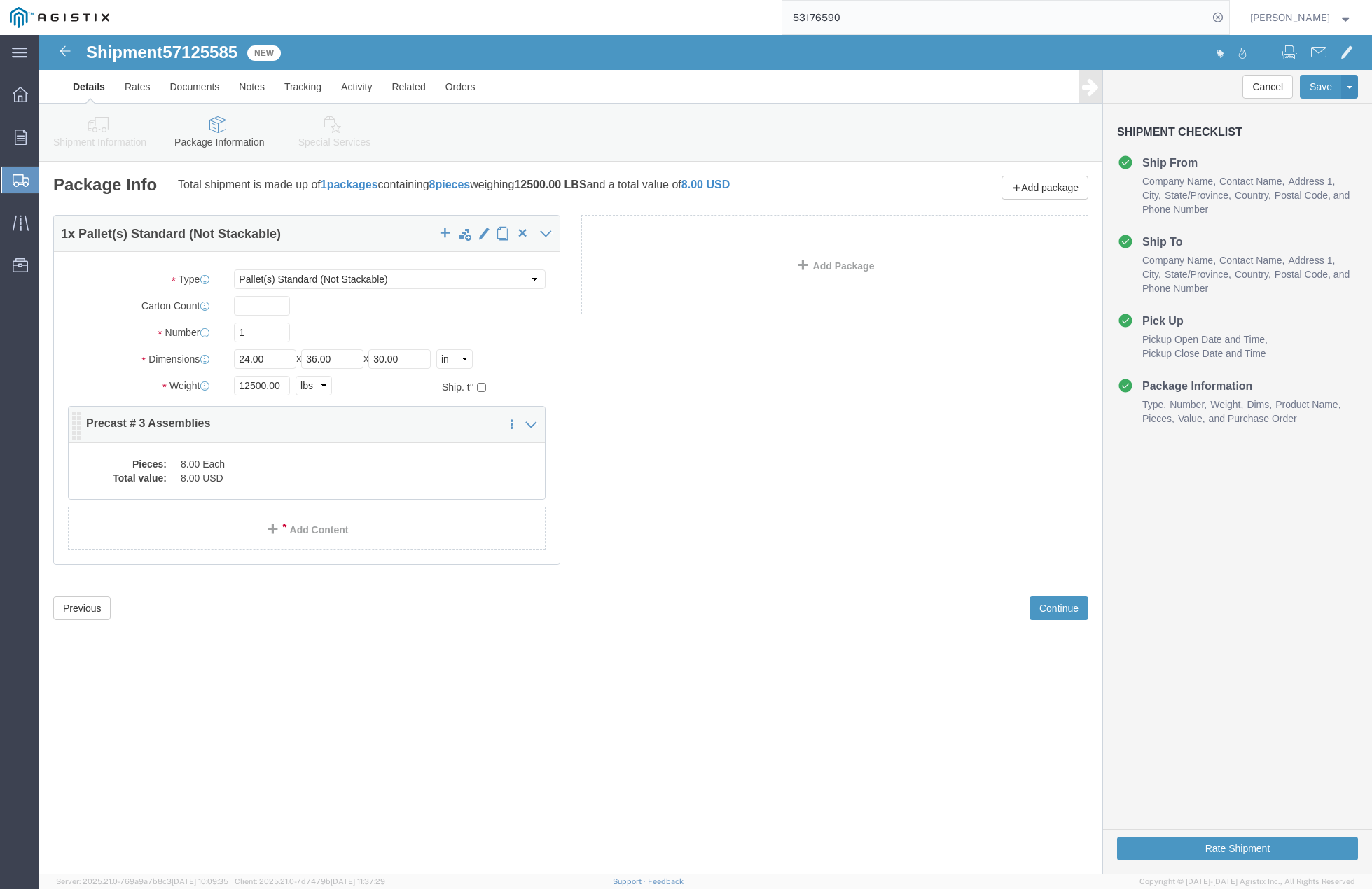
click dd "8.00 Each"
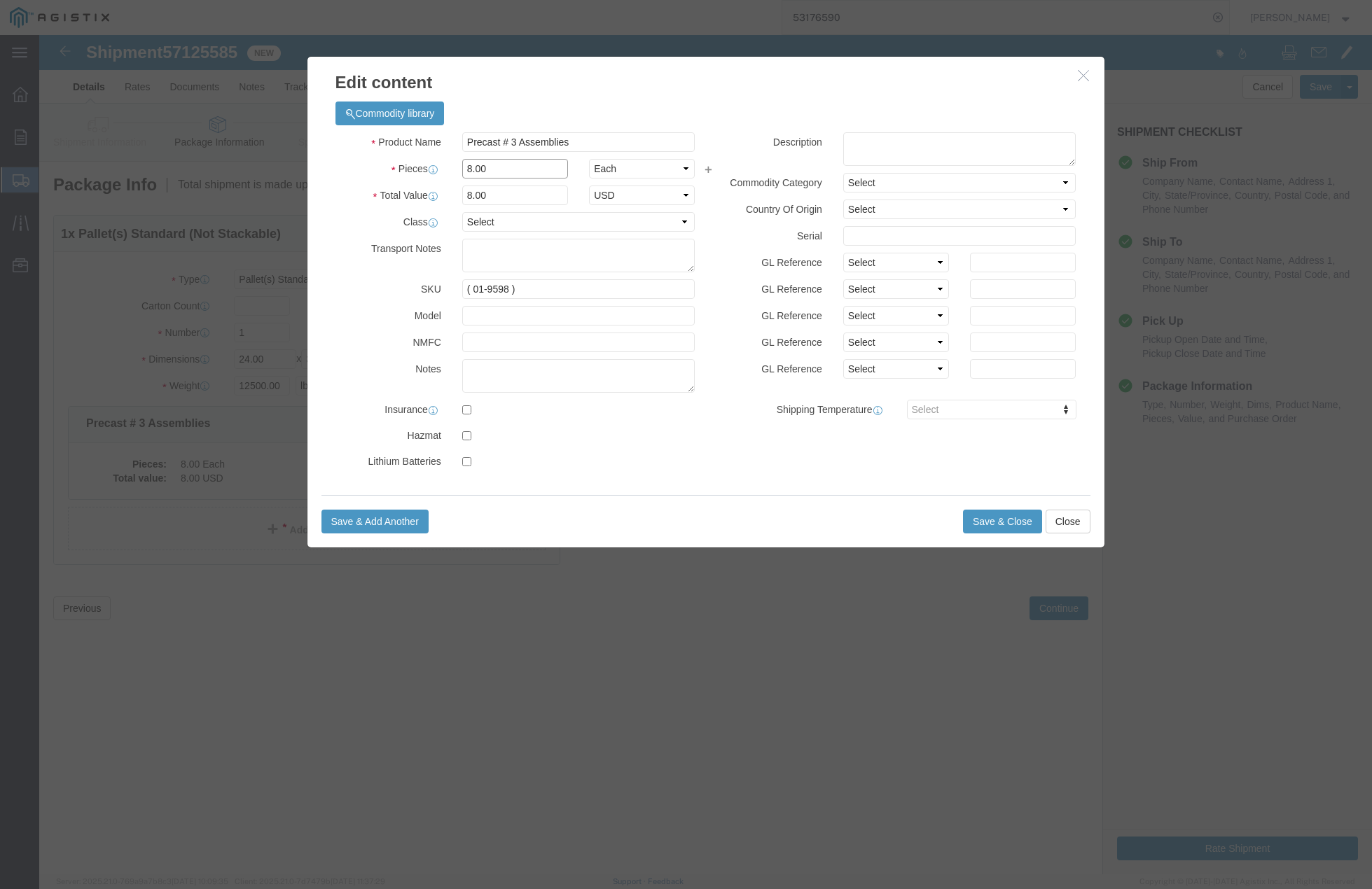
click input "8.00"
type input "3.00"
type input "3"
click div "Product Name Precast # 3 Assemblies Pieces 3.00 Select Bag Barrels 100Board Fee…"
click input "( 01-9598 )"
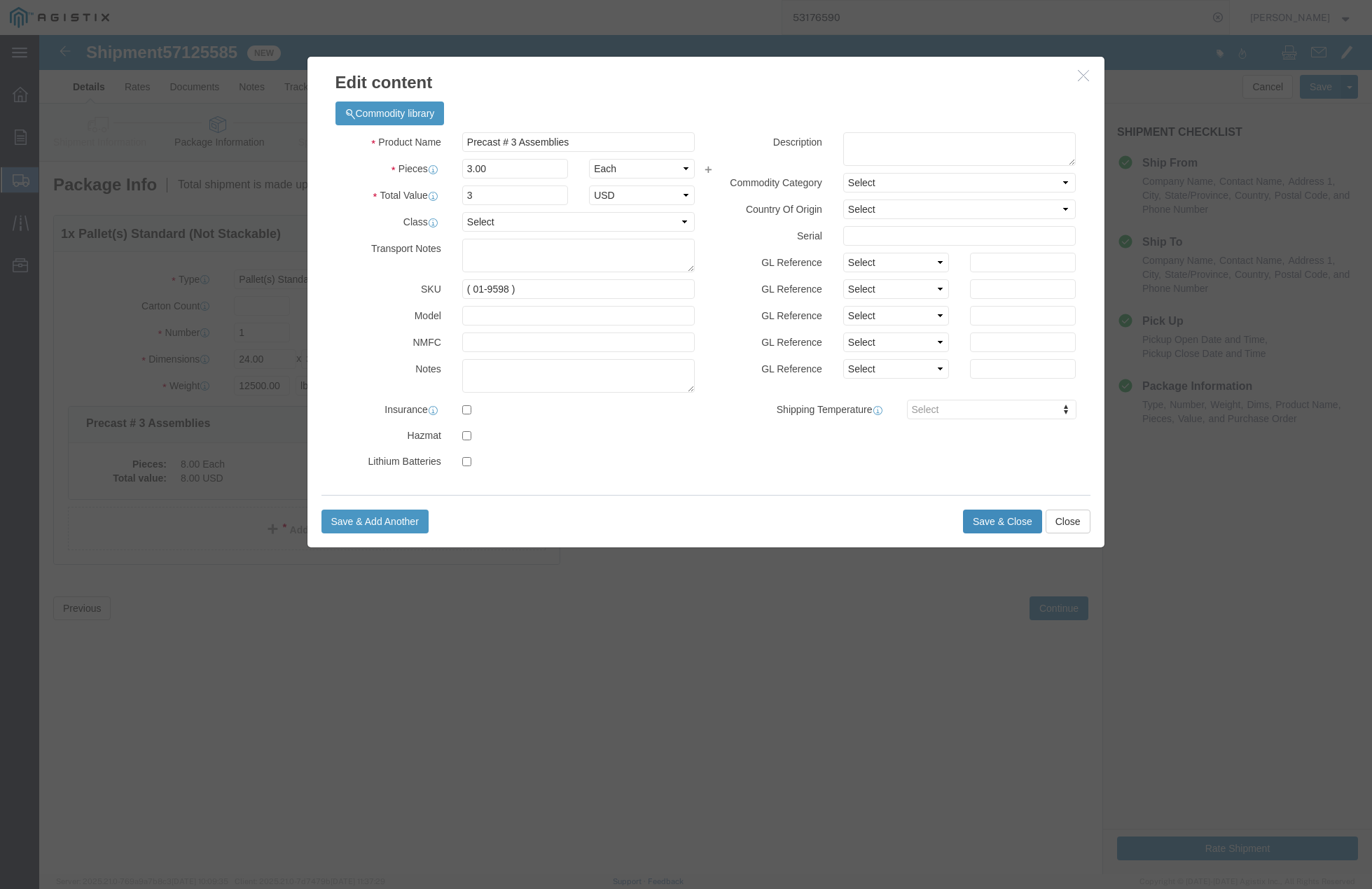
click button "Save & Close"
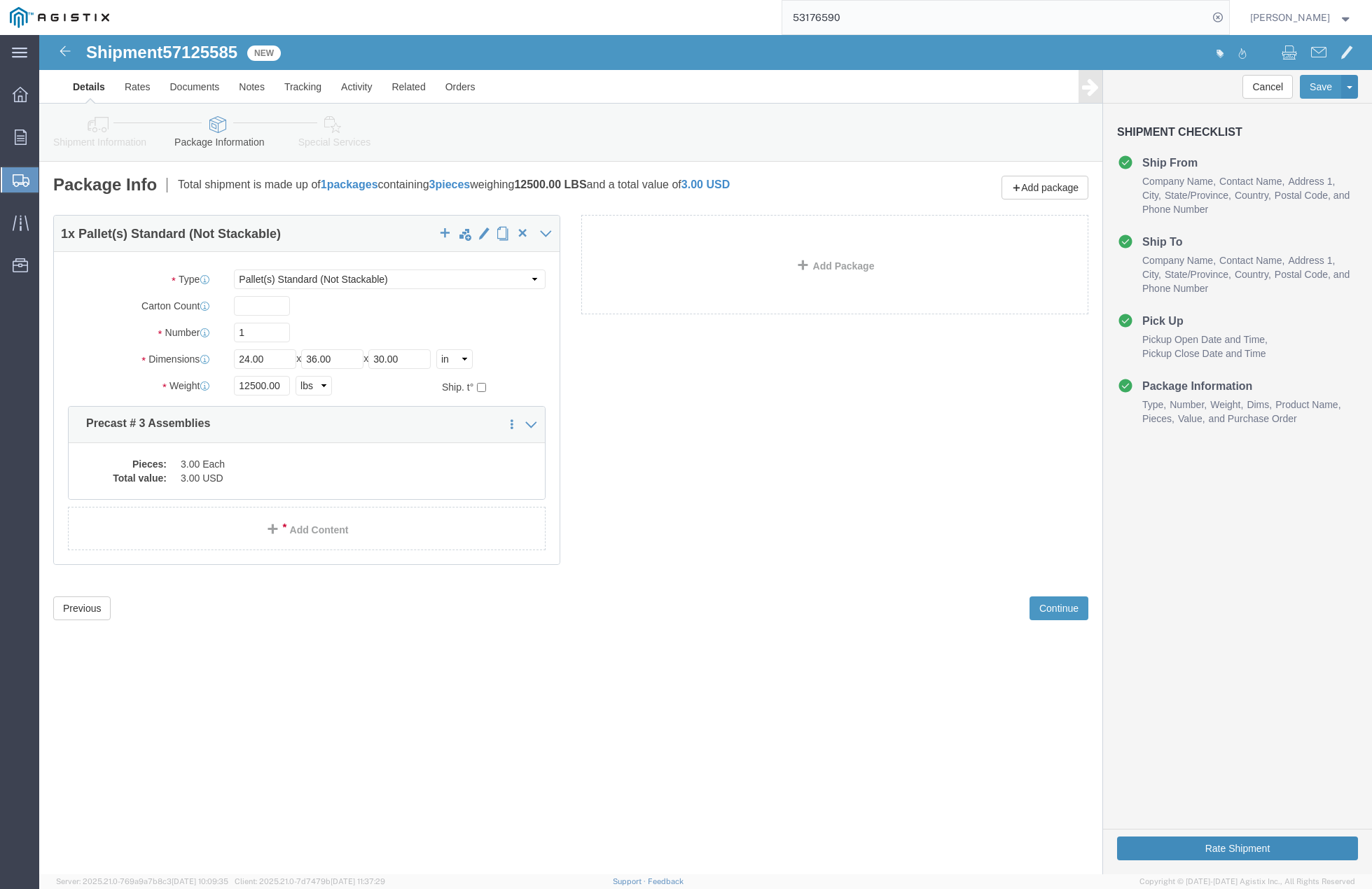
click button "Rate Shipment"
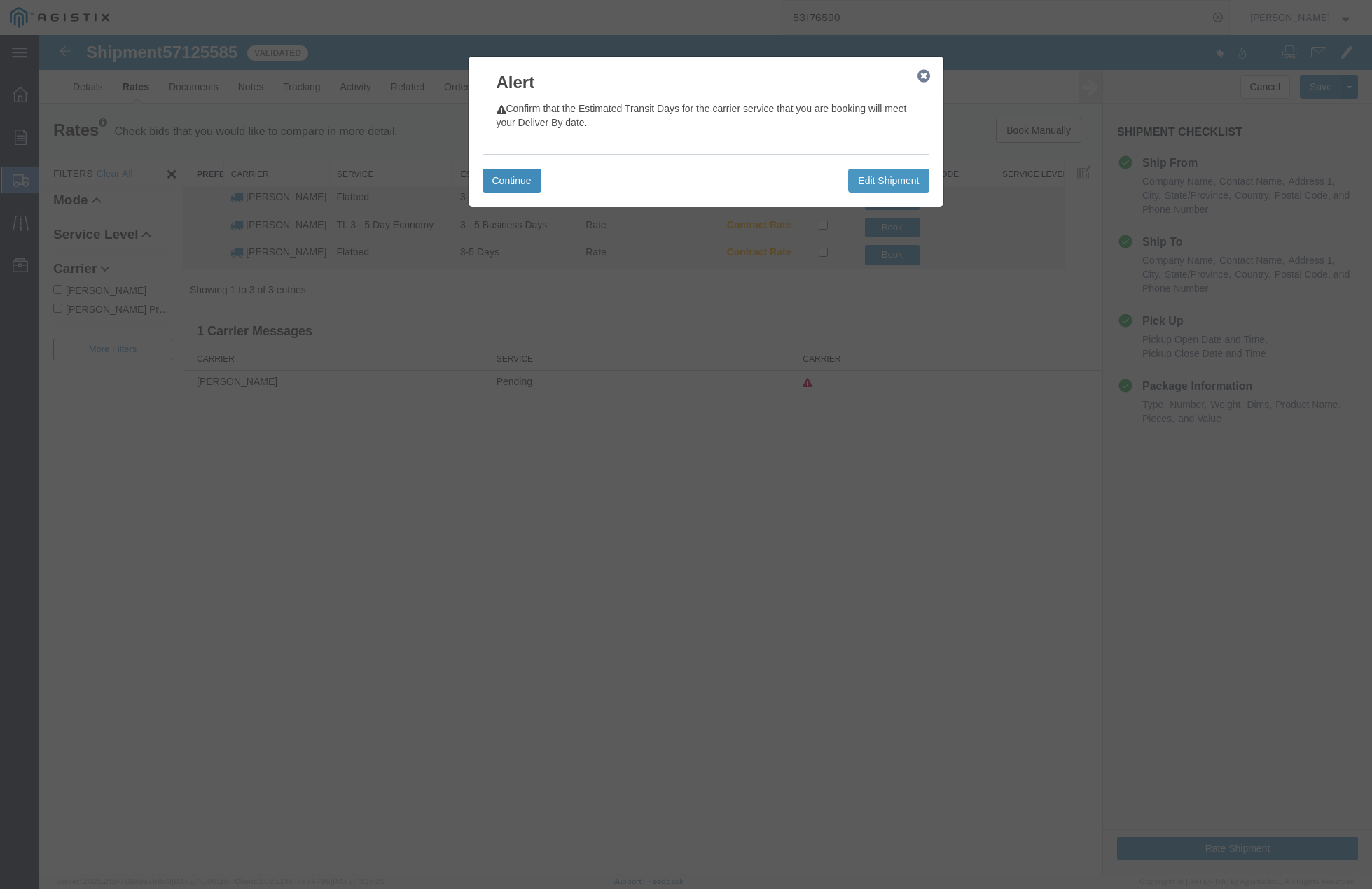
click at [504, 171] on button "Continue" at bounding box center [511, 180] width 58 height 24
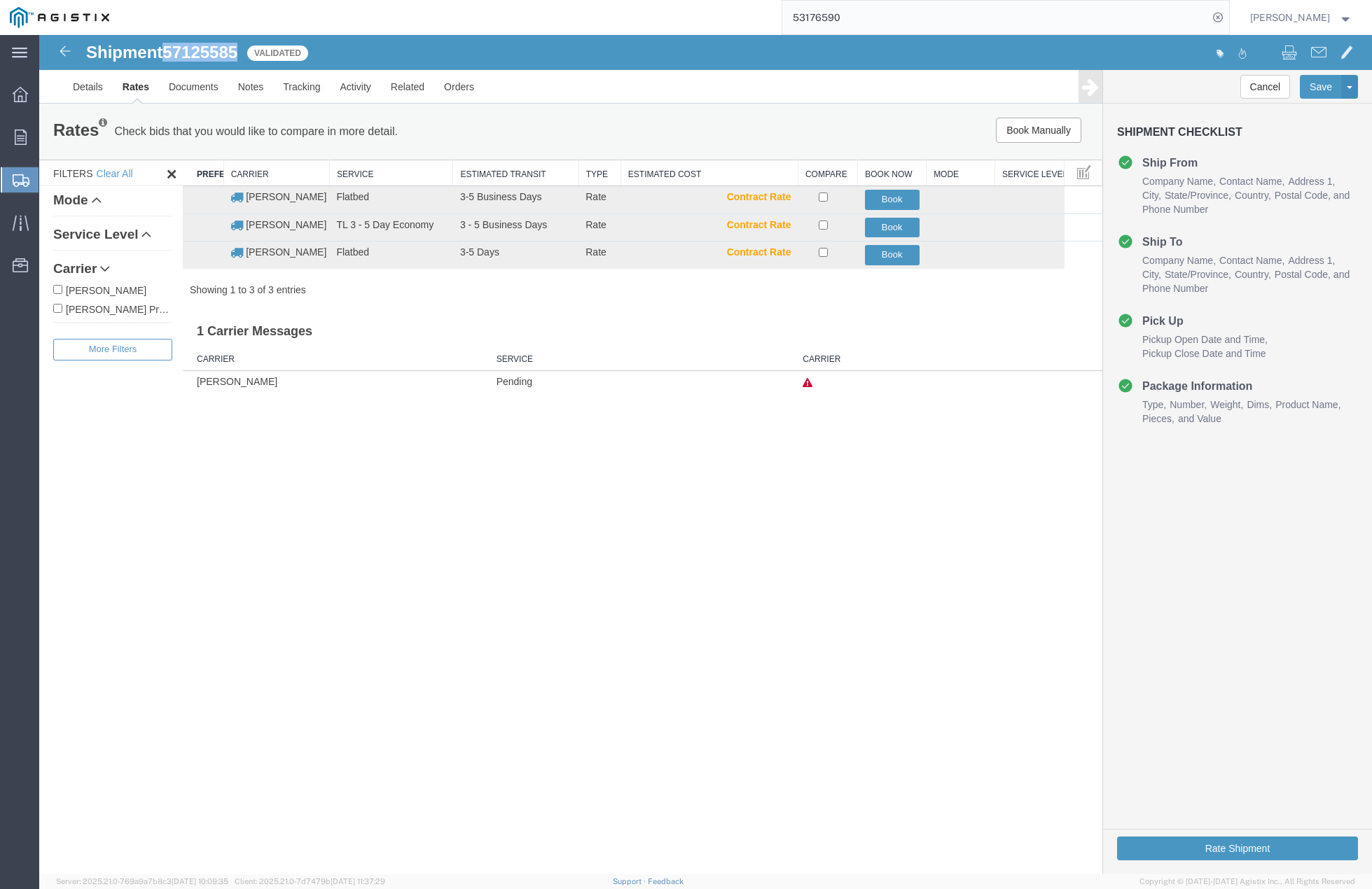
drag, startPoint x: 169, startPoint y: 53, endPoint x: 233, endPoint y: 52, distance: 64.0
click at [237, 53] on span "57125585" at bounding box center [200, 53] width 75 height 19
copy span "57125585"
click at [894, 256] on button "Book" at bounding box center [892, 255] width 55 height 20
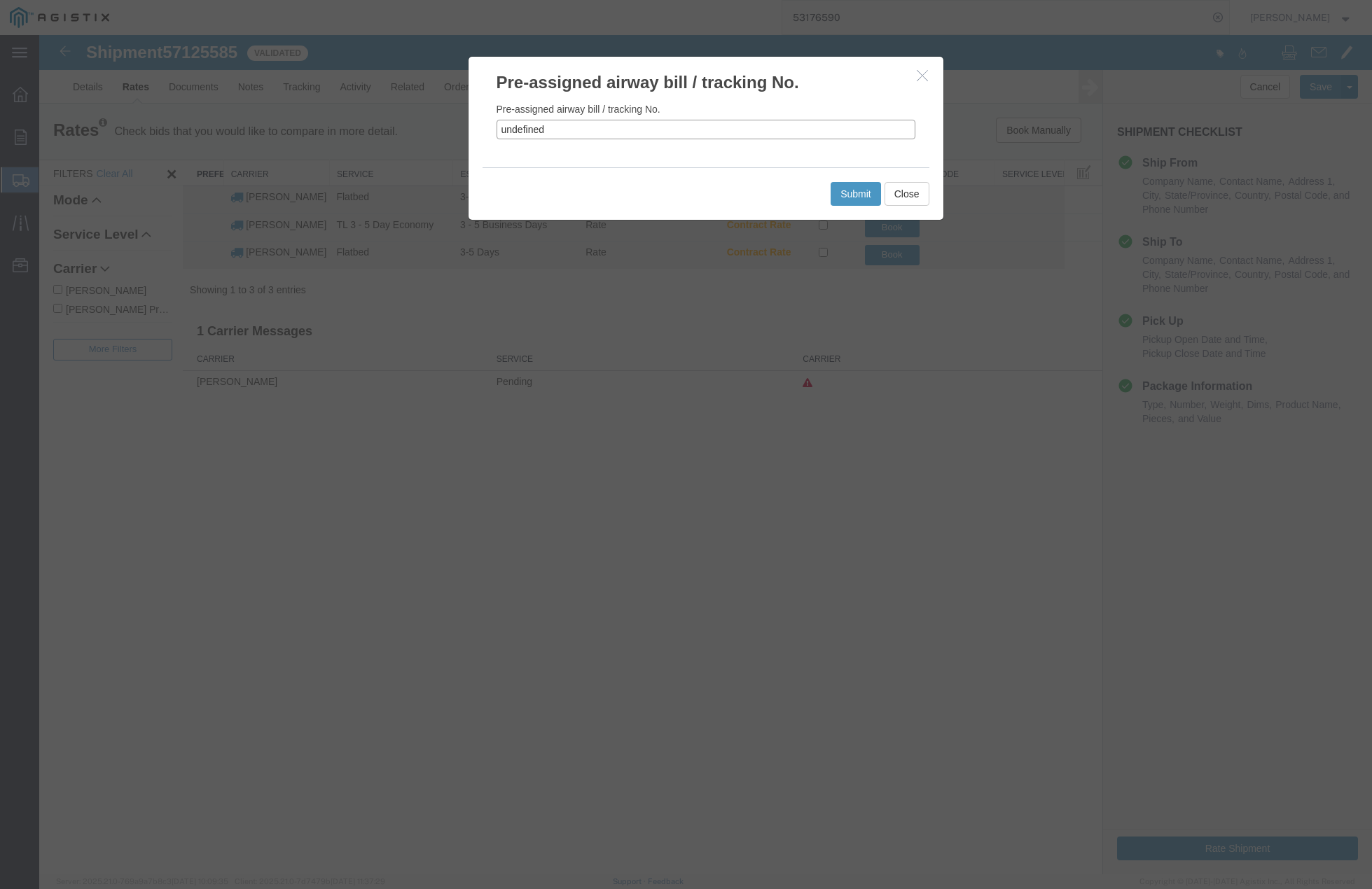
drag, startPoint x: 491, startPoint y: 131, endPoint x: 474, endPoint y: 131, distance: 17.0
click at [474, 131] on div "Pre-assigned airway bill / tracking No. undefined" at bounding box center [706, 131] width 475 height 73
paste input "57125585"
type input "57125585"
click at [856, 192] on button "Submit" at bounding box center [855, 193] width 51 height 24
